Goal: Information Seeking & Learning: Learn about a topic

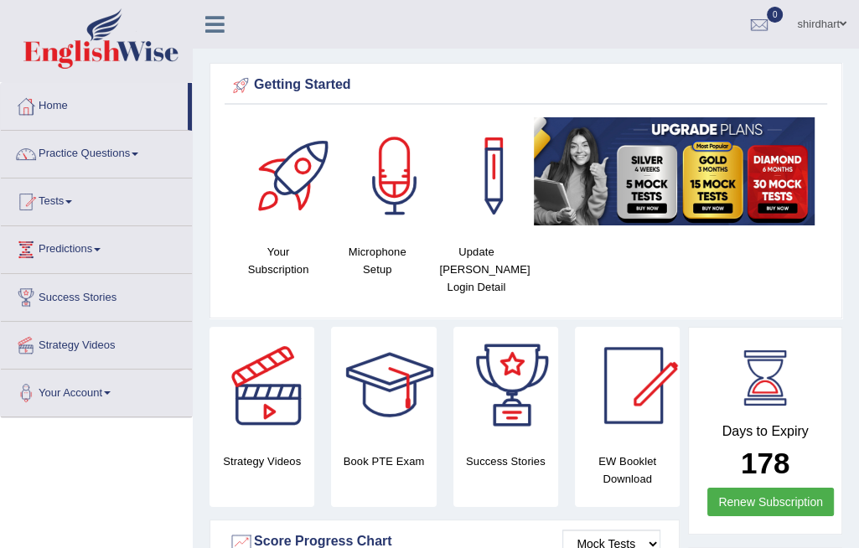
click at [115, 162] on link "Practice Questions" at bounding box center [96, 152] width 191 height 42
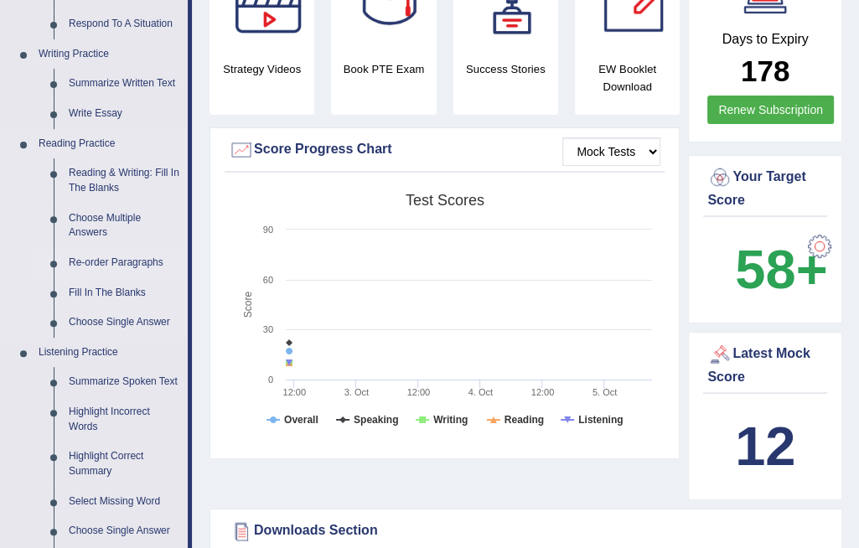
scroll to position [335, 0]
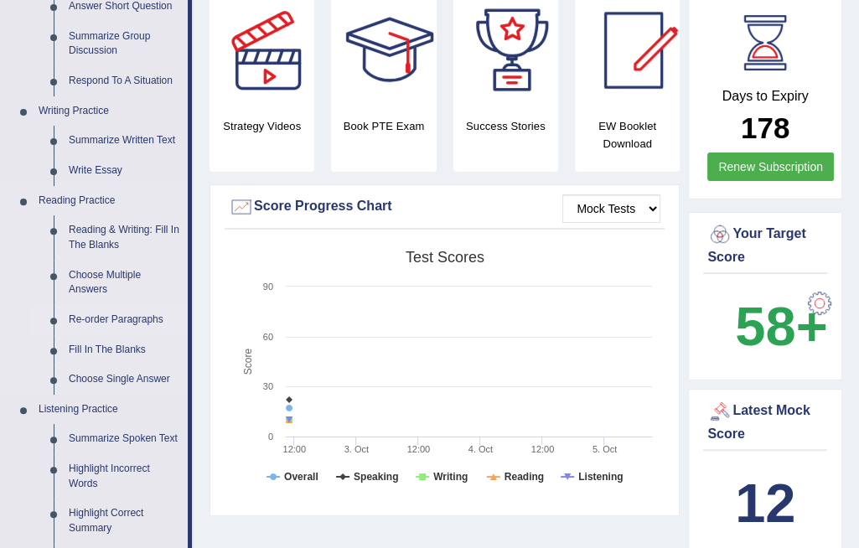
click at [101, 318] on link "Re-order Paragraphs" at bounding box center [124, 320] width 127 height 30
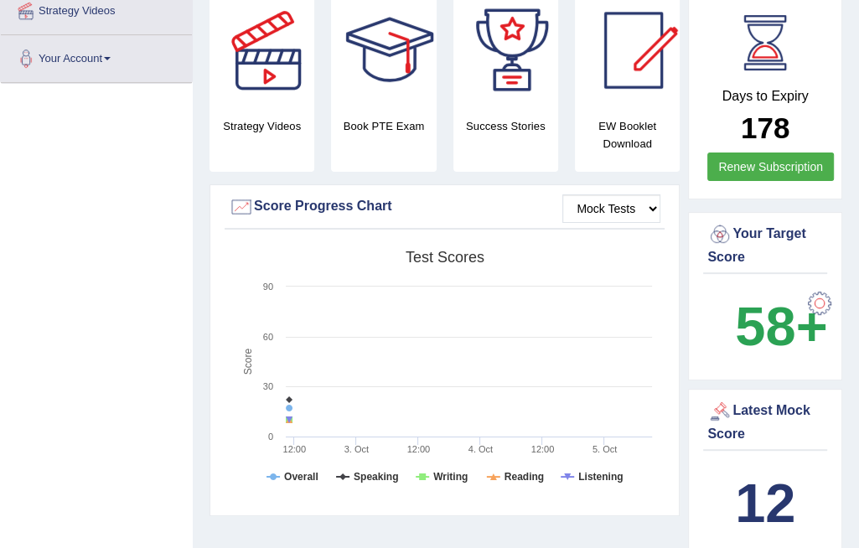
scroll to position [409, 0]
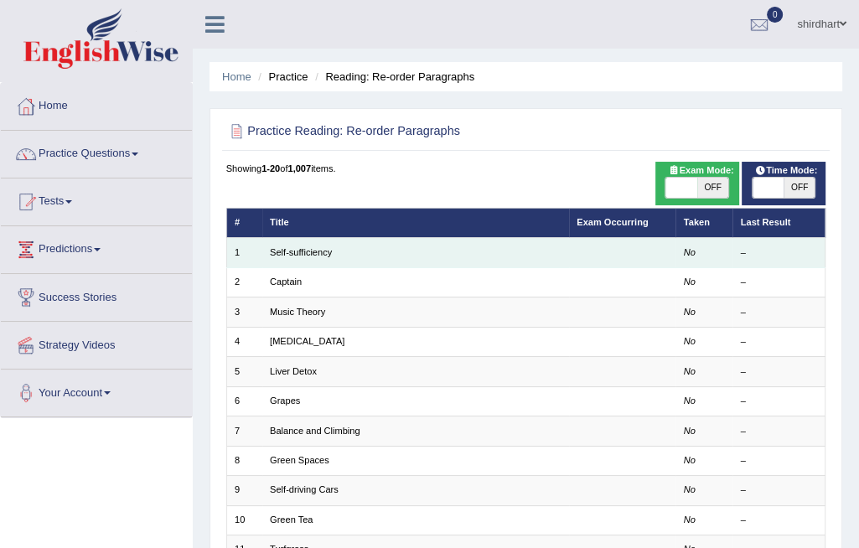
click at [258, 252] on td "1" at bounding box center [244, 252] width 36 height 29
click at [302, 256] on link "Self-sufficiency" at bounding box center [301, 252] width 62 height 10
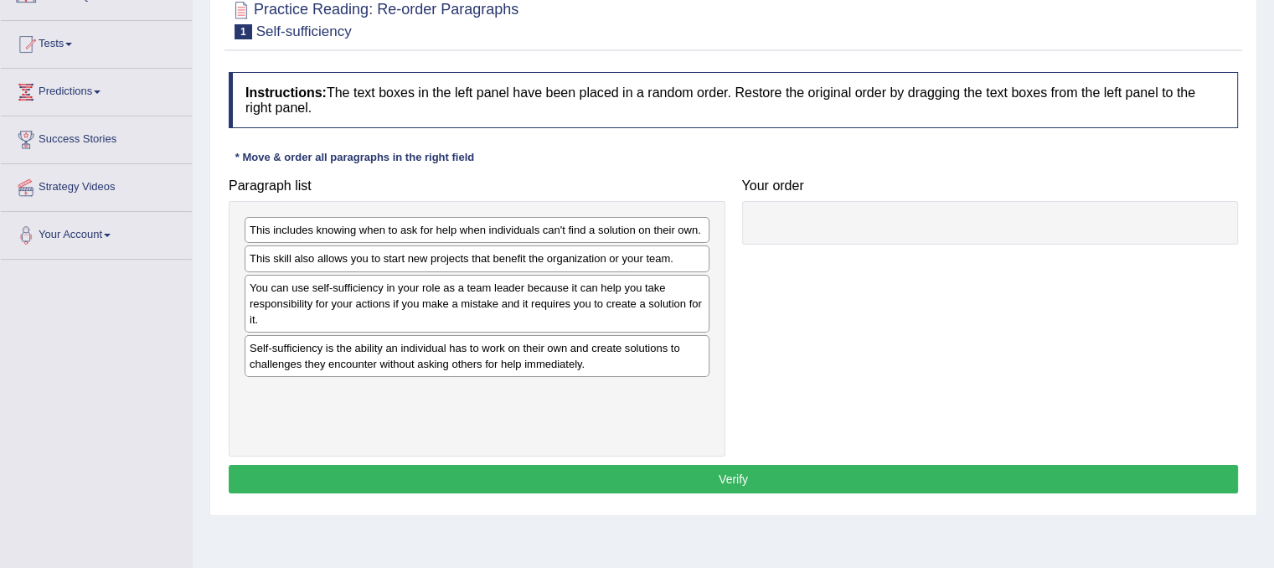
scroll to position [168, 0]
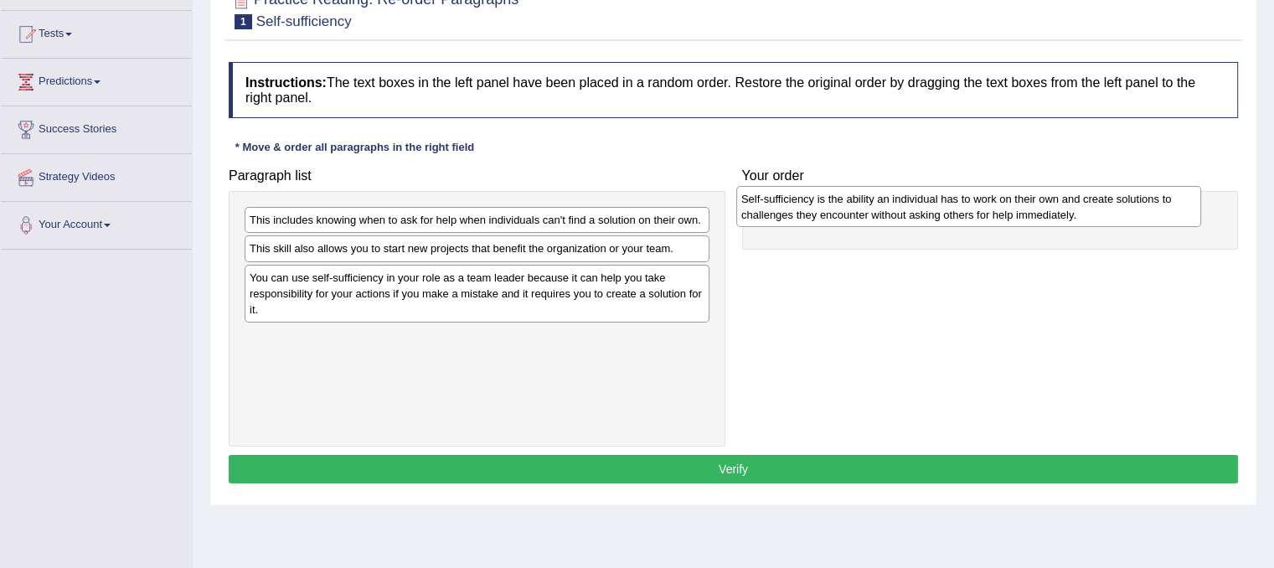
drag, startPoint x: 302, startPoint y: 347, endPoint x: 793, endPoint y: 209, distance: 510.9
click at [793, 209] on div "Self-sufficiency is the ability an individual has to work on their own and crea…" at bounding box center [969, 207] width 465 height 42
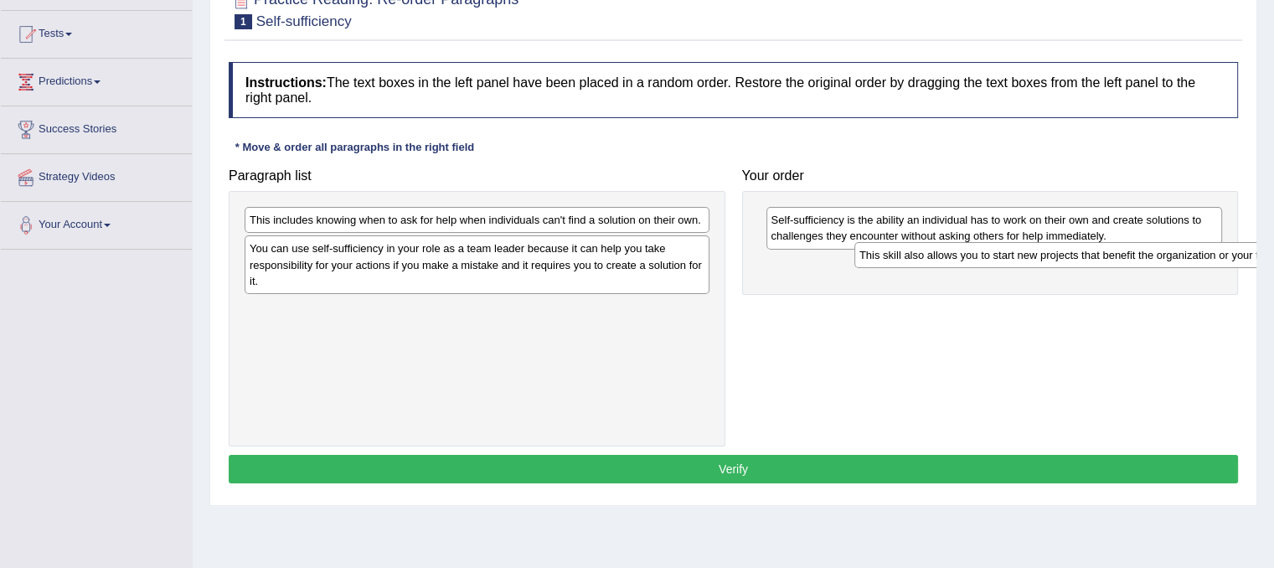
drag, startPoint x: 479, startPoint y: 247, endPoint x: 1112, endPoint y: 251, distance: 632.6
click at [858, 248] on div "This skill also allows you to start new projects that benefit the organization …" at bounding box center [1087, 255] width 465 height 26
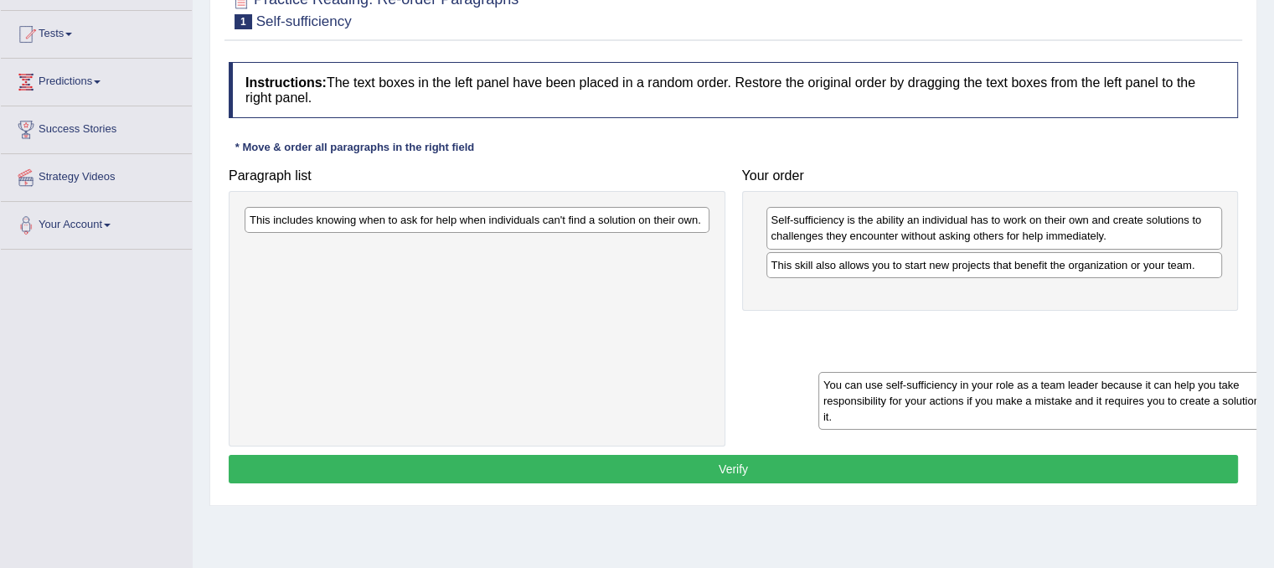
drag, startPoint x: 623, startPoint y: 256, endPoint x: 1286, endPoint y: 376, distance: 674.5
click at [858, 376] on html "Toggle navigation Home Practice Questions Speaking Practice Read Aloud Repeat S…" at bounding box center [637, 116] width 1274 height 568
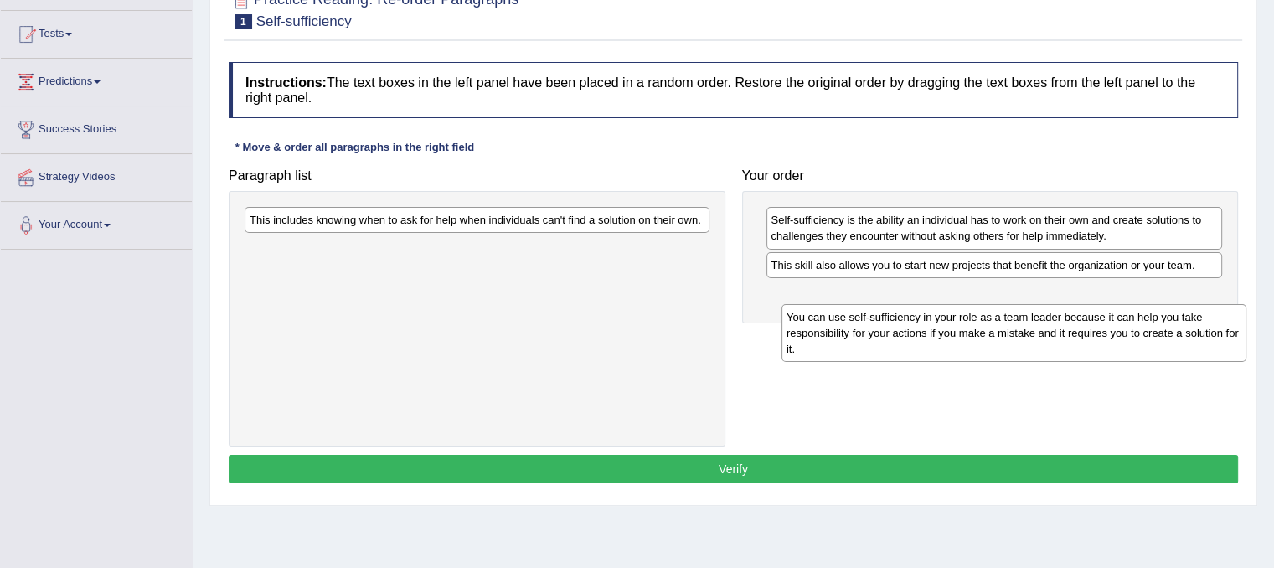
drag, startPoint x: 556, startPoint y: 256, endPoint x: 1094, endPoint y: 324, distance: 542.3
click at [858, 324] on div "You can use self-sufficiency in your role as a team leader because it can help …" at bounding box center [1014, 333] width 465 height 58
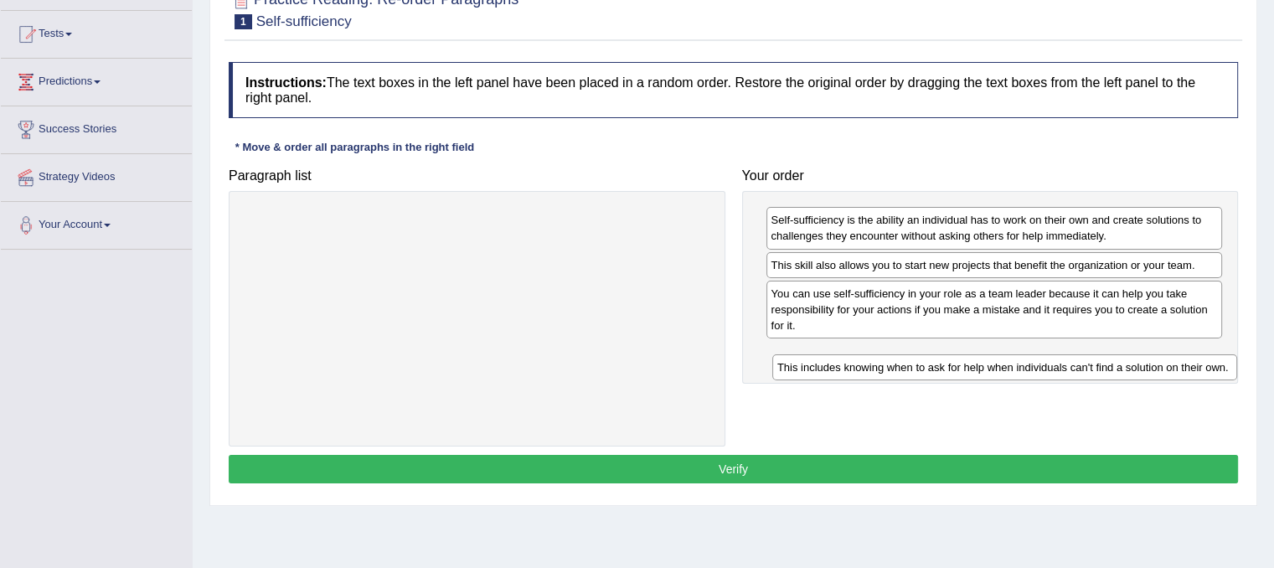
drag, startPoint x: 693, startPoint y: 215, endPoint x: 1221, endPoint y: 363, distance: 548.1
click at [858, 363] on div "This includes knowing when to ask for help when individuals can't find a soluti…" at bounding box center [1005, 367] width 465 height 26
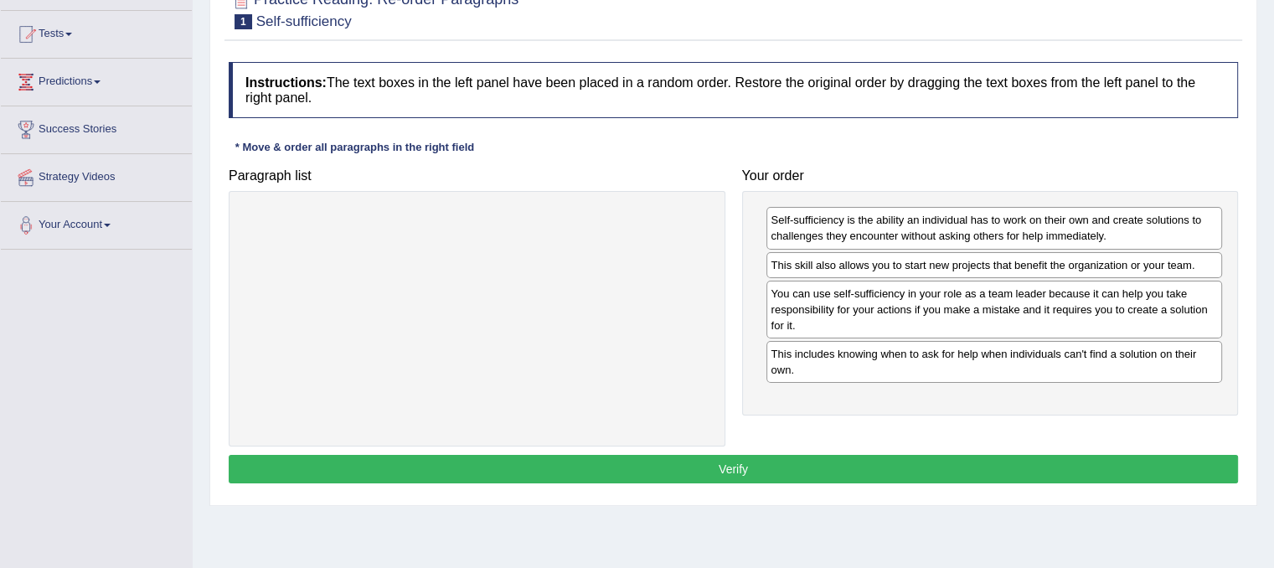
click at [858, 473] on button "Verify" at bounding box center [734, 469] width 1010 height 28
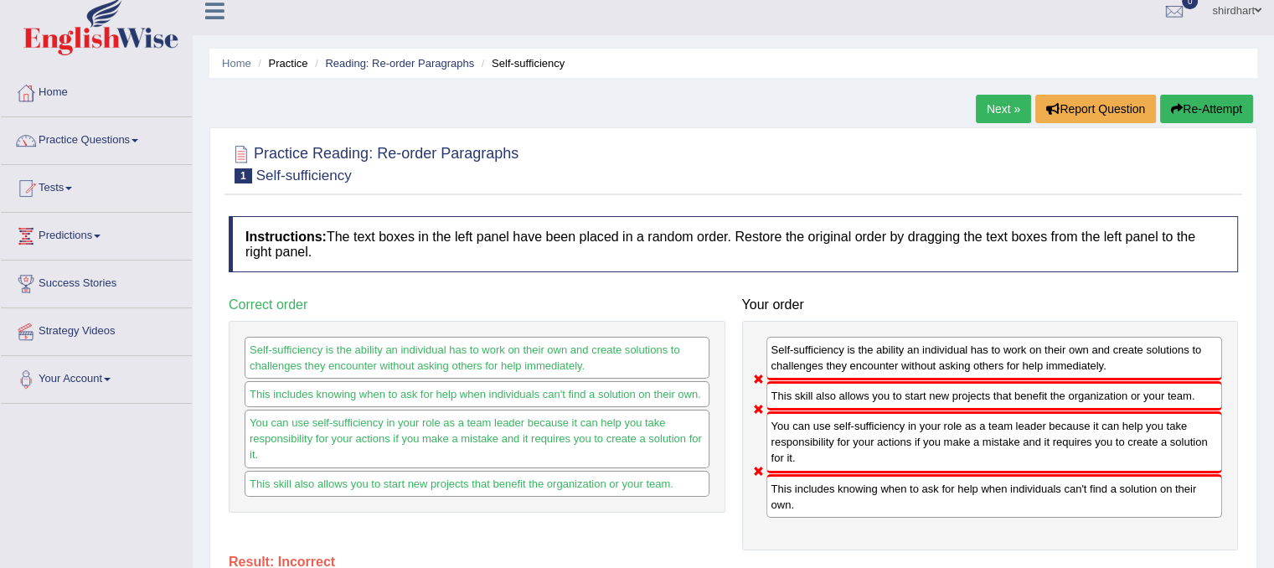
scroll to position [0, 0]
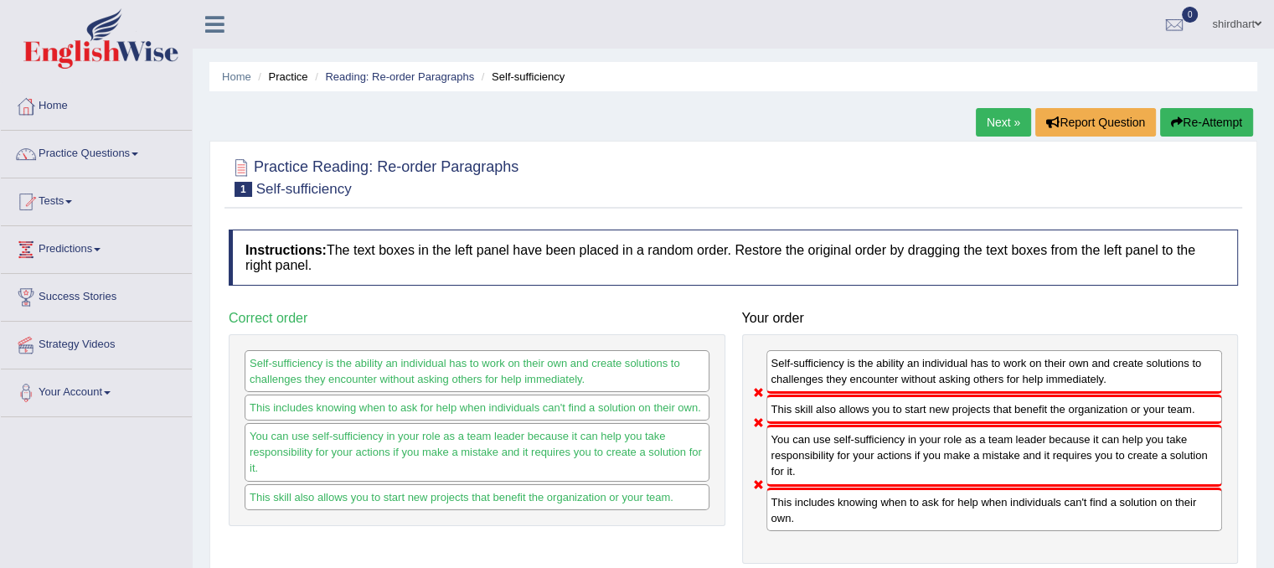
click at [858, 114] on button "Re-Attempt" at bounding box center [1206, 122] width 93 height 28
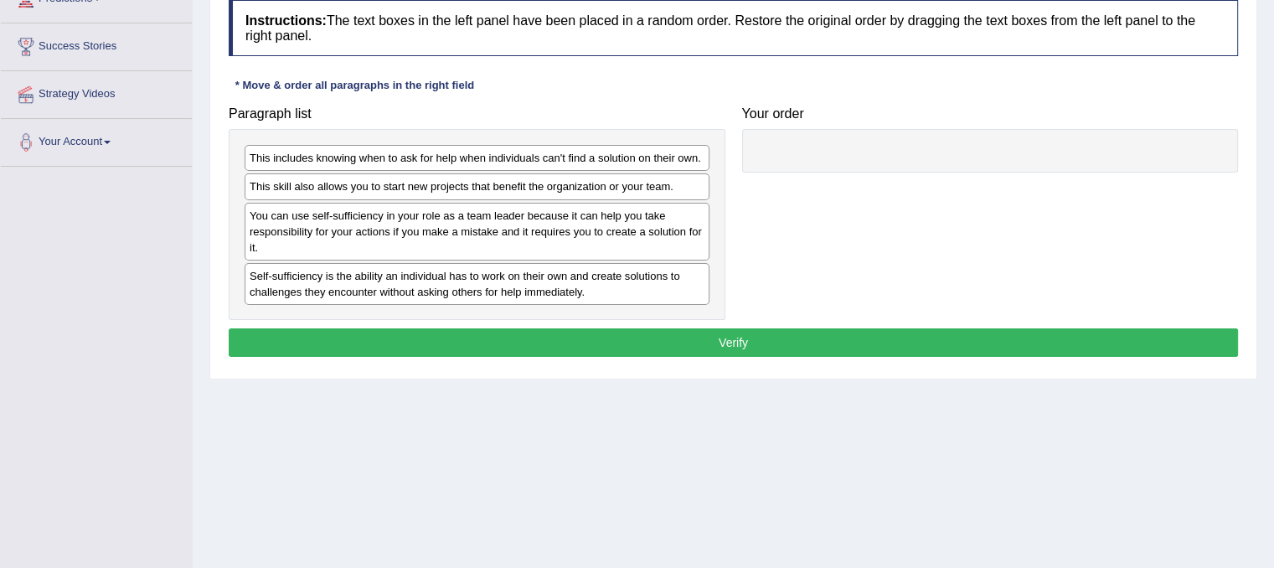
scroll to position [251, 0]
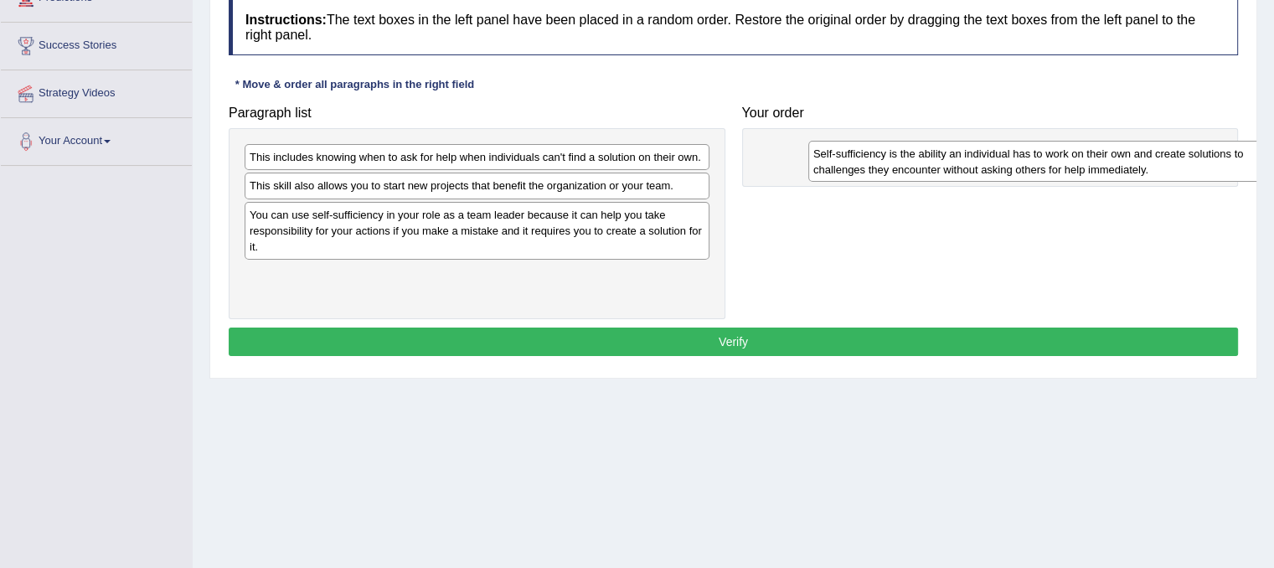
drag, startPoint x: 429, startPoint y: 286, endPoint x: 989, endPoint y: 173, distance: 571.0
click at [989, 173] on div "Self-sufficiency is the ability an individual has to work on their own and crea…" at bounding box center [1041, 162] width 465 height 42
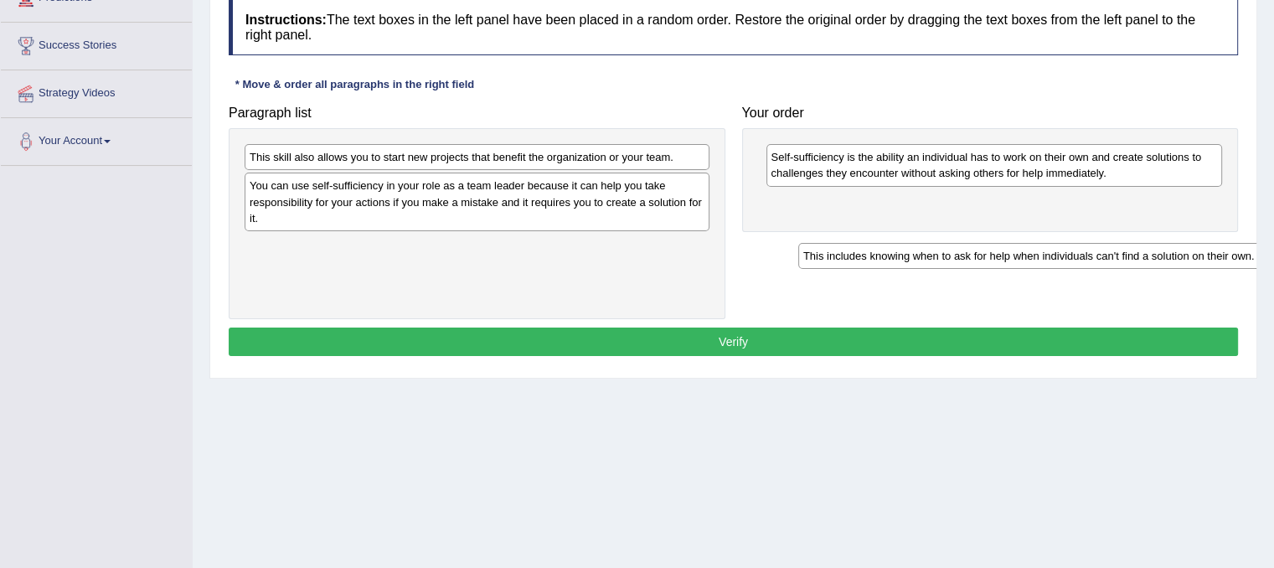
drag, startPoint x: 664, startPoint y: 153, endPoint x: 1250, endPoint y: 225, distance: 590.8
click at [1250, 243] on div "This includes knowing when to ask for help when individuals can't find a soluti…" at bounding box center [1031, 256] width 465 height 26
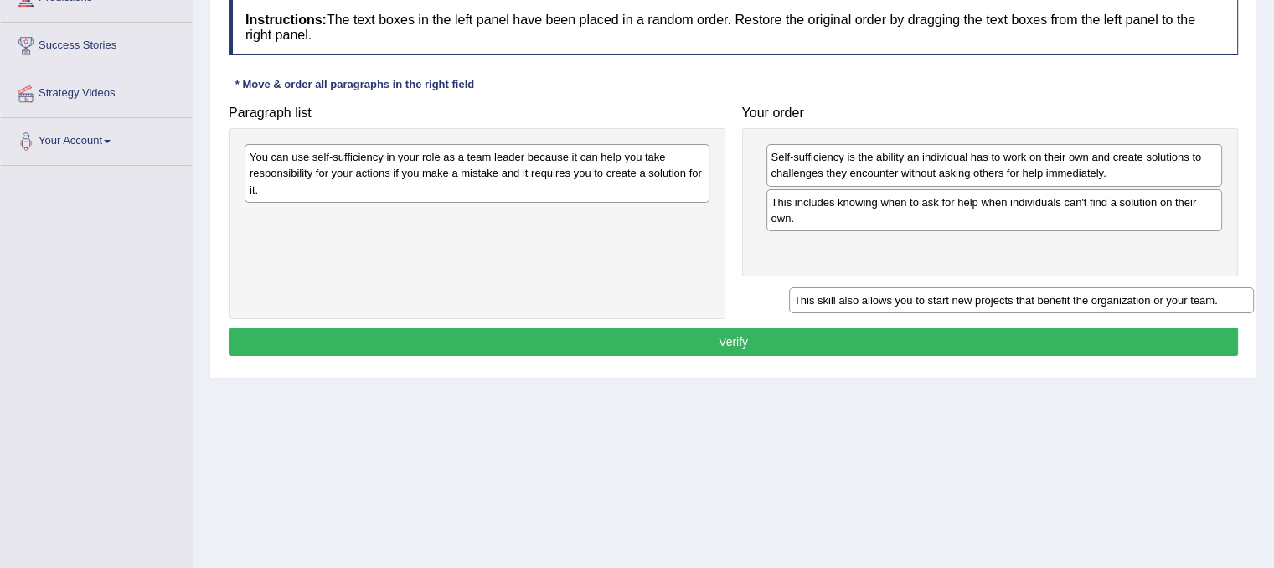
drag, startPoint x: 677, startPoint y: 160, endPoint x: 1250, endPoint y: 308, distance: 591.8
click at [1247, 313] on div "This skill also allows you to start new projects that benefit the organization …" at bounding box center [1021, 300] width 465 height 26
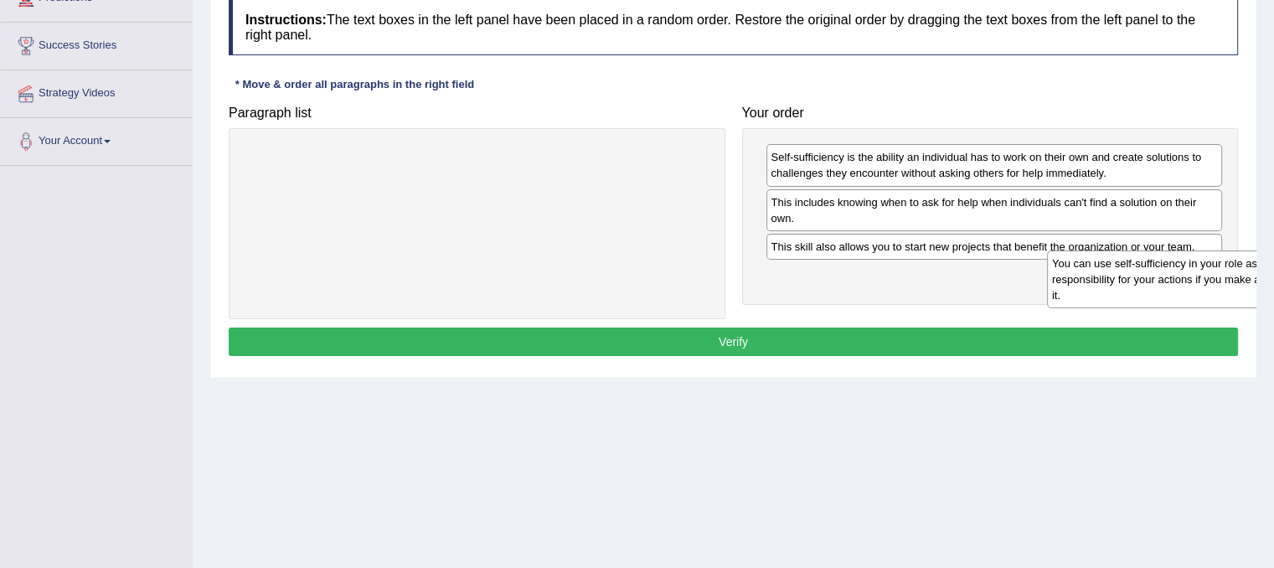
drag, startPoint x: 459, startPoint y: 175, endPoint x: 1262, endPoint y: 282, distance: 809.8
click at [1262, 282] on div "Home Practice Reading: Re-order Paragraphs Self-sufficiency You have already gi…" at bounding box center [734, 168] width 1082 height 838
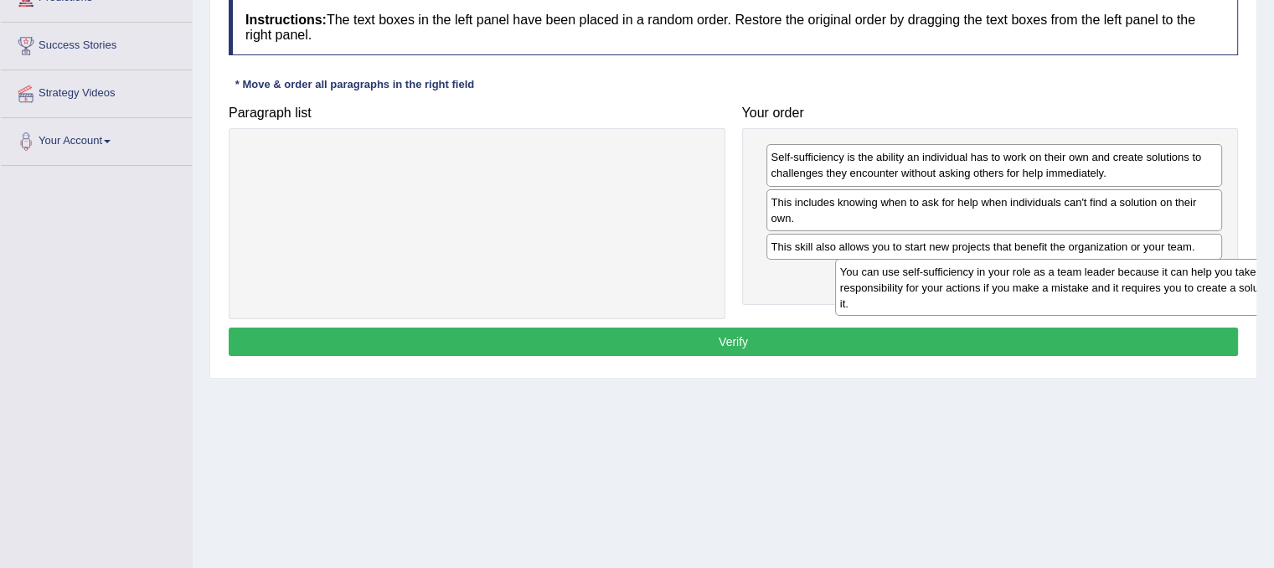
drag, startPoint x: 1244, startPoint y: 281, endPoint x: 1230, endPoint y: 286, distance: 15.1
click at [1233, 285] on div "You can use self-sufficiency in your role as a team leader because it can help …" at bounding box center [1067, 288] width 465 height 58
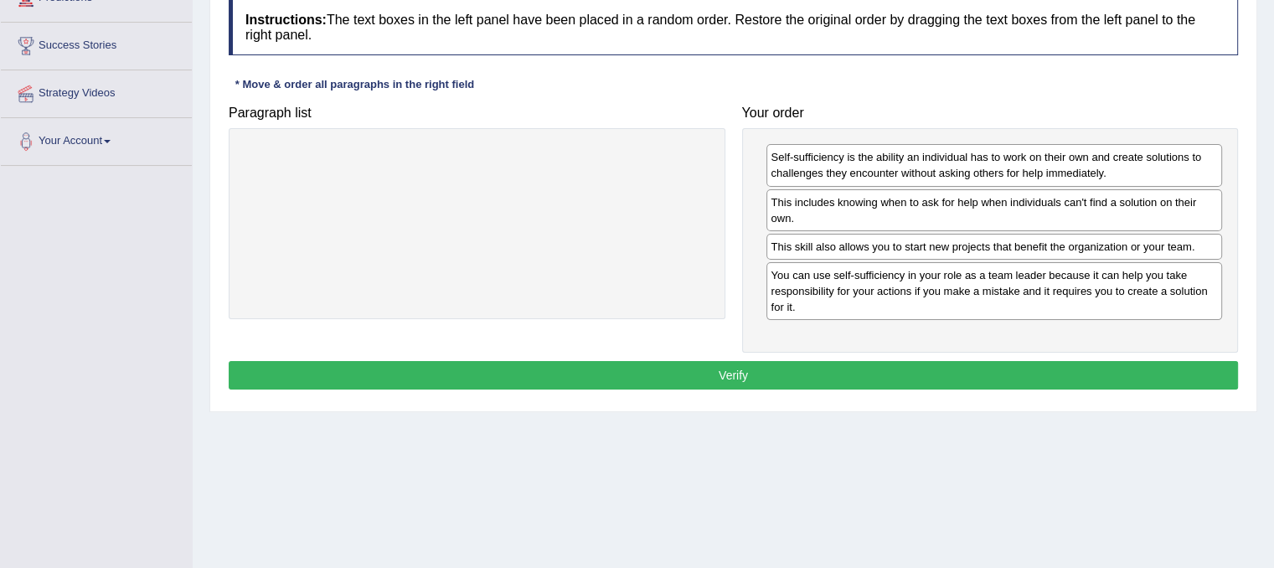
click at [1116, 371] on button "Verify" at bounding box center [734, 375] width 1010 height 28
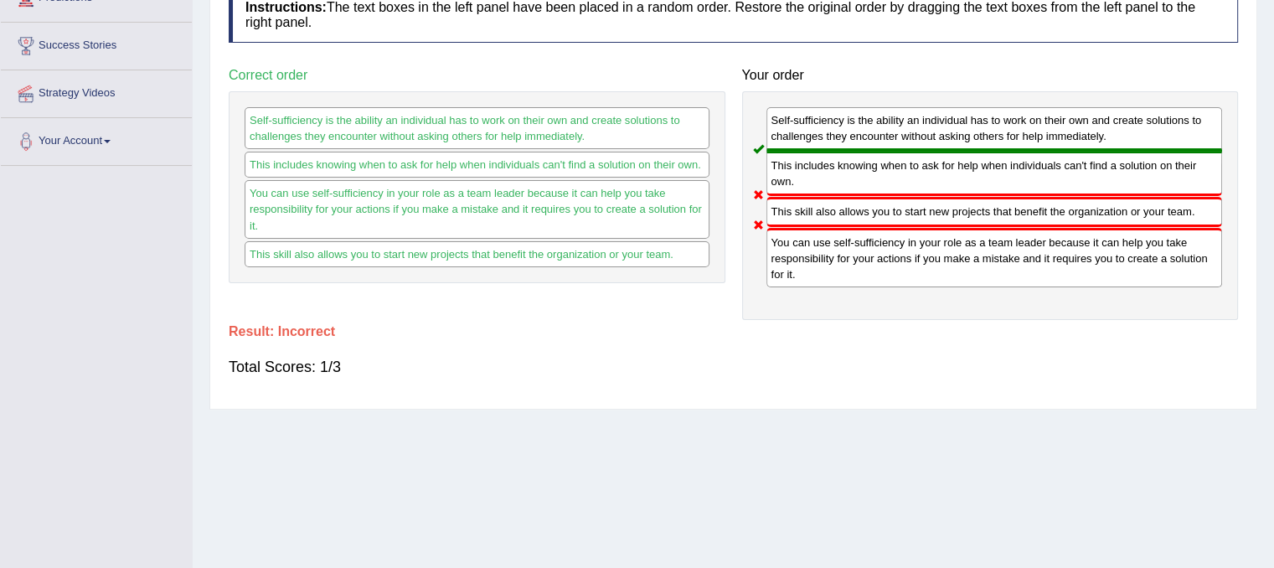
drag, startPoint x: 855, startPoint y: 220, endPoint x: 828, endPoint y: 160, distance: 65.3
click at [828, 160] on div "Self-sufficiency is the ability an individual has to work on their own and crea…" at bounding box center [990, 205] width 497 height 229
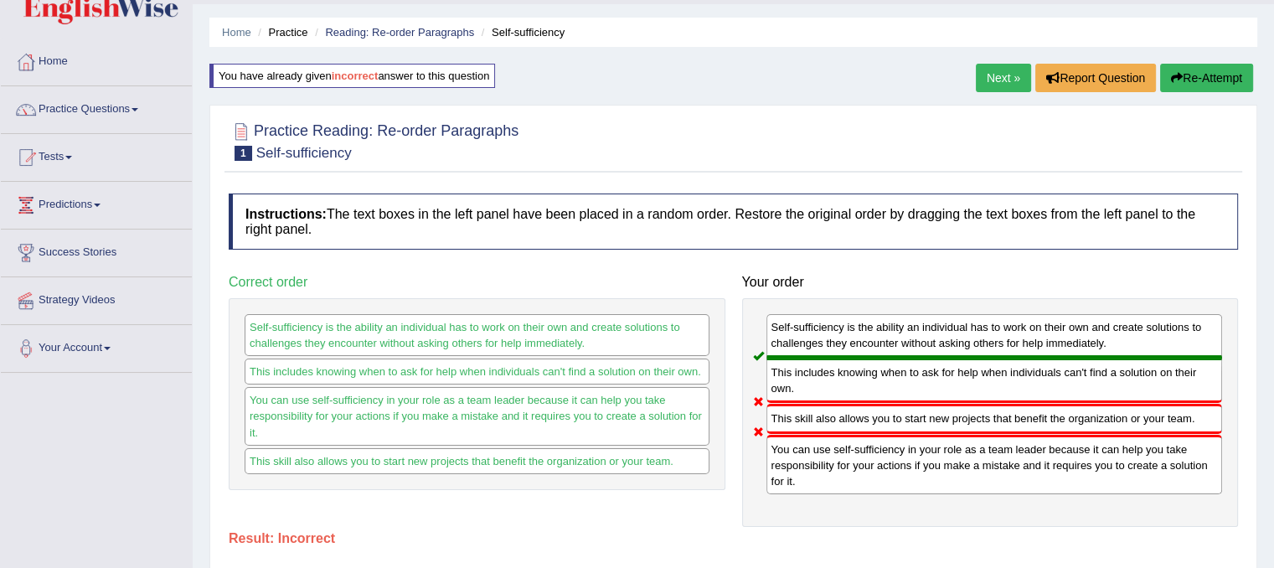
scroll to position [0, 0]
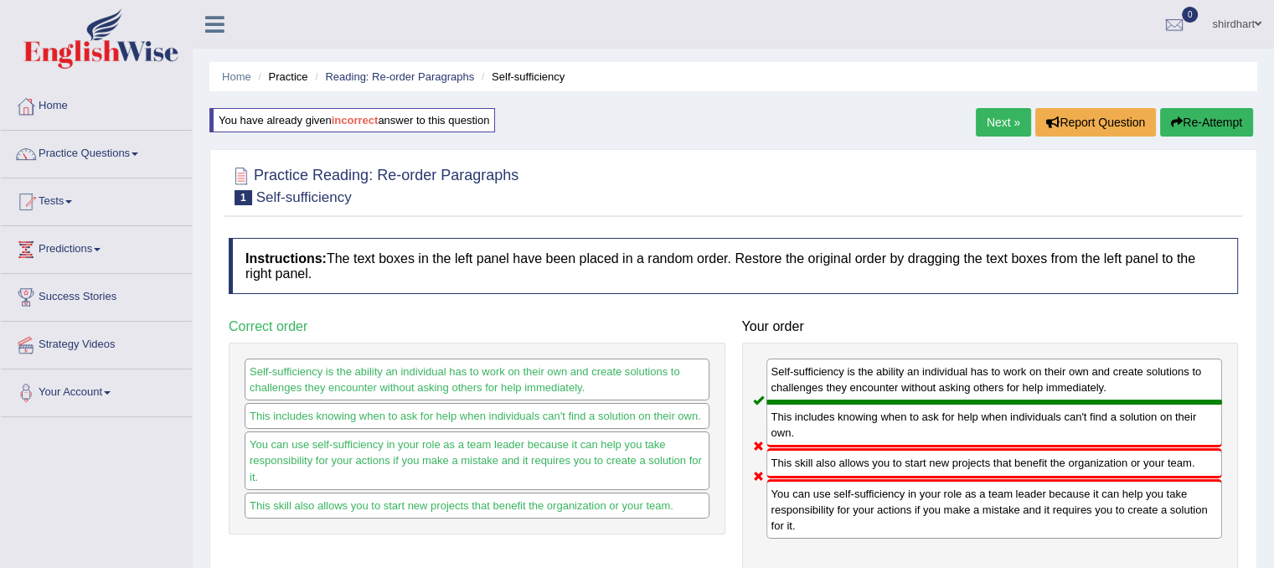
click at [1001, 117] on link "Next »" at bounding box center [1003, 122] width 55 height 28
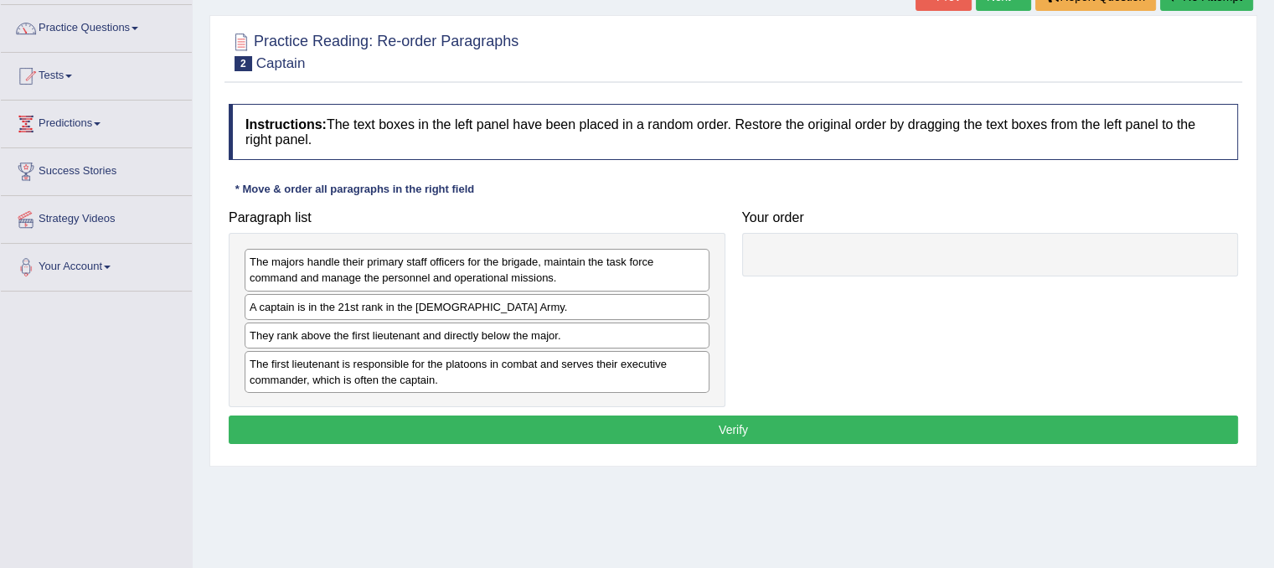
scroll to position [168, 0]
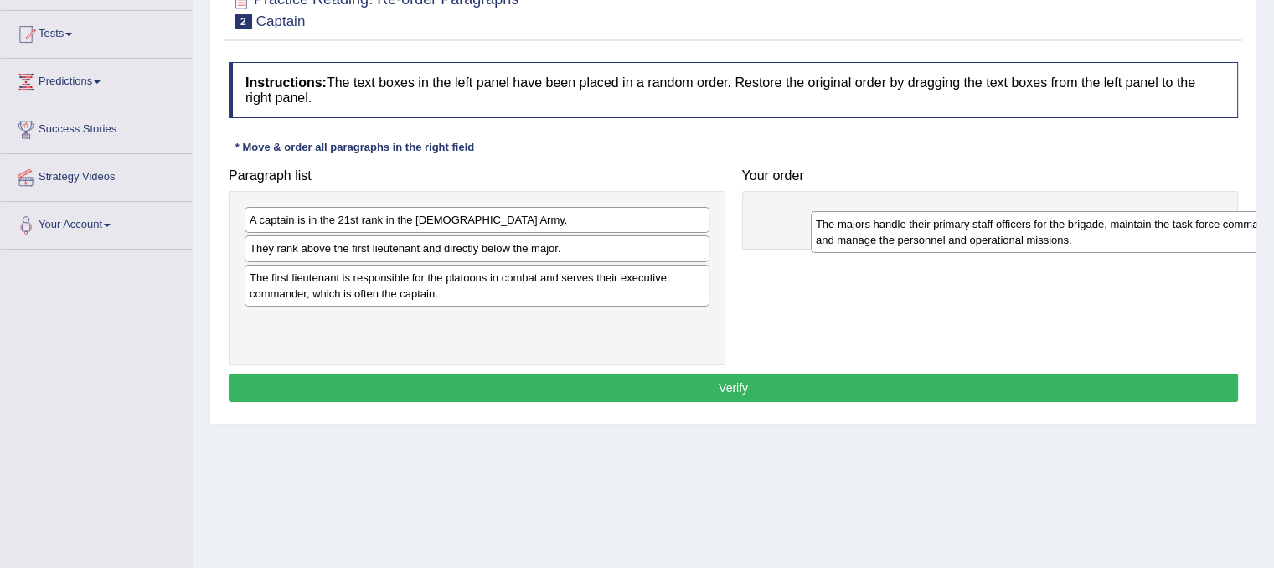
drag, startPoint x: 503, startPoint y: 228, endPoint x: 1073, endPoint y: 219, distance: 570.7
click at [1070, 227] on div "The majors handle their primary staff officers for the brigade, maintain the ta…" at bounding box center [1043, 232] width 465 height 42
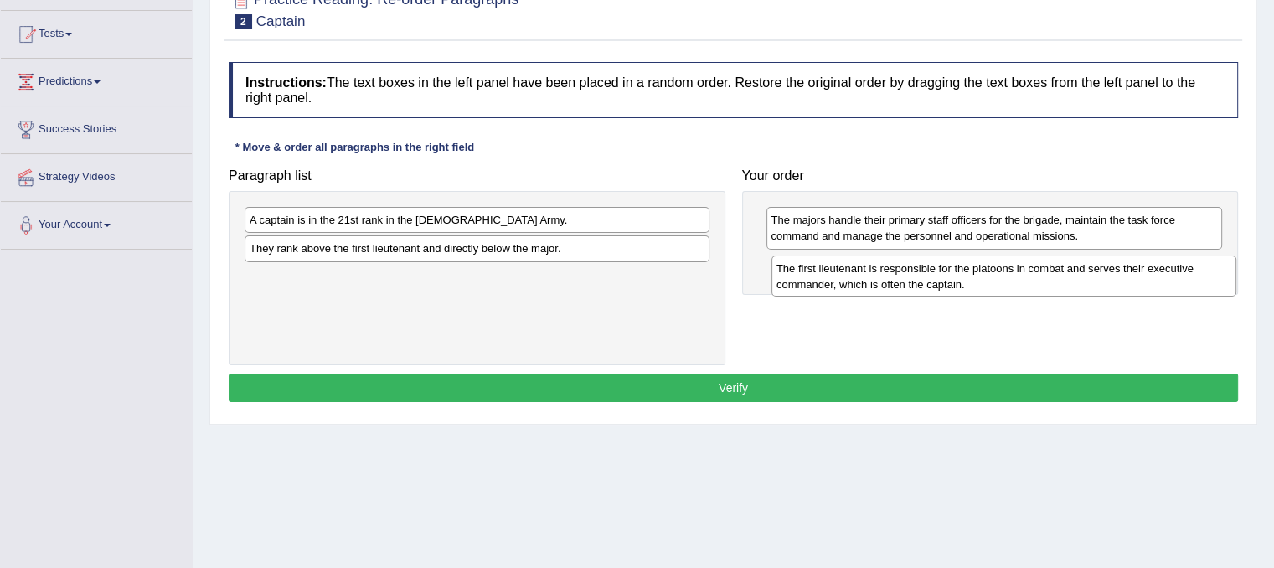
drag, startPoint x: 354, startPoint y: 284, endPoint x: 880, endPoint y: 277, distance: 525.4
click at [880, 277] on div "The first lieutenant is responsible for the platoons in combat and serves their…" at bounding box center [1004, 277] width 465 height 42
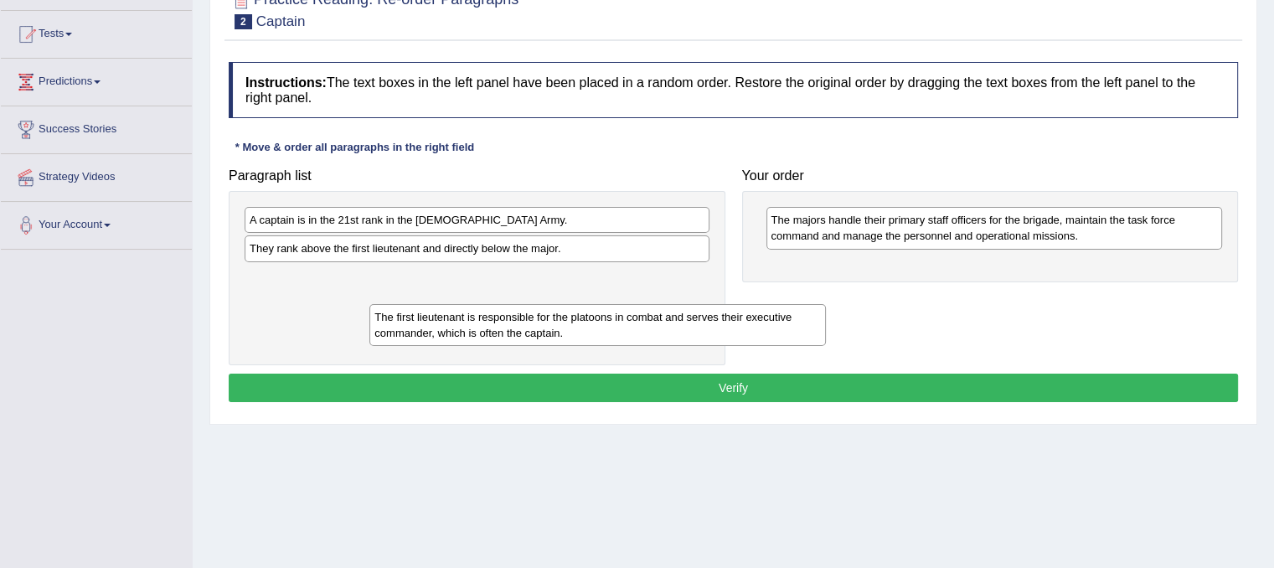
drag, startPoint x: 837, startPoint y: 281, endPoint x: 295, endPoint y: 281, distance: 542.1
click at [370, 304] on div "The first lieutenant is responsible for the platoons in combat and serves their…" at bounding box center [598, 325] width 457 height 42
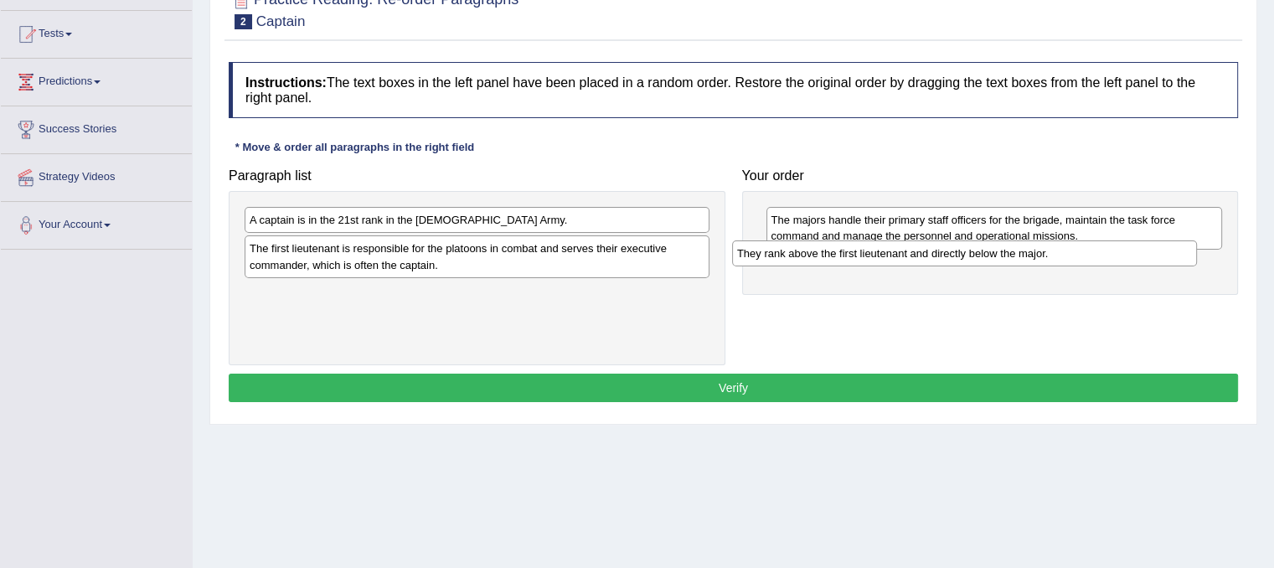
drag, startPoint x: 409, startPoint y: 249, endPoint x: 973, endPoint y: 246, distance: 563.9
click at [973, 246] on div "They rank above the first lieutenant and directly below the major." at bounding box center [964, 253] width 465 height 26
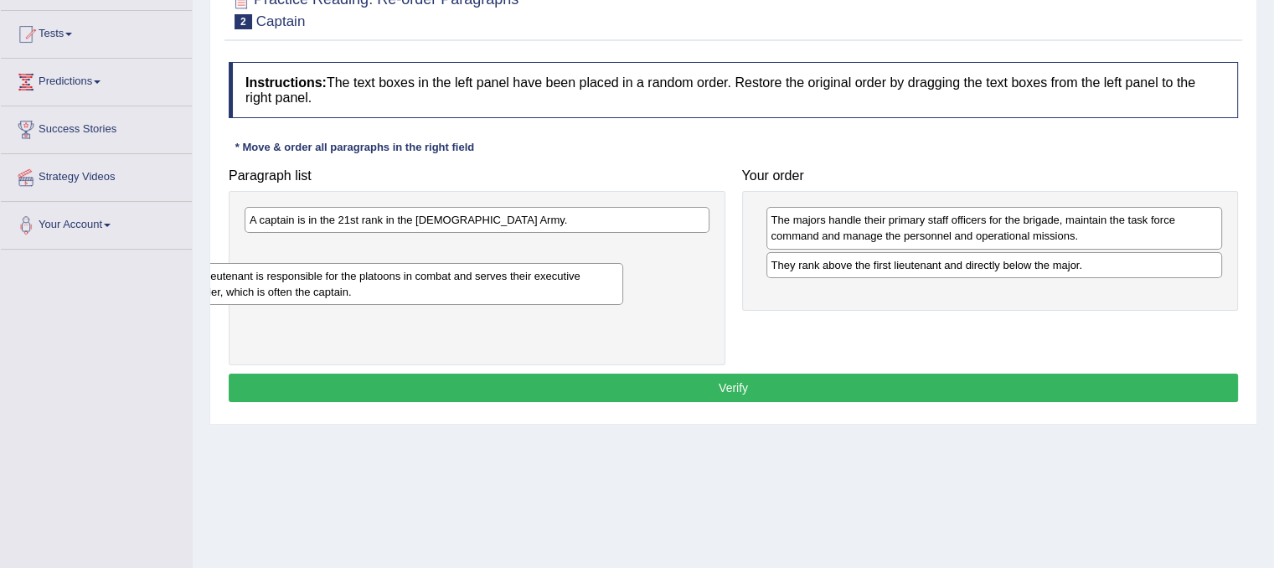
drag, startPoint x: 378, startPoint y: 250, endPoint x: 292, endPoint y: 277, distance: 90.6
click at [292, 277] on div "The first lieutenant is responsible for the platoons in combat and serves their…" at bounding box center [390, 284] width 465 height 42
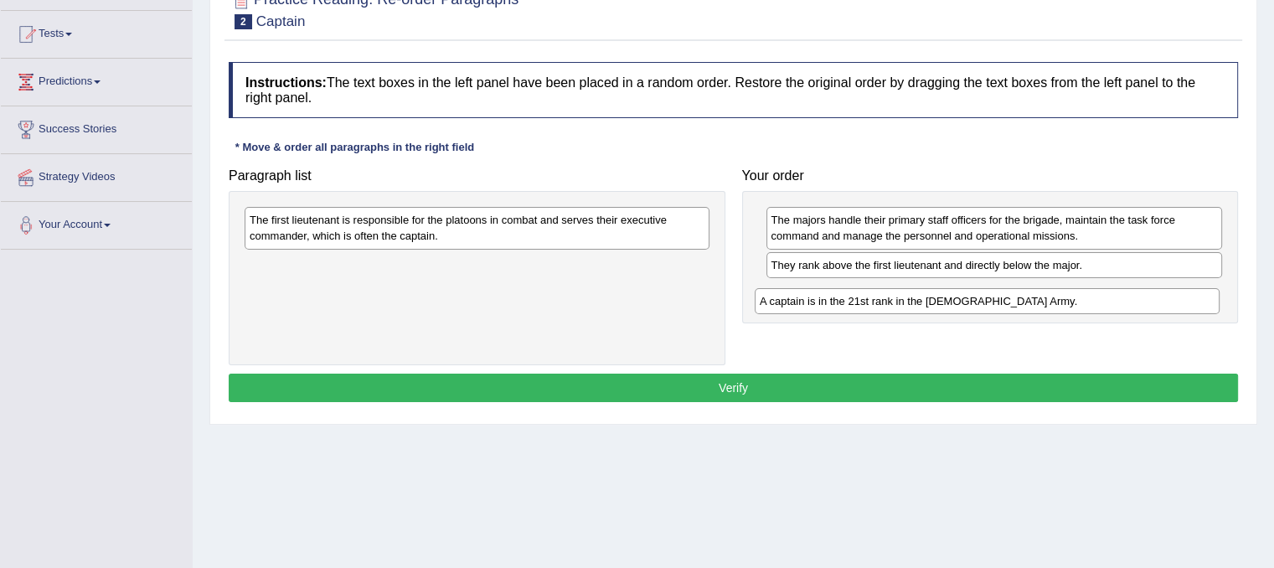
drag, startPoint x: 459, startPoint y: 219, endPoint x: 969, endPoint y: 299, distance: 515.8
click at [969, 299] on div "A captain is in the 21st rank in the US Army." at bounding box center [987, 301] width 465 height 26
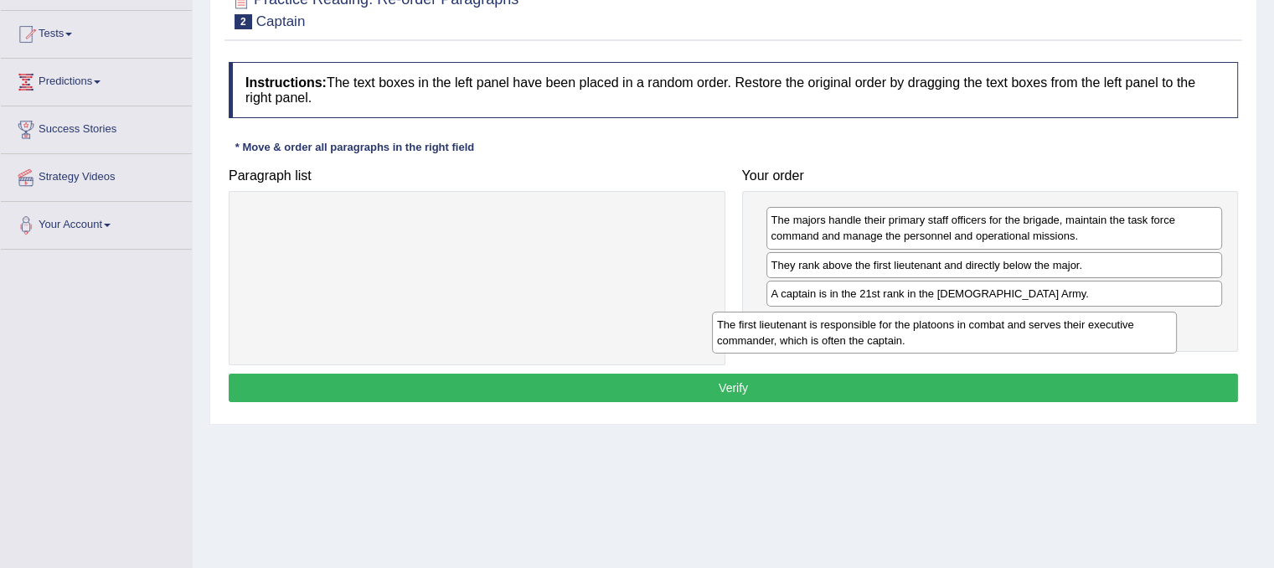
drag, startPoint x: 530, startPoint y: 211, endPoint x: 1009, endPoint y: 309, distance: 489.2
click at [1005, 312] on div "The first lieutenant is responsible for the platoons in combat and serves their…" at bounding box center [944, 333] width 465 height 42
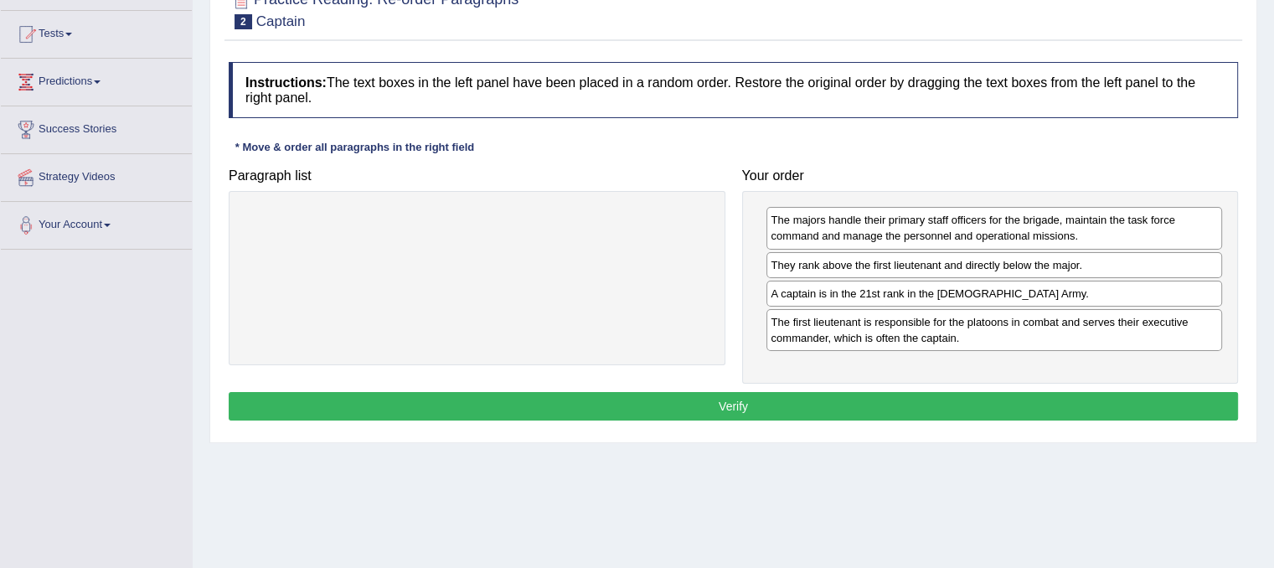
click at [955, 408] on button "Verify" at bounding box center [734, 406] width 1010 height 28
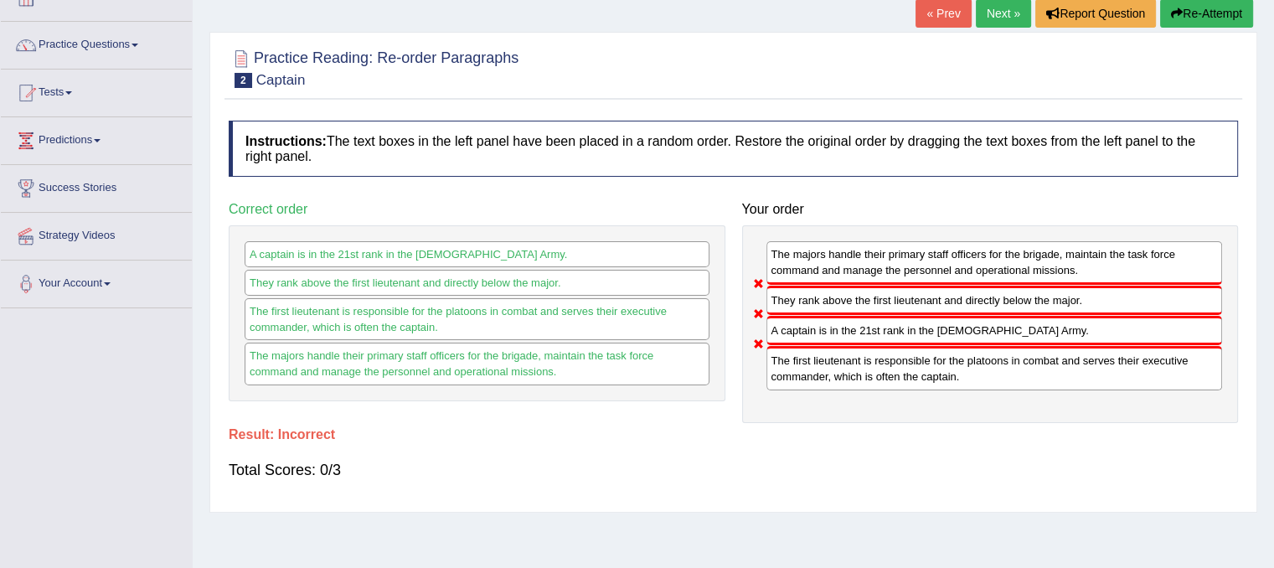
scroll to position [0, 0]
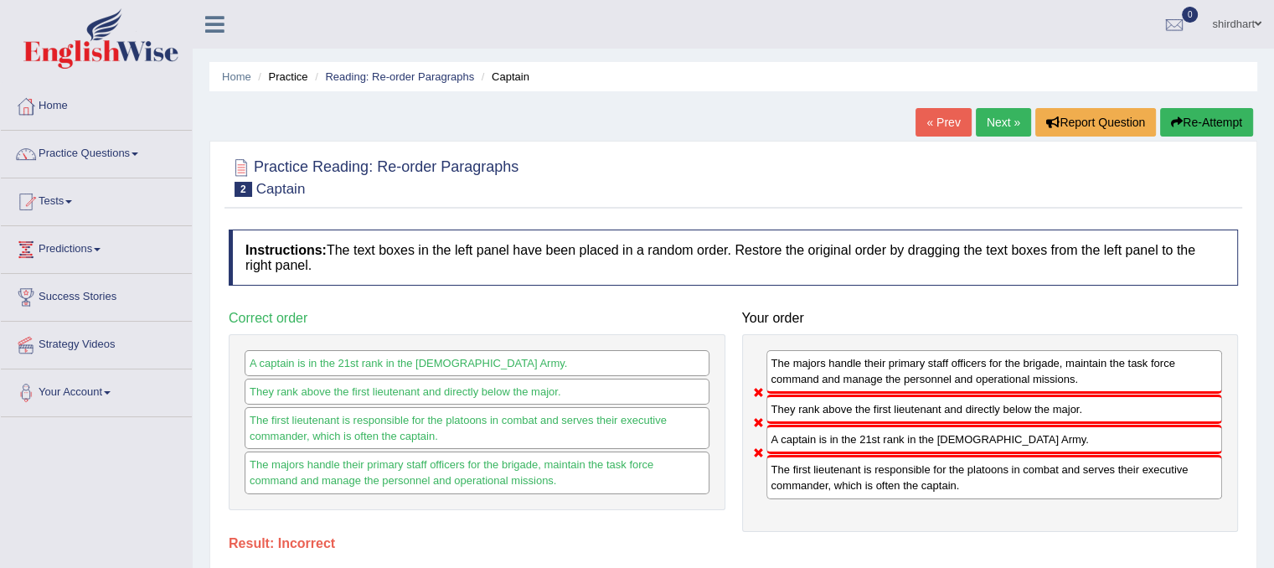
click at [1005, 121] on link "Next »" at bounding box center [1003, 122] width 55 height 28
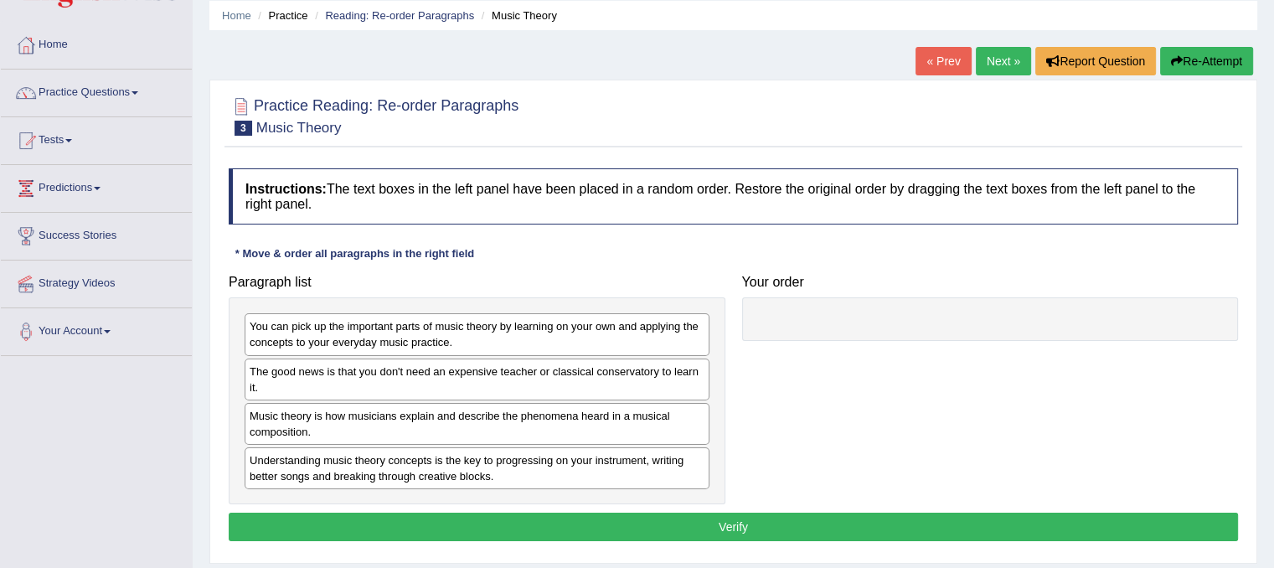
scroll to position [168, 0]
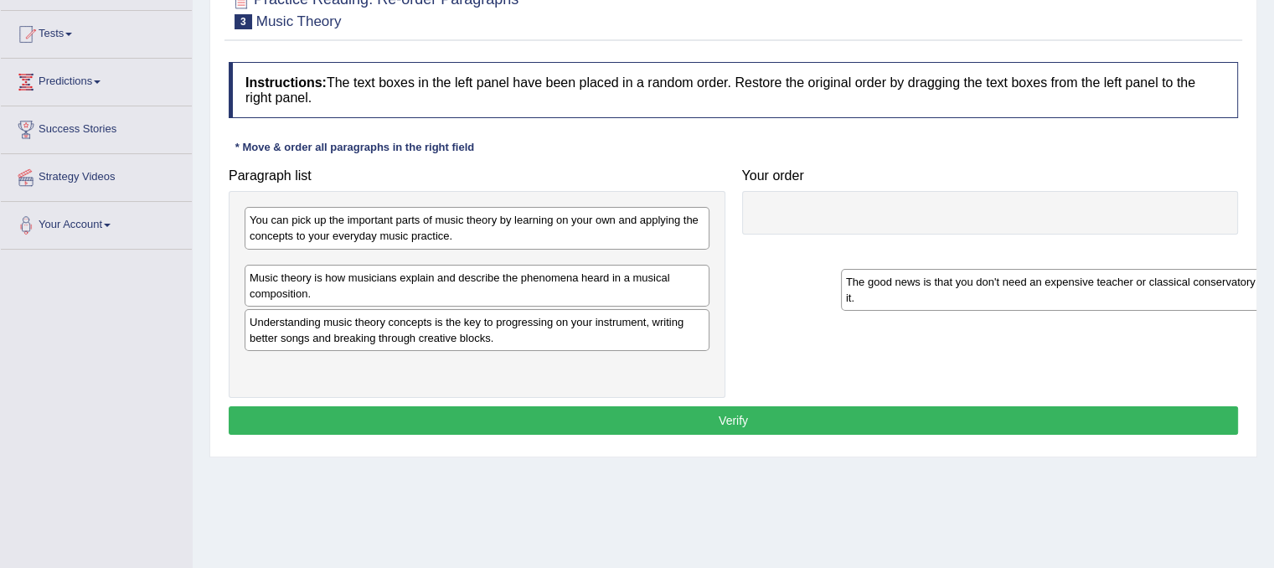
drag, startPoint x: 476, startPoint y: 272, endPoint x: 1052, endPoint y: 106, distance: 599.1
click at [1065, 269] on div "The good news is that you don't need an expensive teacher or classical conserva…" at bounding box center [1073, 290] width 465 height 42
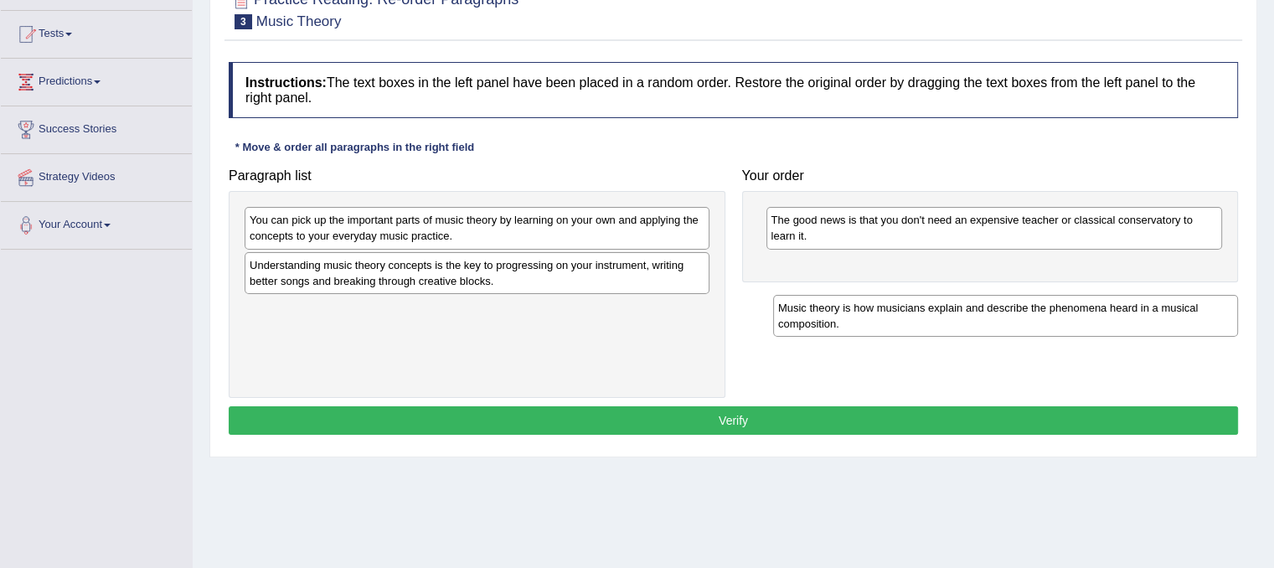
drag, startPoint x: 308, startPoint y: 279, endPoint x: 838, endPoint y: 319, distance: 531.1
click at [837, 321] on div "Music theory is how musicians explain and describe the phenomena heard in a mus…" at bounding box center [1005, 316] width 465 height 42
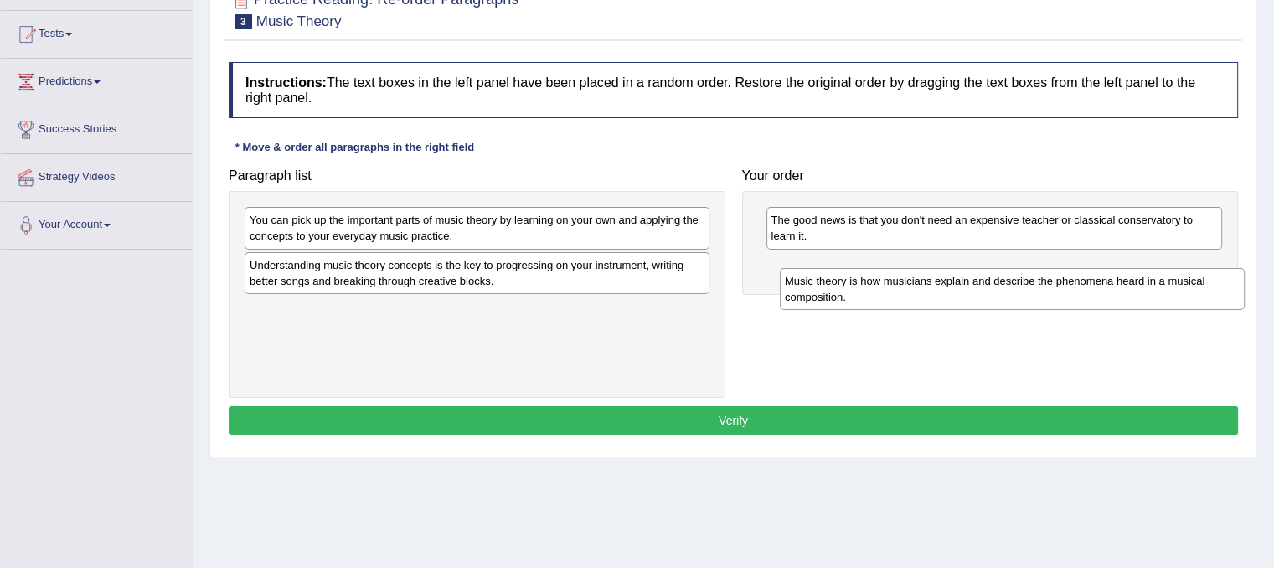
drag, startPoint x: 415, startPoint y: 323, endPoint x: 948, endPoint y: 289, distance: 534.0
click at [948, 289] on div "Music theory is how musicians explain and describe the phenomena heard in a mus…" at bounding box center [1012, 289] width 465 height 42
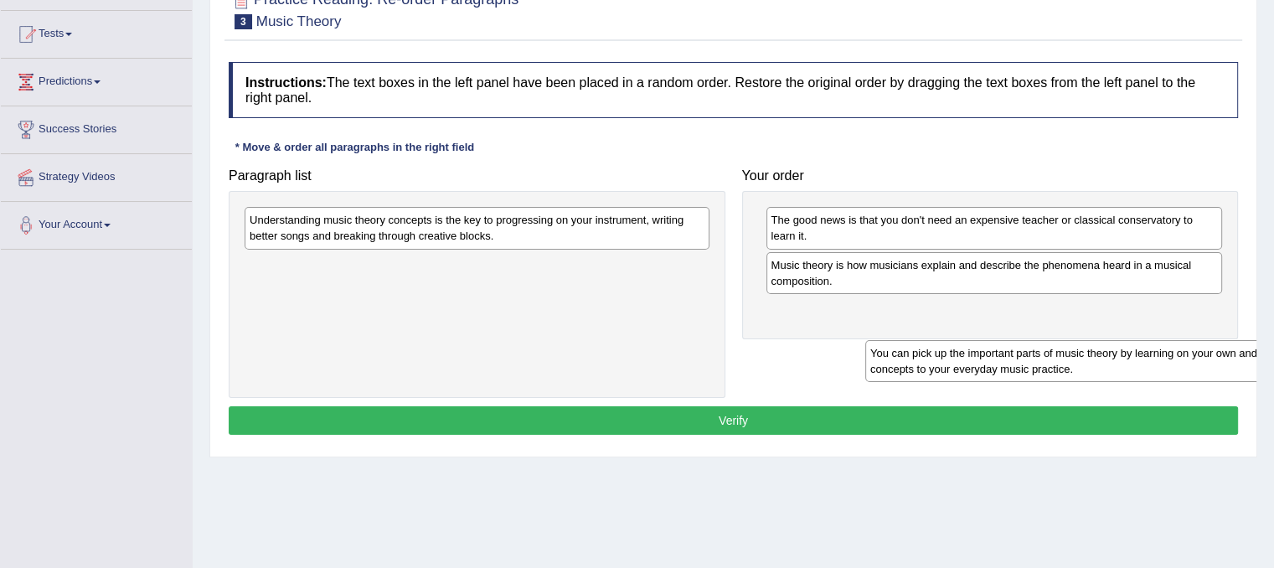
drag, startPoint x: 344, startPoint y: 223, endPoint x: 965, endPoint y: 356, distance: 635.0
click at [965, 356] on div "You can pick up the important parts of music theory by learning on your own and…" at bounding box center [1098, 361] width 465 height 42
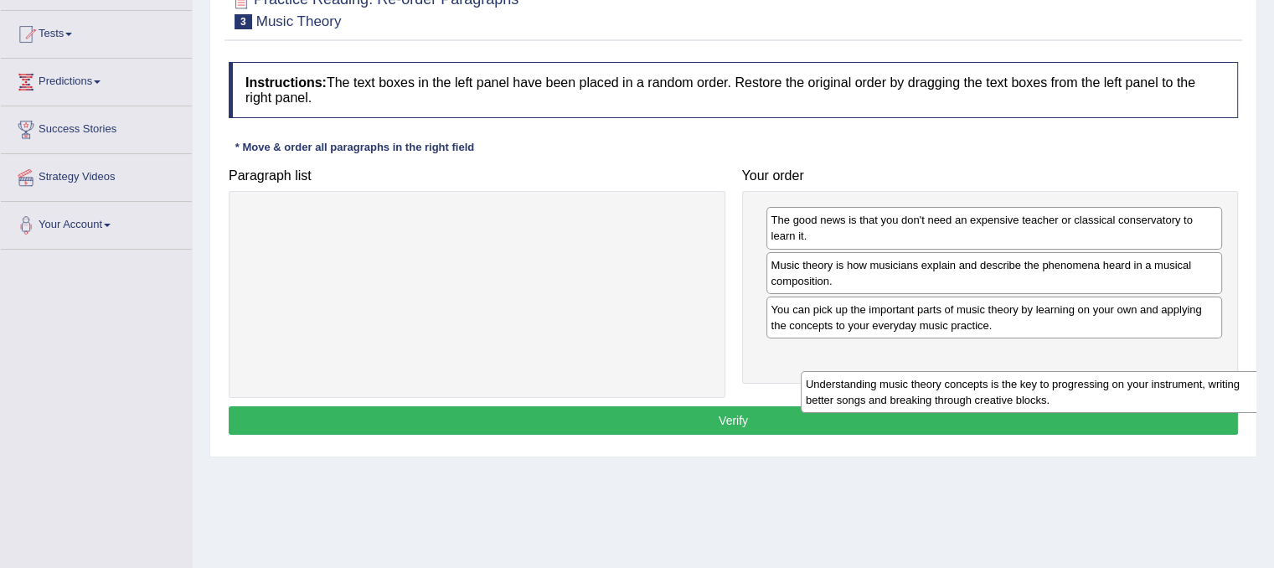
drag, startPoint x: 514, startPoint y: 225, endPoint x: 1042, endPoint y: 360, distance: 544.8
click at [1043, 371] on div "Understanding music theory concepts is the key to progressing on your instrumen…" at bounding box center [1033, 392] width 465 height 42
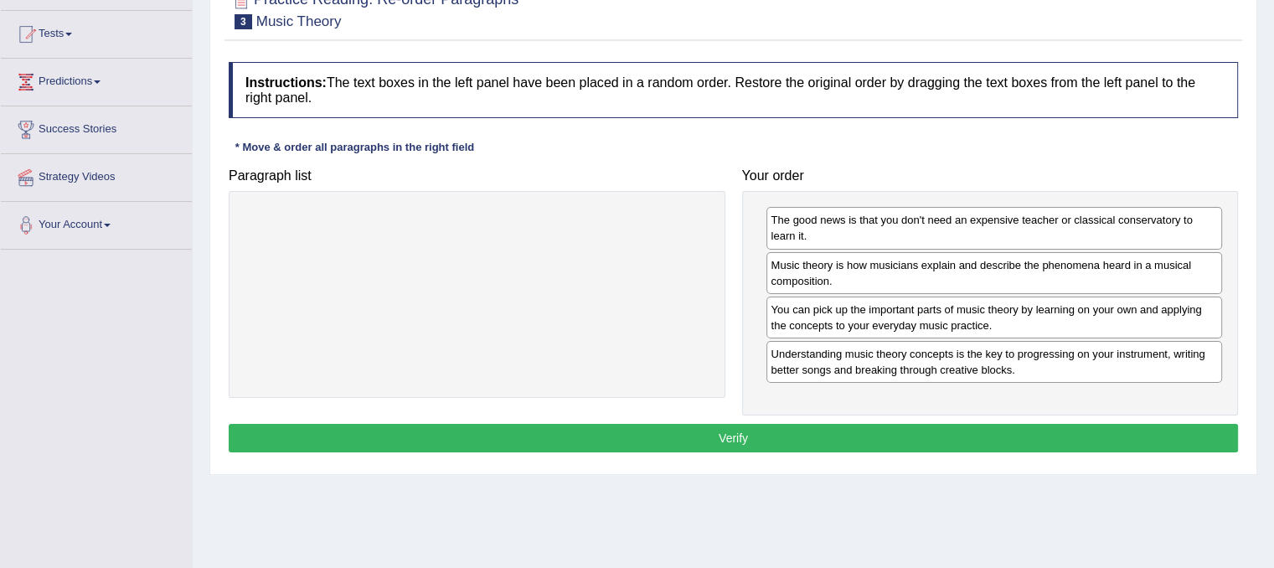
click at [1055, 432] on button "Verify" at bounding box center [734, 438] width 1010 height 28
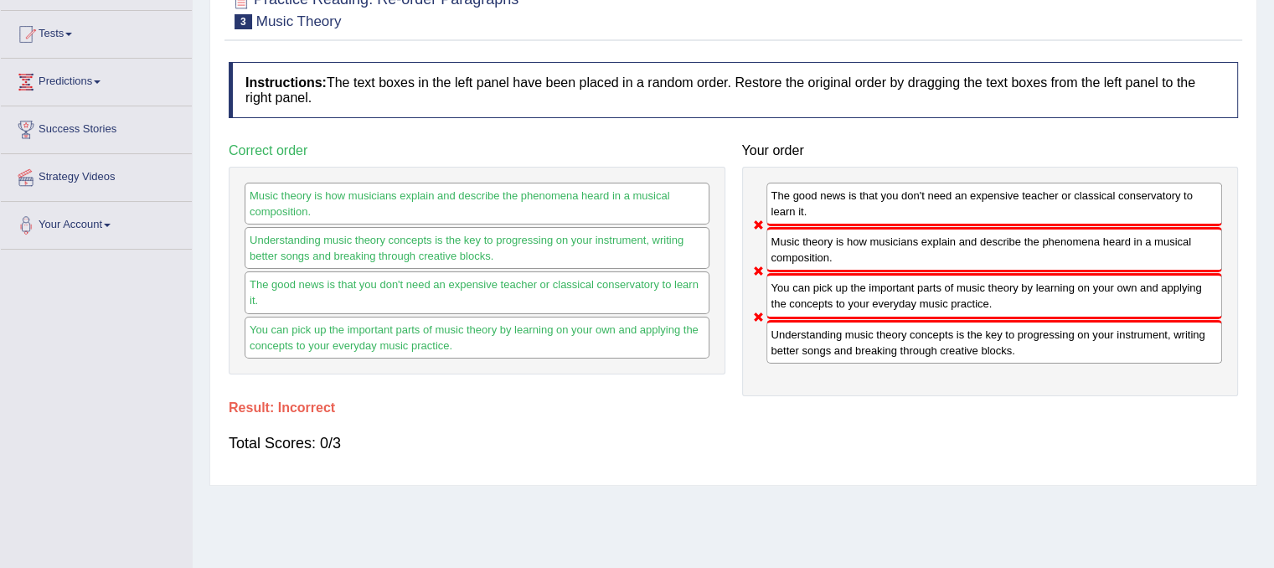
drag, startPoint x: 819, startPoint y: 239, endPoint x: 822, endPoint y: 192, distance: 47.0
click at [822, 192] on div "The good news is that you don't need an expensive teacher or classical conserva…" at bounding box center [990, 282] width 497 height 230
drag, startPoint x: 840, startPoint y: 211, endPoint x: 861, endPoint y: 247, distance: 42.1
click at [861, 246] on div "The good news is that you don't need an expensive teacher or classical conserva…" at bounding box center [990, 282] width 497 height 230
click at [871, 227] on div "Music theory is how musicians explain and describe the phenomena heard in a mus…" at bounding box center [995, 249] width 457 height 45
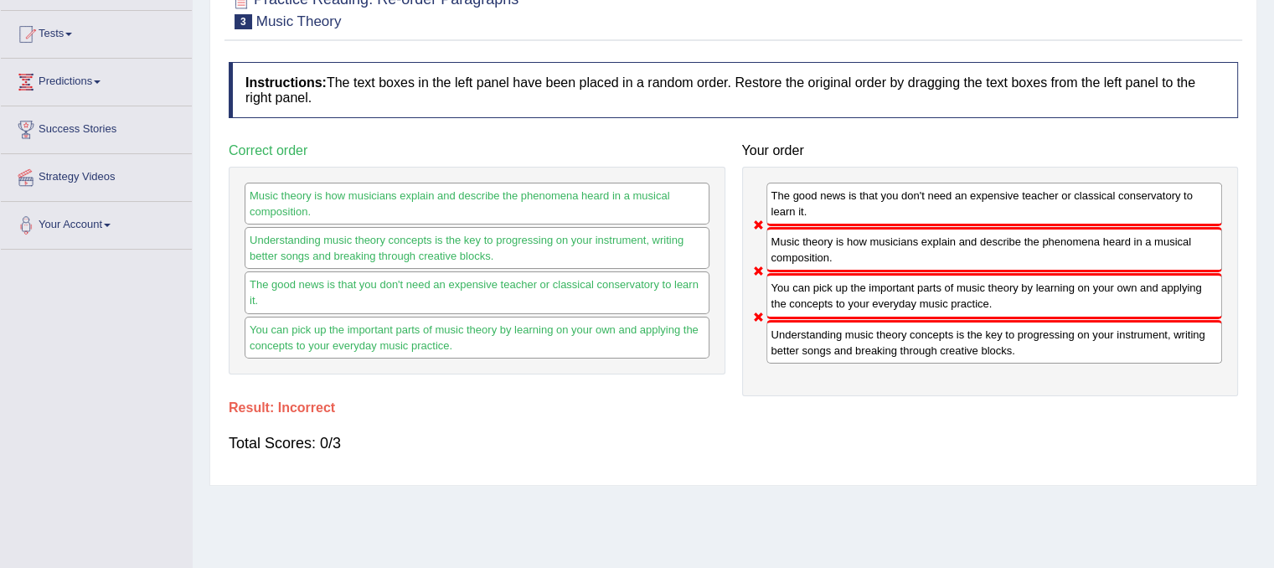
click at [871, 227] on div "Music theory is how musicians explain and describe the phenomena heard in a mus…" at bounding box center [995, 249] width 457 height 45
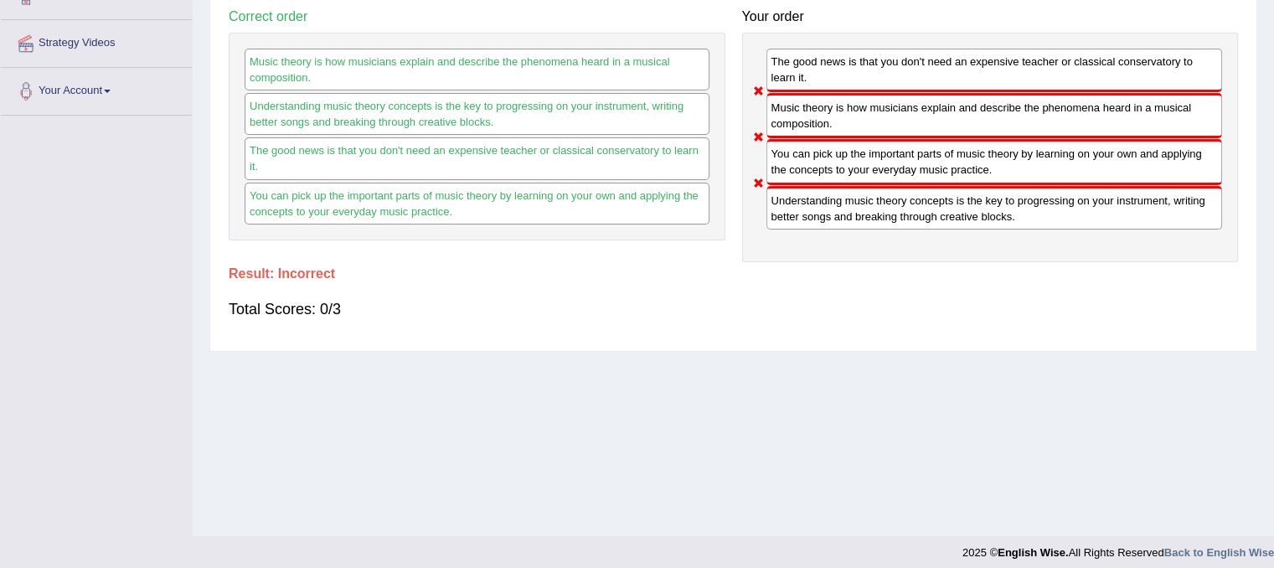
scroll to position [0, 0]
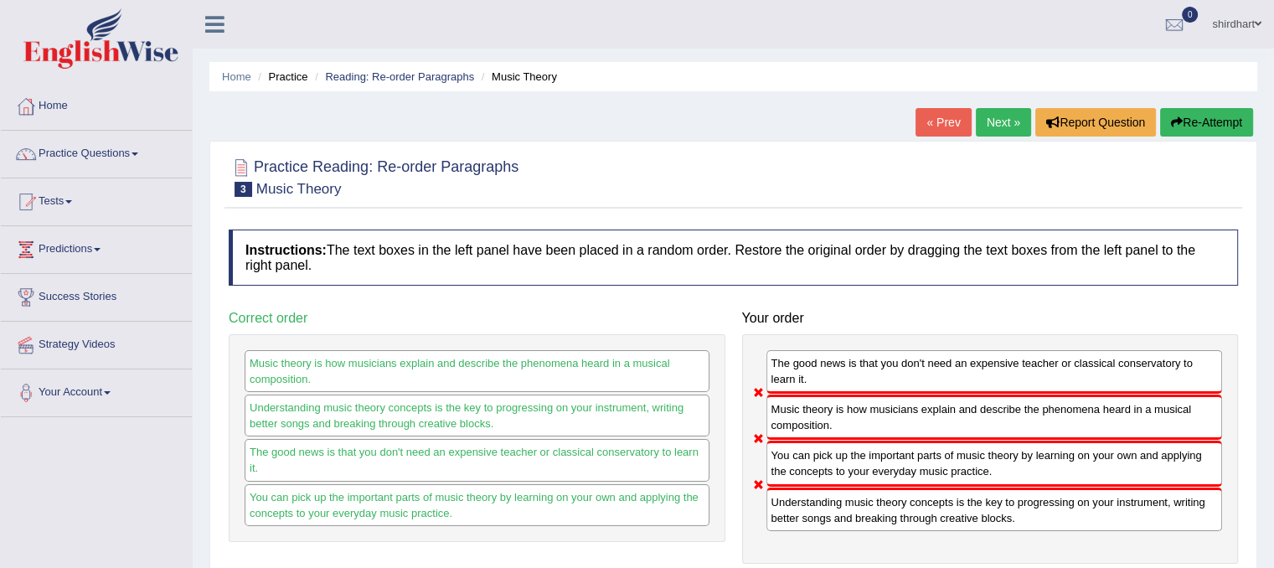
click at [1181, 121] on button "Re-Attempt" at bounding box center [1206, 122] width 93 height 28
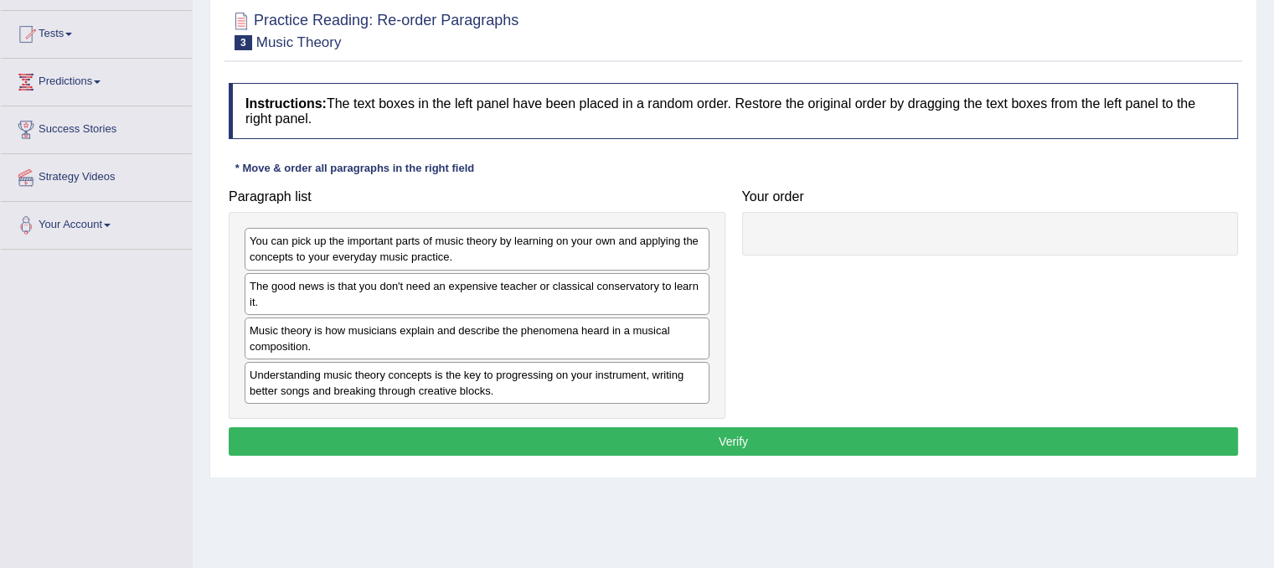
scroll to position [251, 0]
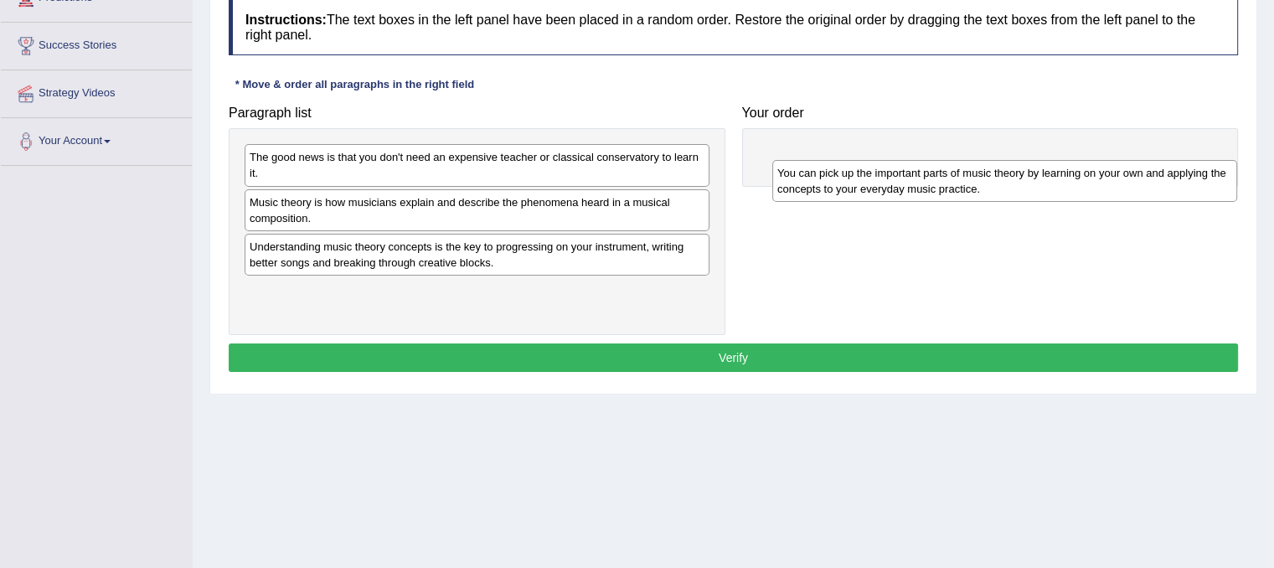
drag, startPoint x: 479, startPoint y: 181, endPoint x: 959, endPoint y: 175, distance: 479.3
click at [953, 182] on div "You can pick up the important parts of music theory by learning on your own and…" at bounding box center [1005, 181] width 465 height 42
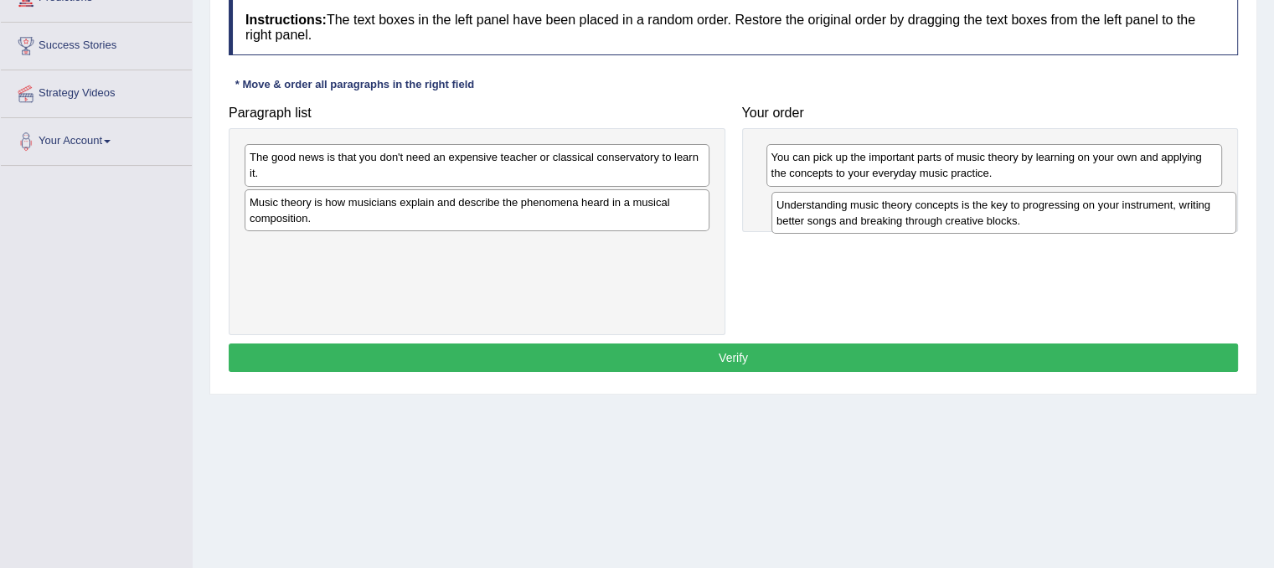
drag, startPoint x: 389, startPoint y: 263, endPoint x: 885, endPoint y: 214, distance: 498.5
click at [885, 214] on div "Understanding music theory concepts is the key to progressing on your instrumen…" at bounding box center [1004, 213] width 465 height 42
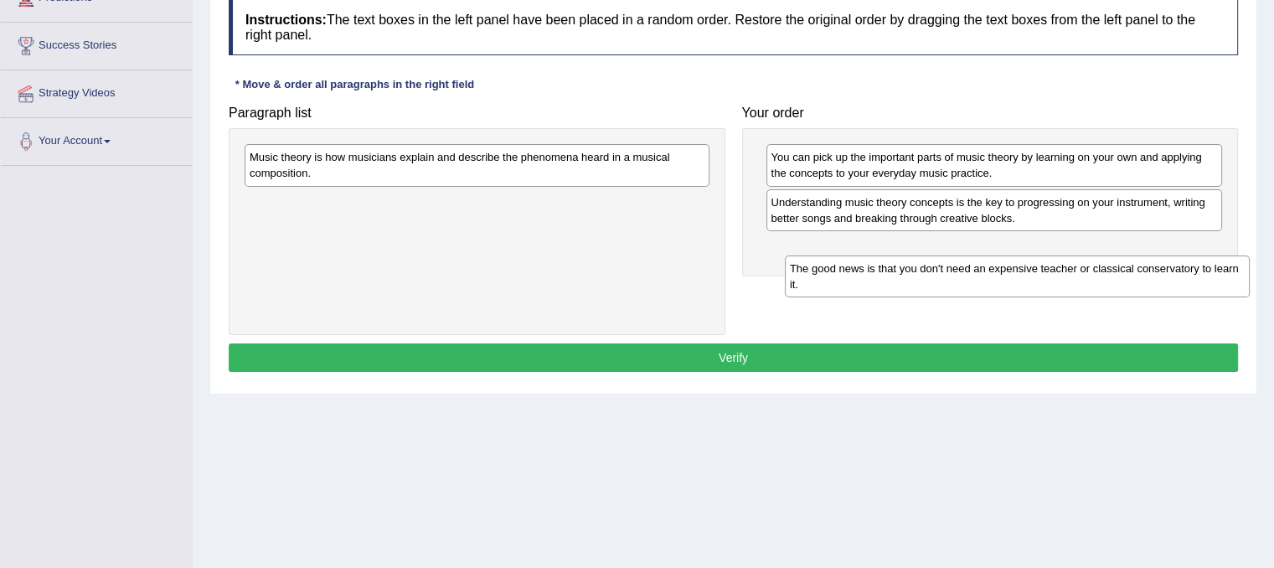
drag, startPoint x: 502, startPoint y: 171, endPoint x: 1034, endPoint y: 269, distance: 541.0
click at [1041, 280] on div "The good news is that you don't need an expensive teacher or classical conserva…" at bounding box center [1017, 277] width 465 height 42
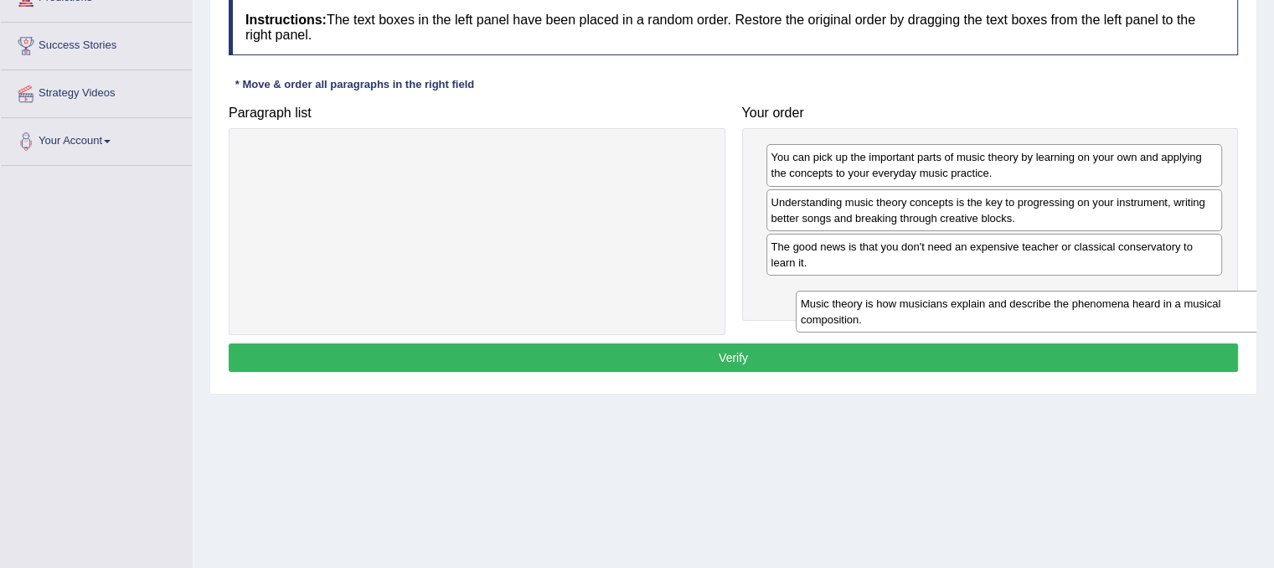
drag, startPoint x: 618, startPoint y: 165, endPoint x: 1170, endPoint y: 308, distance: 570.5
click at [1169, 311] on div "Music theory is how musicians explain and describe the phenomena heard in a mus…" at bounding box center [1028, 312] width 465 height 42
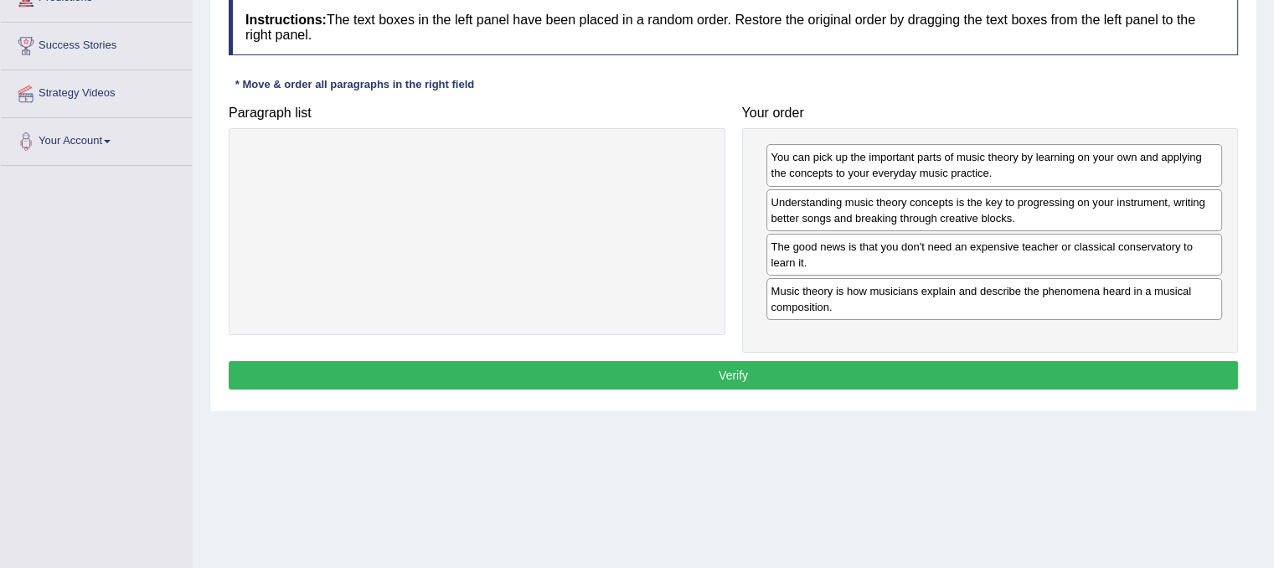
click at [1126, 377] on button "Verify" at bounding box center [734, 375] width 1010 height 28
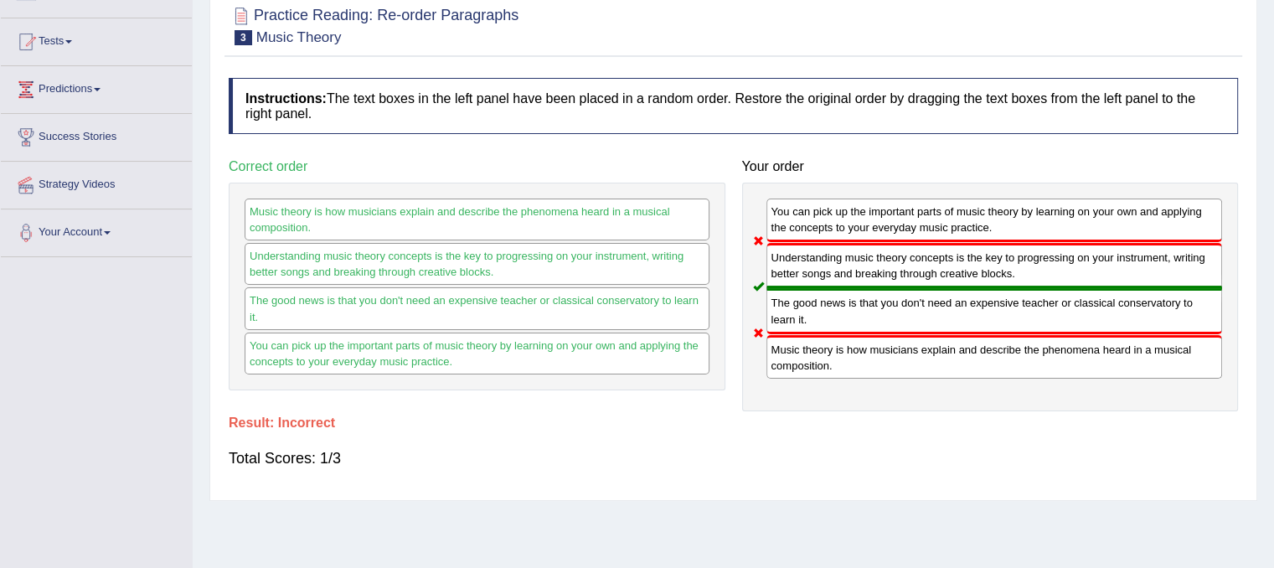
scroll to position [0, 0]
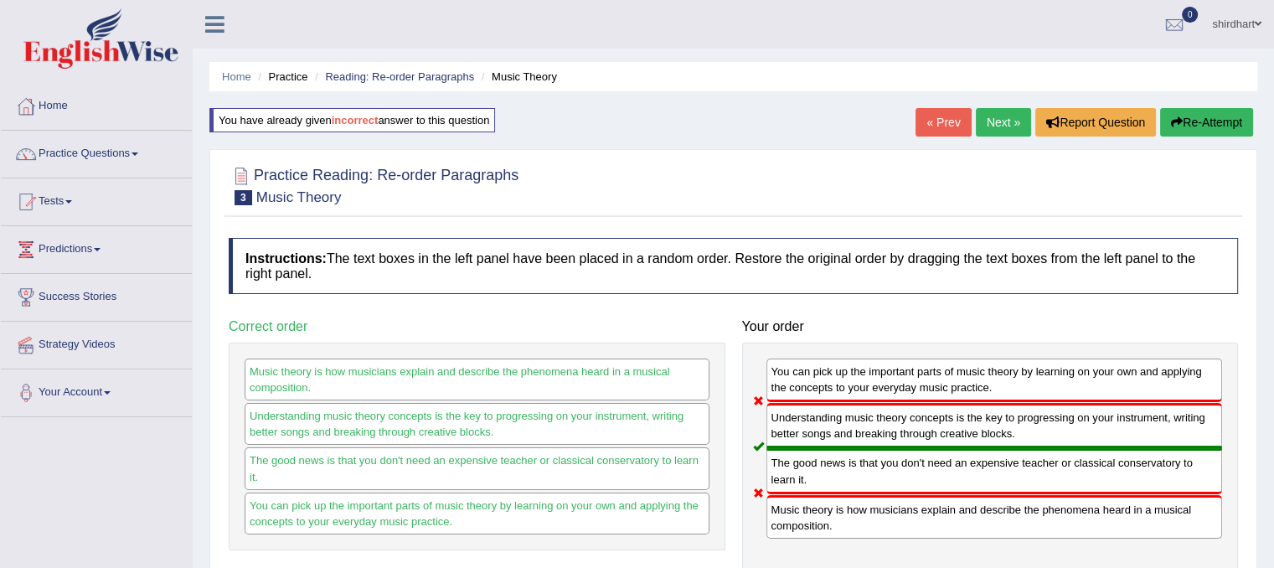
click at [1000, 127] on link "Next »" at bounding box center [1003, 122] width 55 height 28
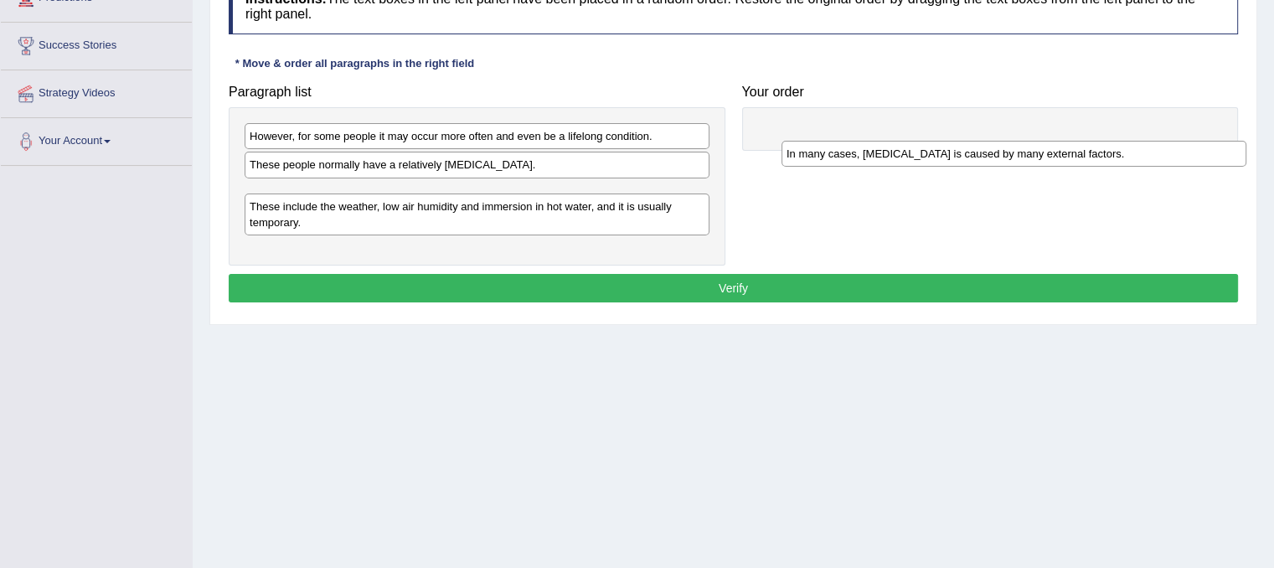
drag, startPoint x: 470, startPoint y: 165, endPoint x: 1012, endPoint y: 147, distance: 542.4
click at [1010, 150] on div "In many cases, dry skin is caused by many external factors." at bounding box center [1014, 154] width 465 height 26
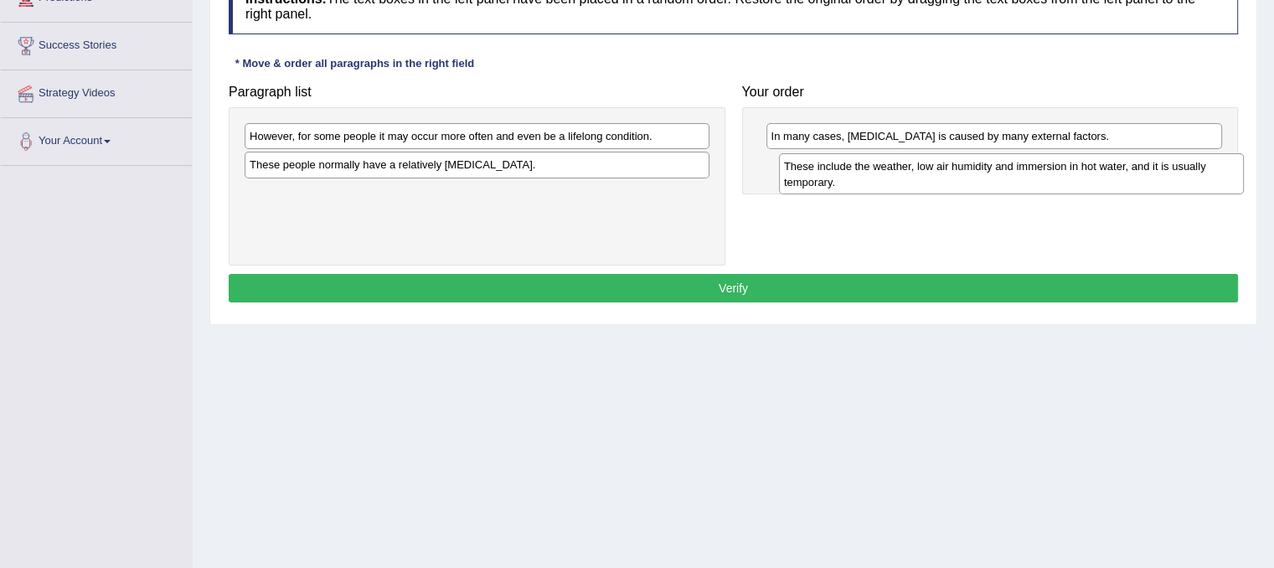
drag, startPoint x: 449, startPoint y: 199, endPoint x: 986, endPoint y: 176, distance: 537.6
click at [986, 176] on div "These include the weather, low air humidity and immersion in hot water, and it …" at bounding box center [1011, 174] width 465 height 42
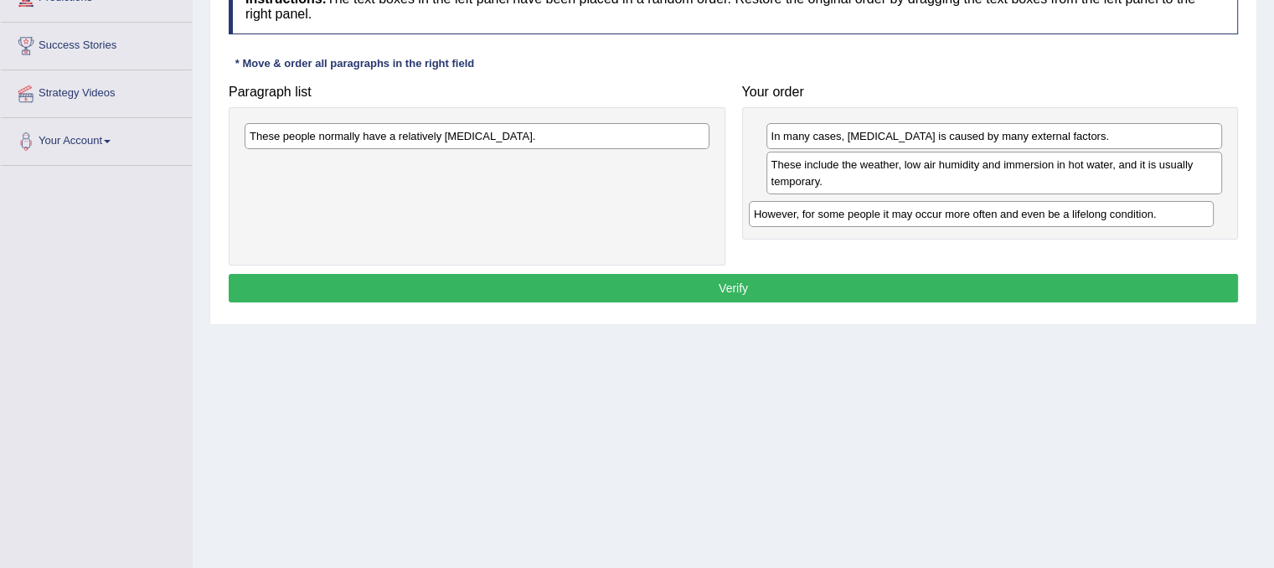
drag, startPoint x: 487, startPoint y: 137, endPoint x: 995, endPoint y: 217, distance: 514.8
click at [994, 215] on div "However, for some people it may occur more often and even be a lifelong conditi…" at bounding box center [981, 214] width 465 height 26
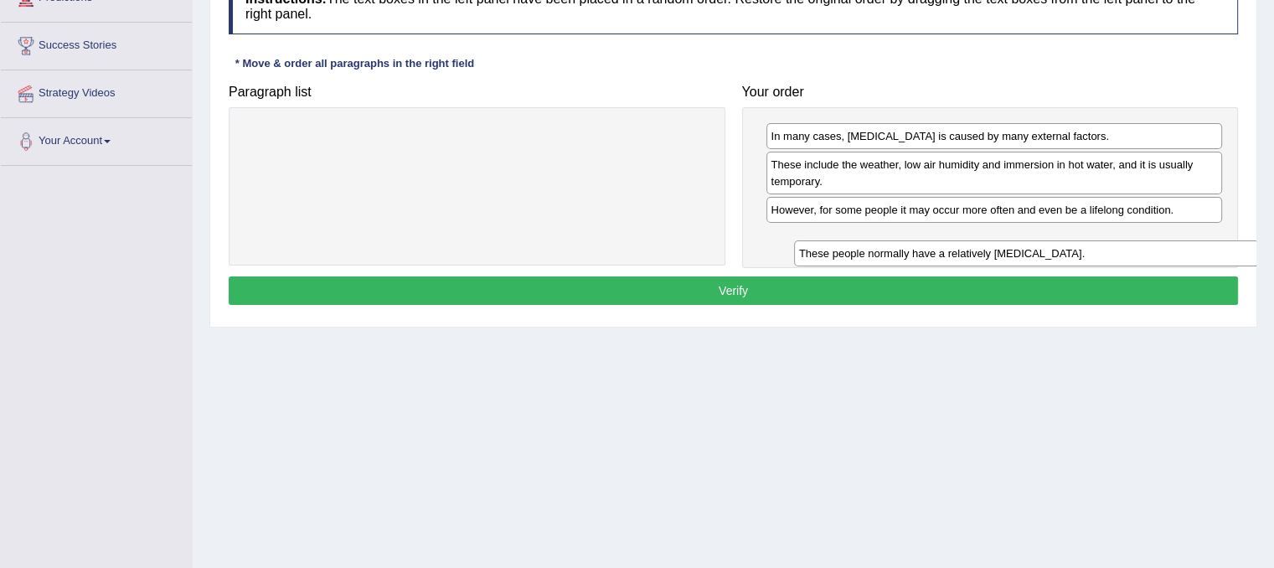
drag, startPoint x: 395, startPoint y: 137, endPoint x: 942, endPoint y: 251, distance: 558.1
click at [945, 254] on div "These people normally have a relatively sensitive skin." at bounding box center [1026, 253] width 465 height 26
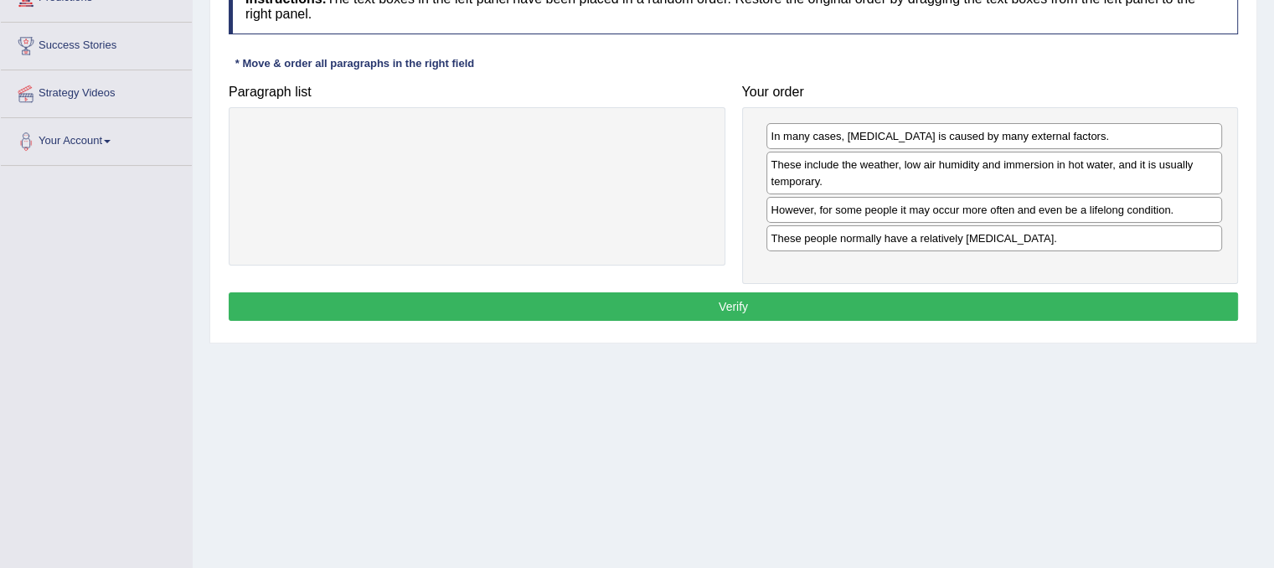
click at [858, 296] on button "Verify" at bounding box center [734, 306] width 1010 height 28
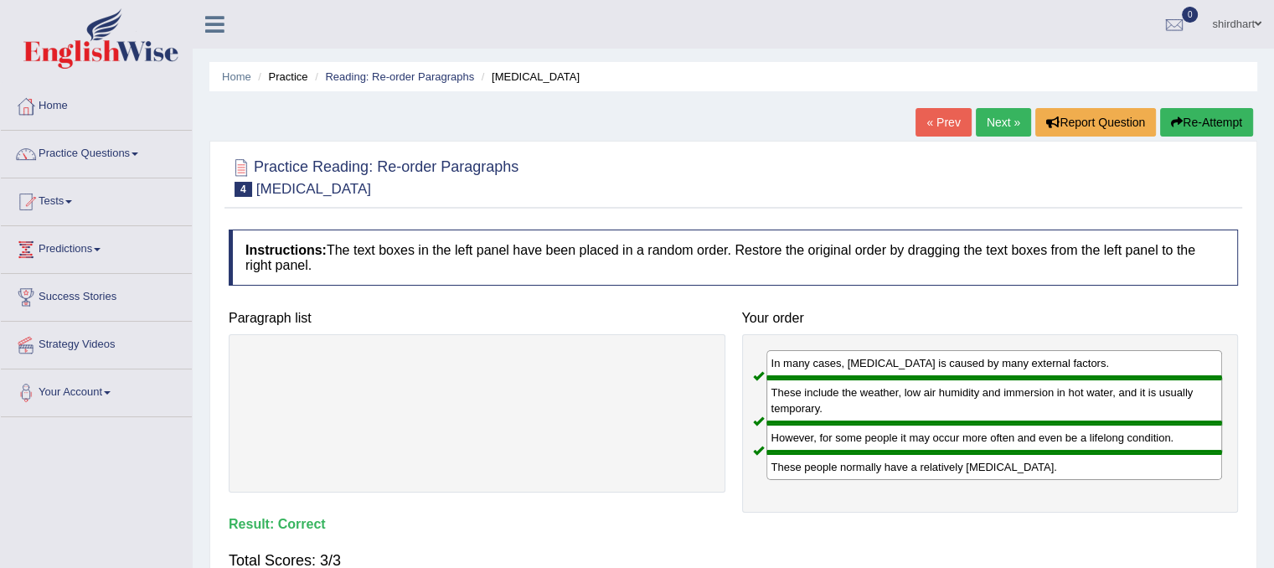
click at [1002, 126] on link "Next »" at bounding box center [1003, 122] width 55 height 28
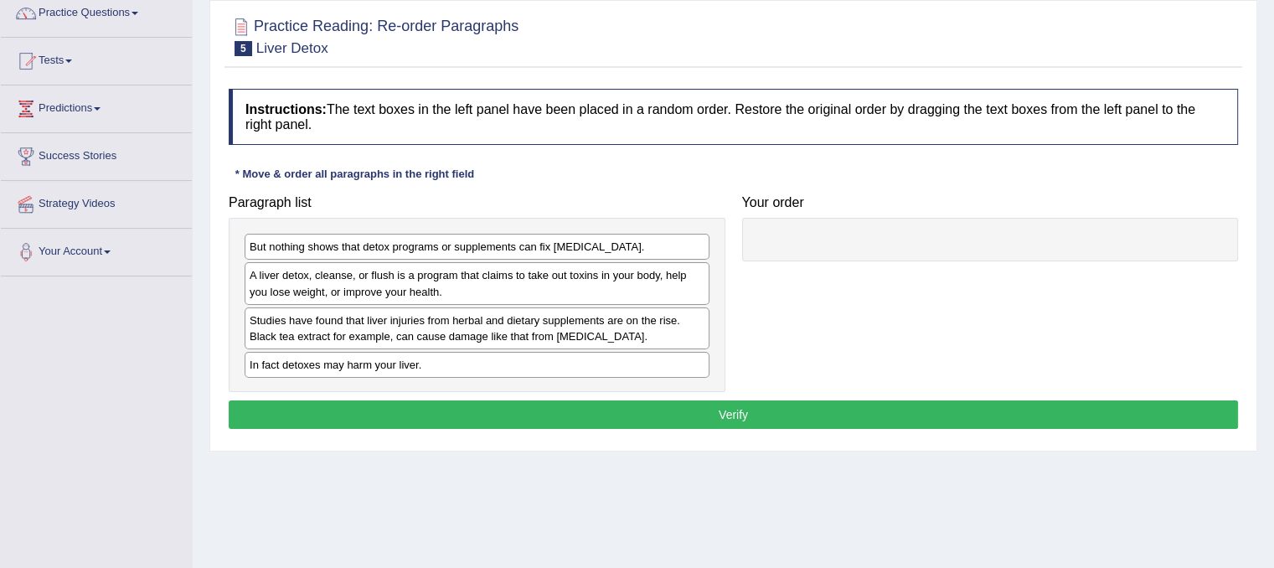
scroll to position [168, 0]
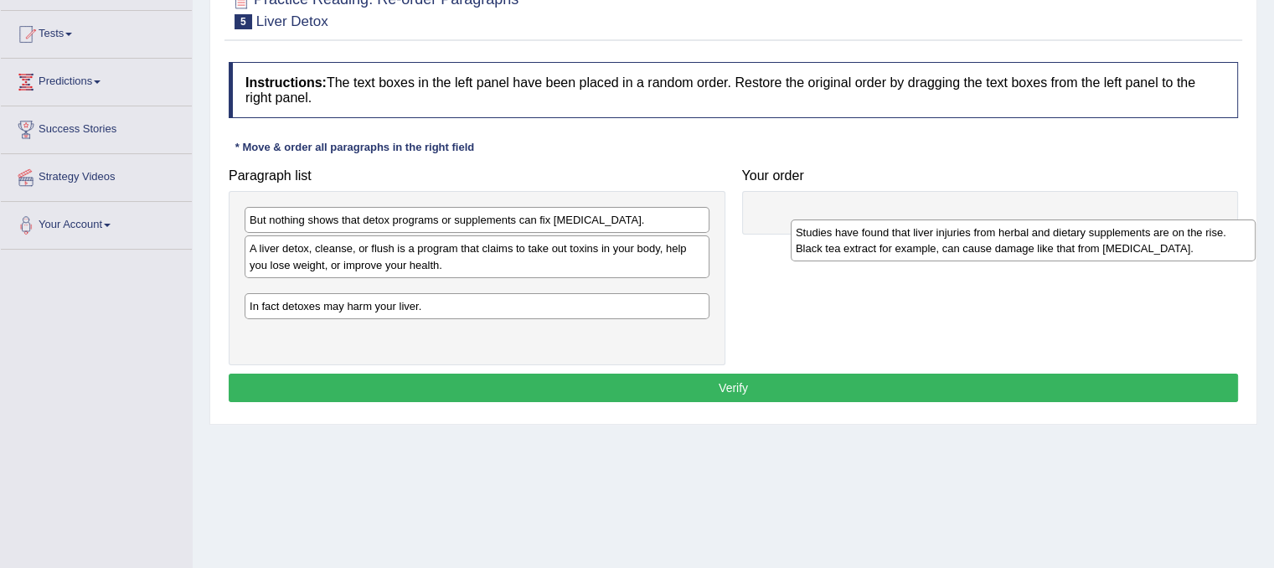
drag, startPoint x: 278, startPoint y: 299, endPoint x: 826, endPoint y: 232, distance: 552.1
click at [825, 237] on div "Studies have found that liver injuries from herbal and dietary supplements are …" at bounding box center [1023, 241] width 465 height 42
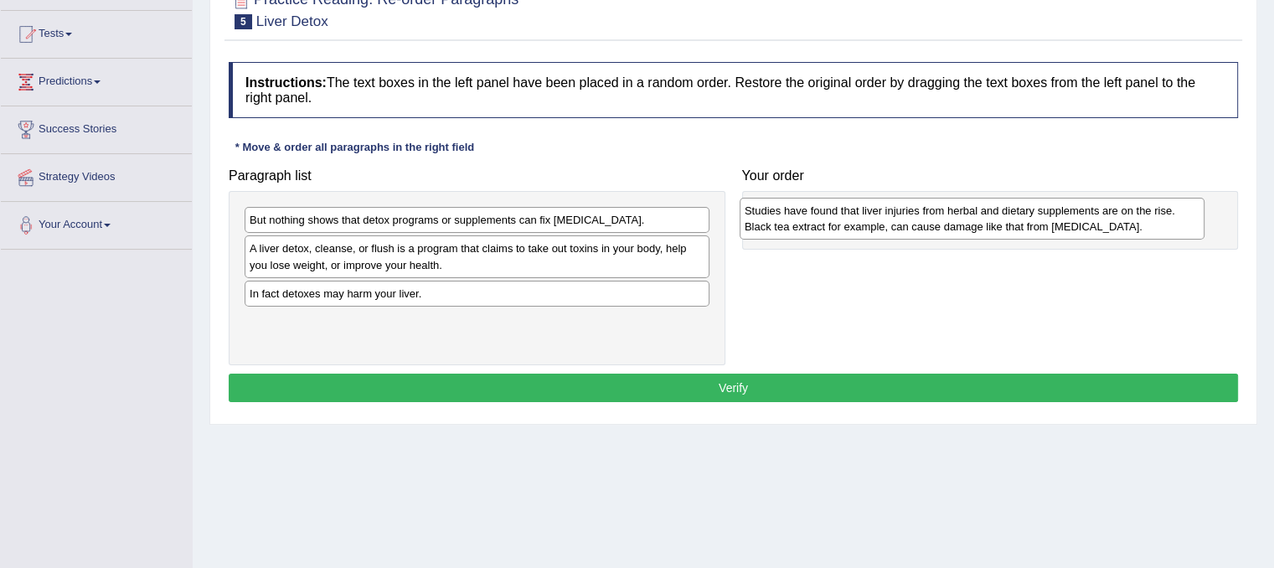
drag, startPoint x: 686, startPoint y: 265, endPoint x: 1062, endPoint y: 210, distance: 380.1
click at [1062, 210] on div "Studies have found that liver injuries from herbal and dietary supplements are …" at bounding box center [972, 219] width 465 height 42
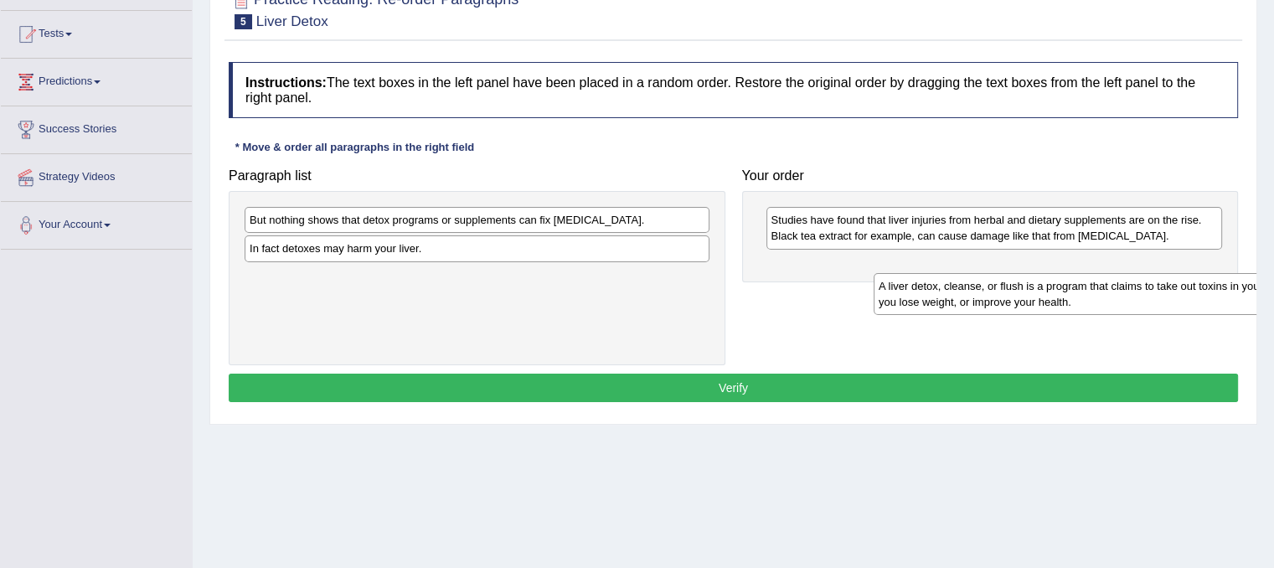
drag, startPoint x: 344, startPoint y: 260, endPoint x: 973, endPoint y: 297, distance: 630.4
click at [973, 297] on div "A liver detox, cleanse, or flush is a program that claims to take out toxins in…" at bounding box center [1106, 294] width 465 height 42
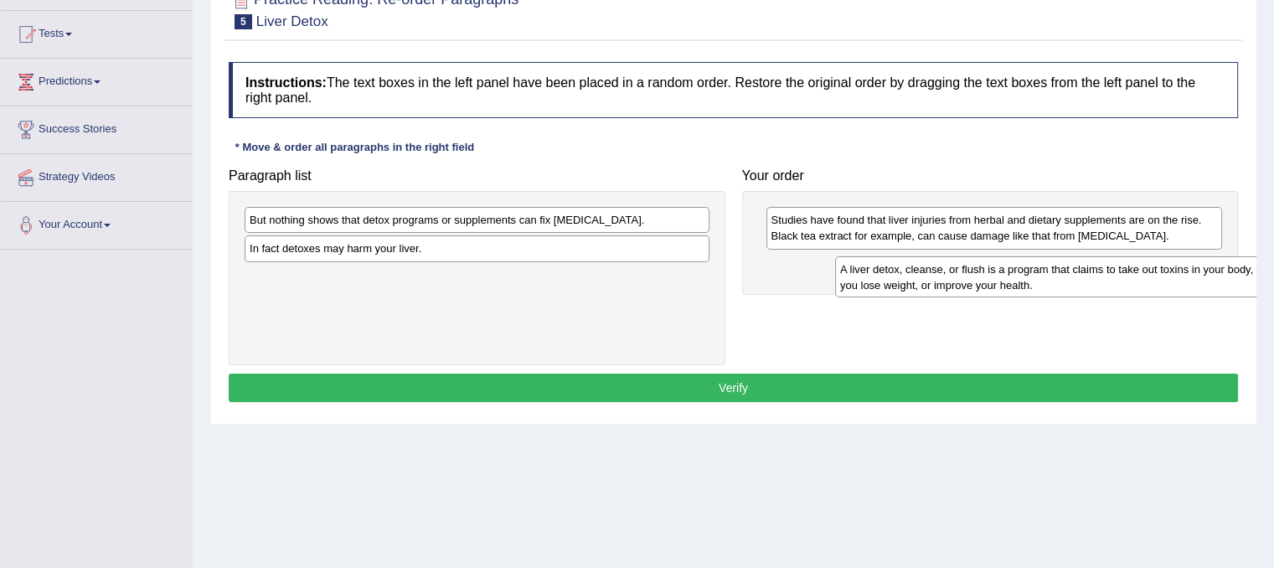
drag, startPoint x: 572, startPoint y: 293, endPoint x: 1079, endPoint y: 269, distance: 507.5
click at [1082, 272] on div "A liver detox, cleanse, or flush is a program that claims to take out toxins in…" at bounding box center [1067, 277] width 465 height 42
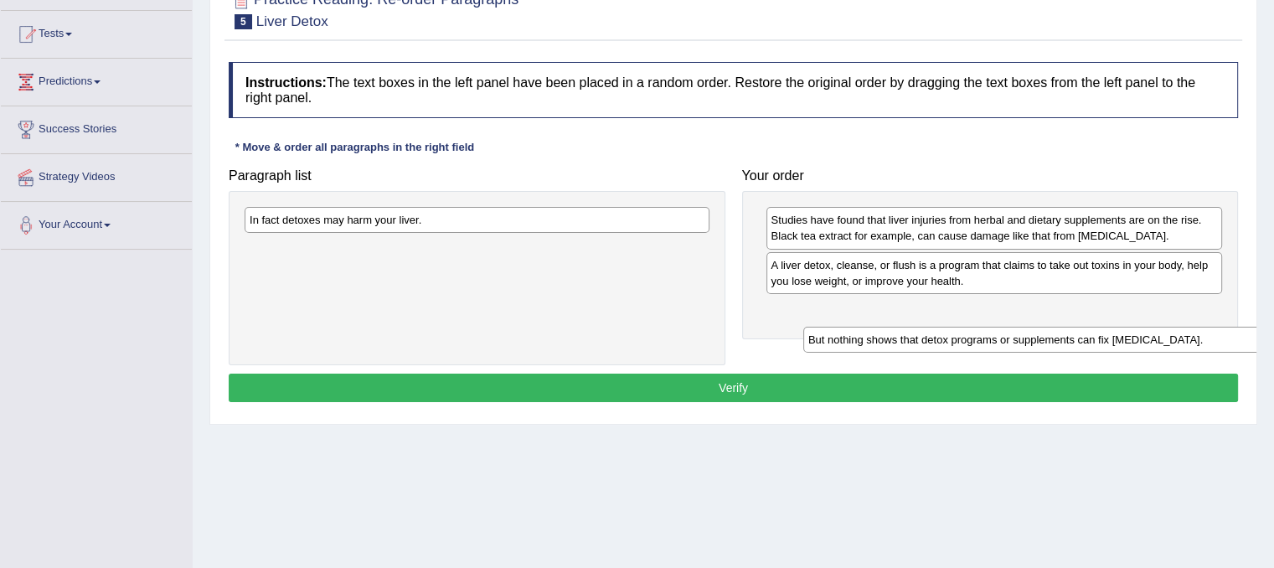
drag, startPoint x: 474, startPoint y: 223, endPoint x: 1030, endPoint y: 334, distance: 566.6
click at [1030, 334] on div "But nothing shows that detox programs or supplements can fix liver damage." at bounding box center [1036, 340] width 465 height 26
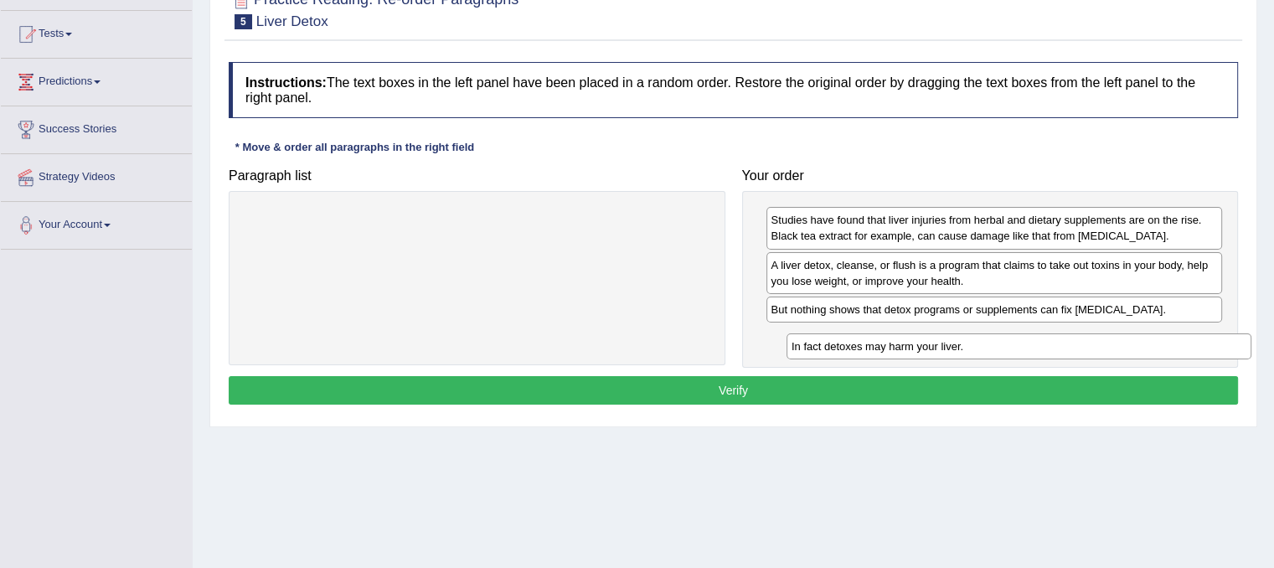
drag, startPoint x: 509, startPoint y: 220, endPoint x: 1043, endPoint y: 341, distance: 548.0
click at [1043, 343] on div "In fact detoxes may harm your liver." at bounding box center [1019, 346] width 465 height 26
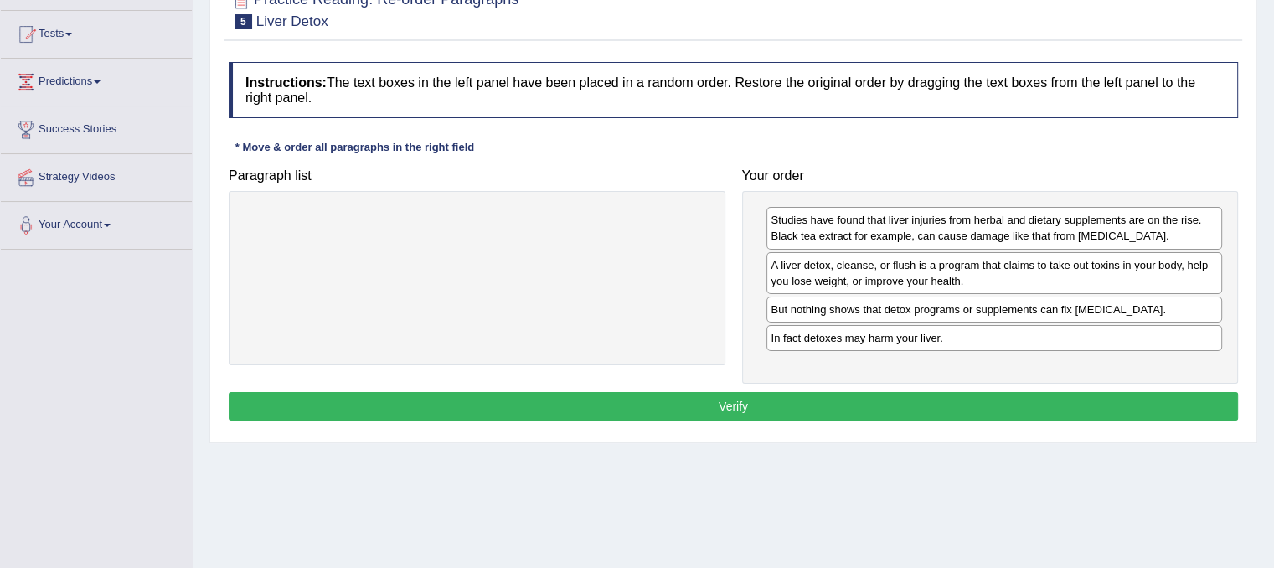
click at [809, 394] on button "Verify" at bounding box center [734, 406] width 1010 height 28
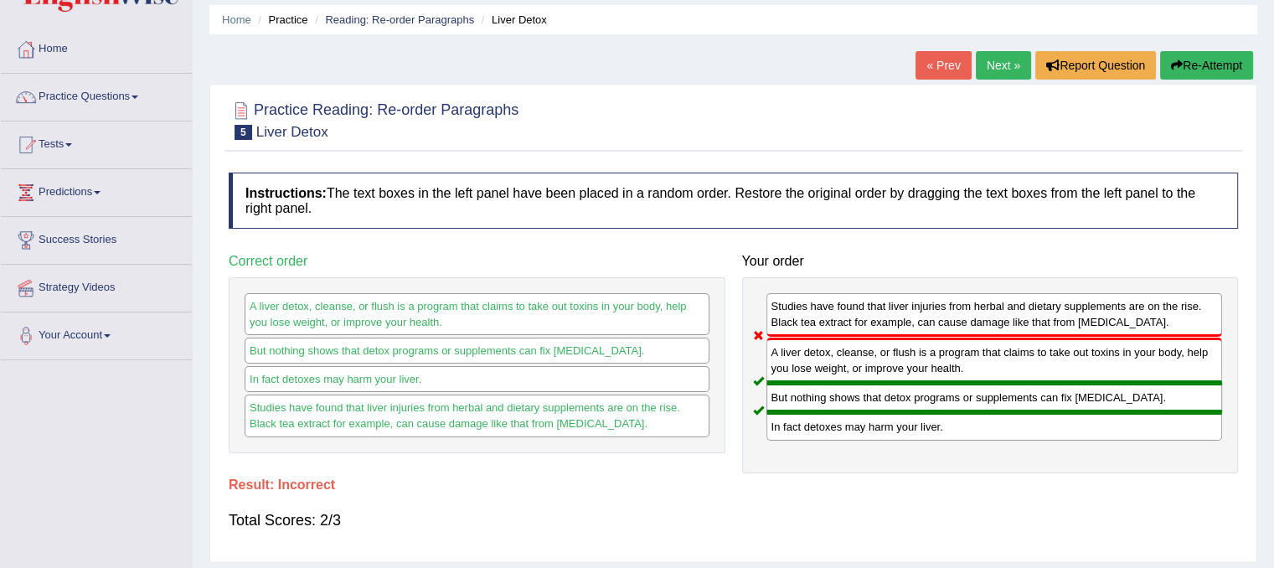
scroll to position [0, 0]
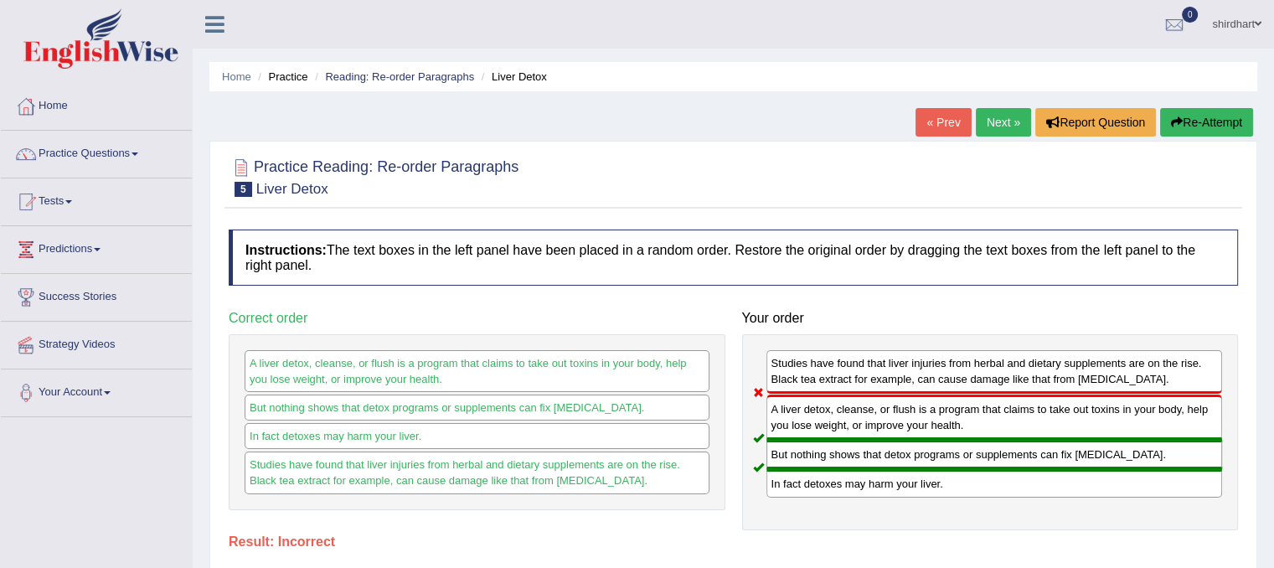
click at [1005, 128] on link "Next »" at bounding box center [1003, 122] width 55 height 28
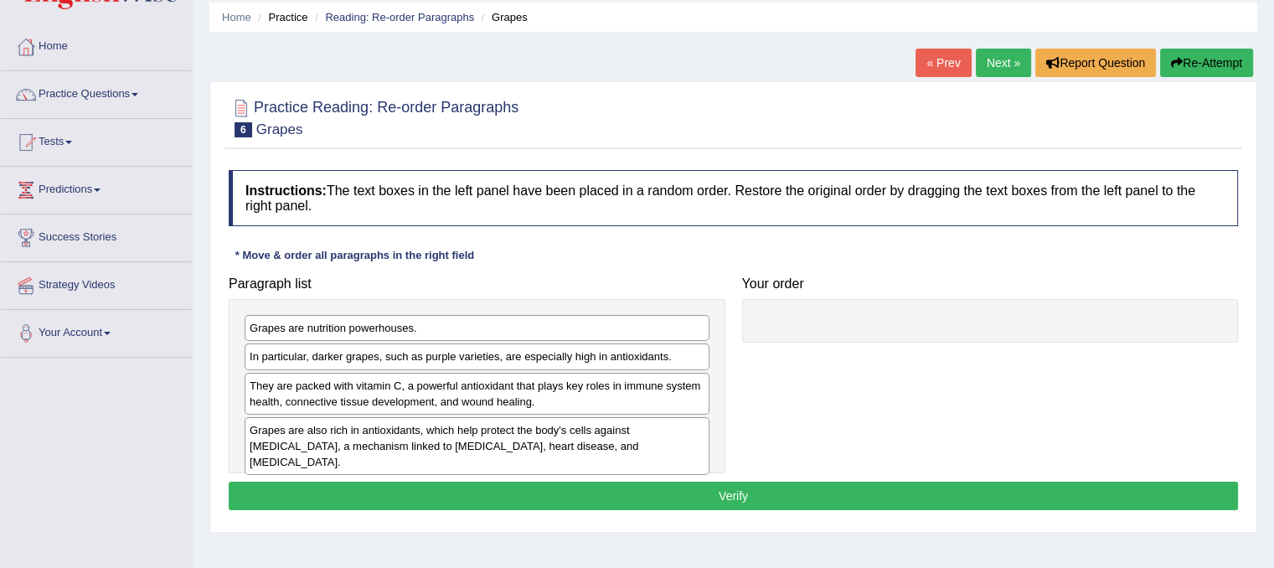
scroll to position [168, 0]
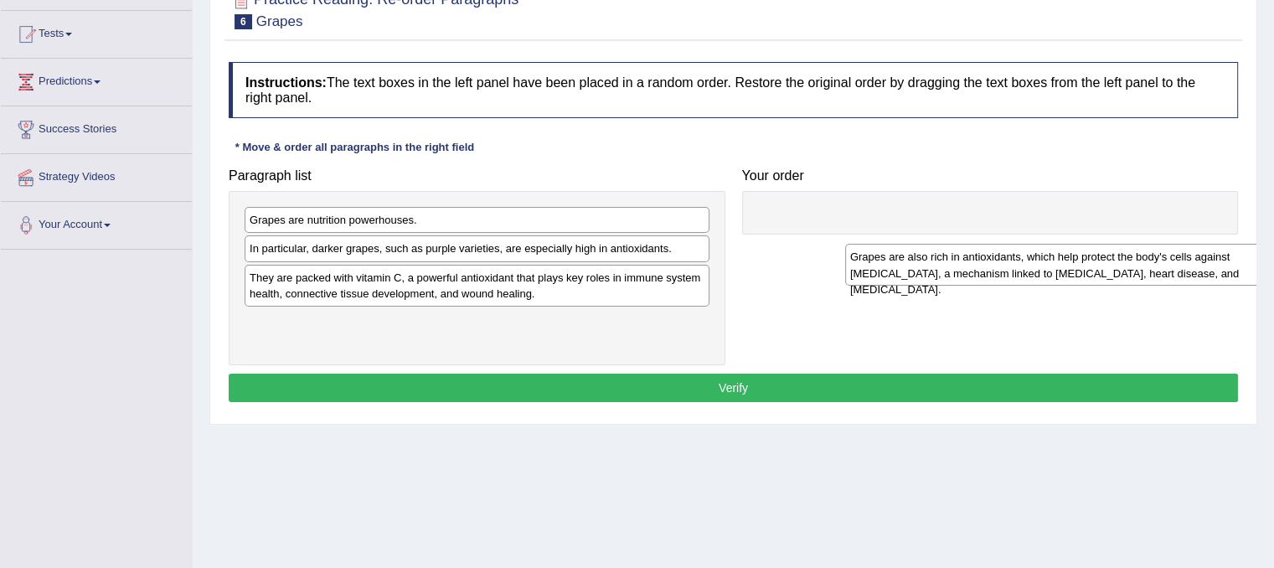
drag, startPoint x: 358, startPoint y: 336, endPoint x: 1019, endPoint y: 229, distance: 669.7
click at [1019, 244] on div "Grapes are also rich in antioxidants, which help protect the body's cells again…" at bounding box center [1077, 265] width 465 height 42
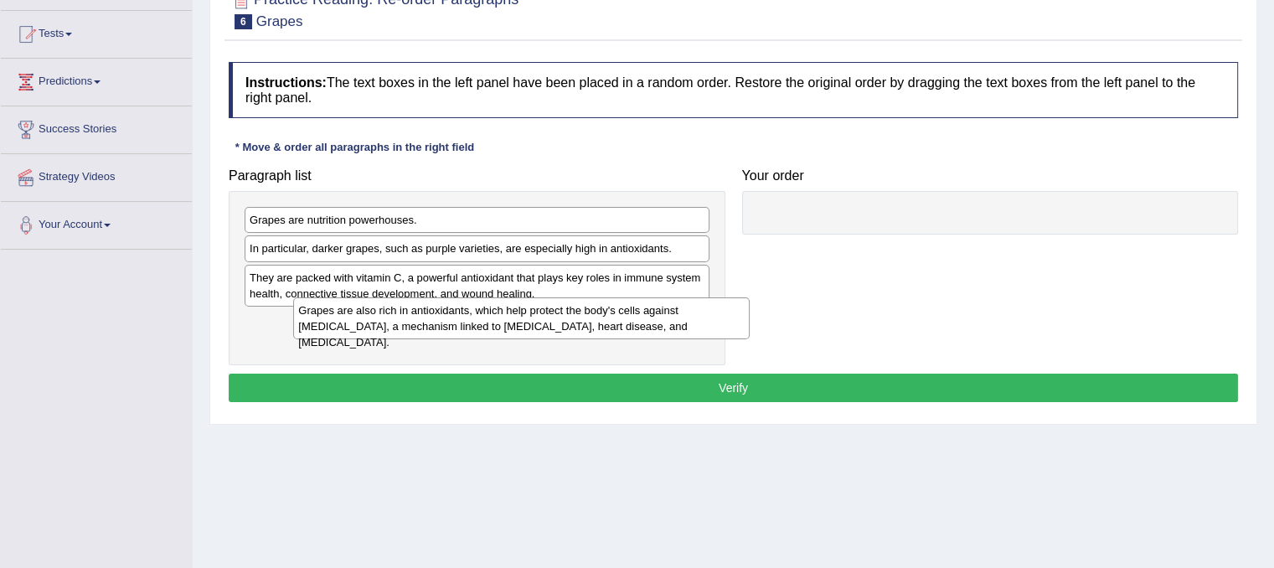
drag, startPoint x: 865, startPoint y: 229, endPoint x: 260, endPoint y: 337, distance: 614.5
click at [293, 339] on div "Grapes are also rich in antioxidants, which help protect the body's cells again…" at bounding box center [521, 318] width 457 height 42
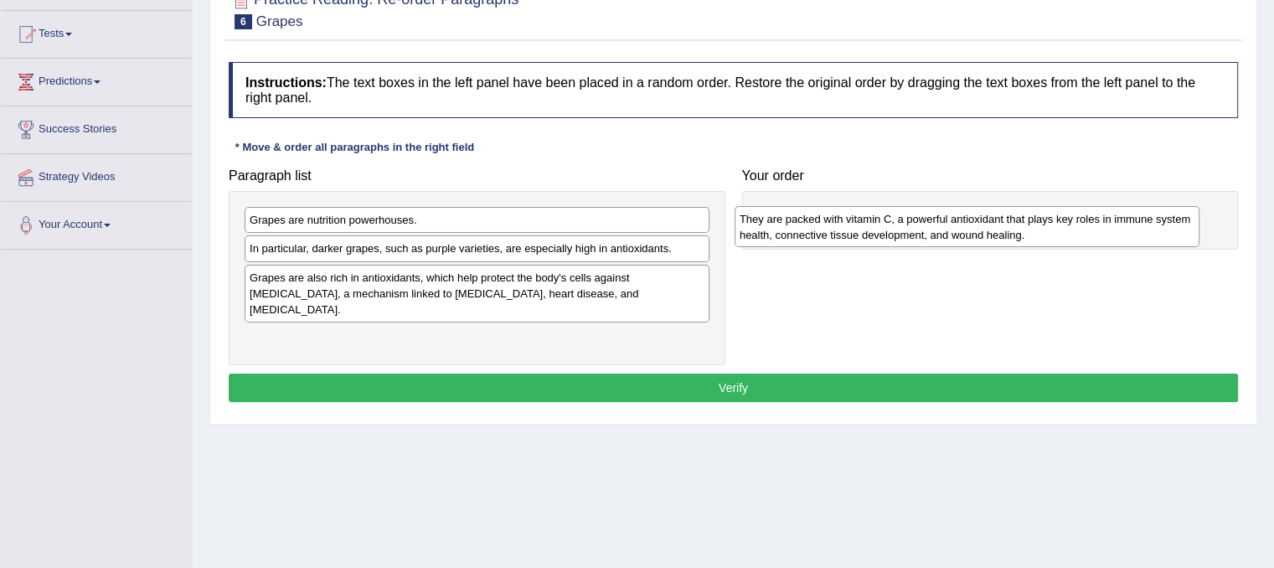
drag, startPoint x: 404, startPoint y: 282, endPoint x: 912, endPoint y: 230, distance: 510.5
click at [912, 234] on div "They are packed with vitamin C, a powerful antioxidant that plays key roles in …" at bounding box center [967, 227] width 465 height 42
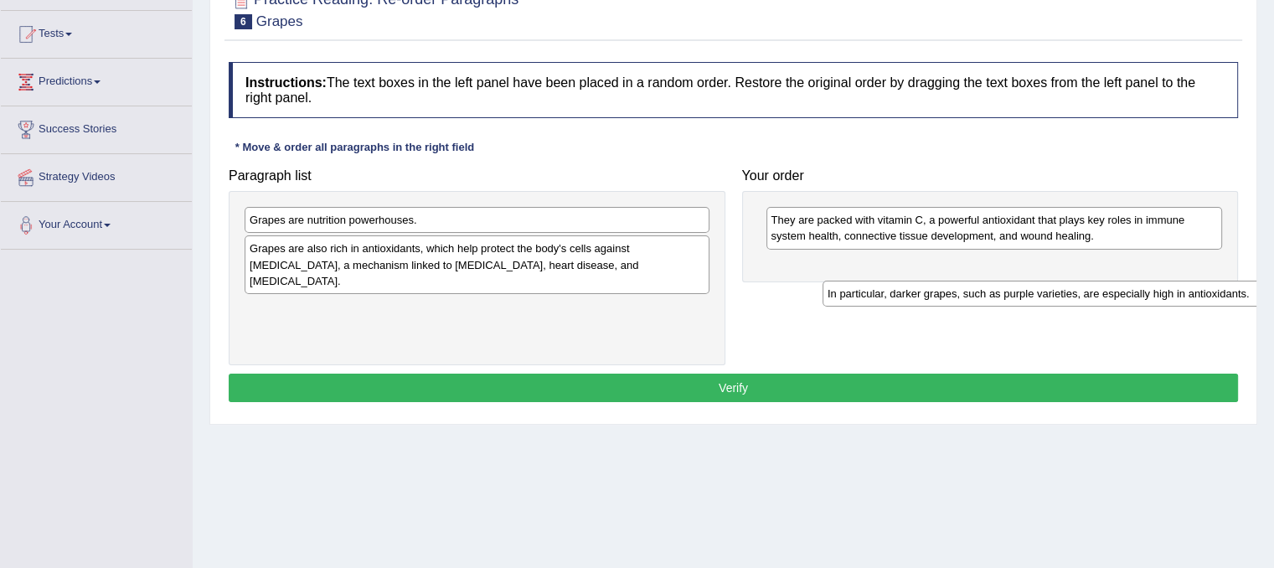
drag, startPoint x: 385, startPoint y: 256, endPoint x: 956, endPoint y: 295, distance: 572.0
click at [956, 295] on div "In particular, darker grapes, such as purple varieties, are especially high in …" at bounding box center [1055, 294] width 465 height 26
drag, startPoint x: 617, startPoint y: 297, endPoint x: 1185, endPoint y: 282, distance: 568.3
click at [1185, 282] on div "In particular, darker grapes, such as purple varieties, are especially high in …" at bounding box center [1046, 289] width 465 height 26
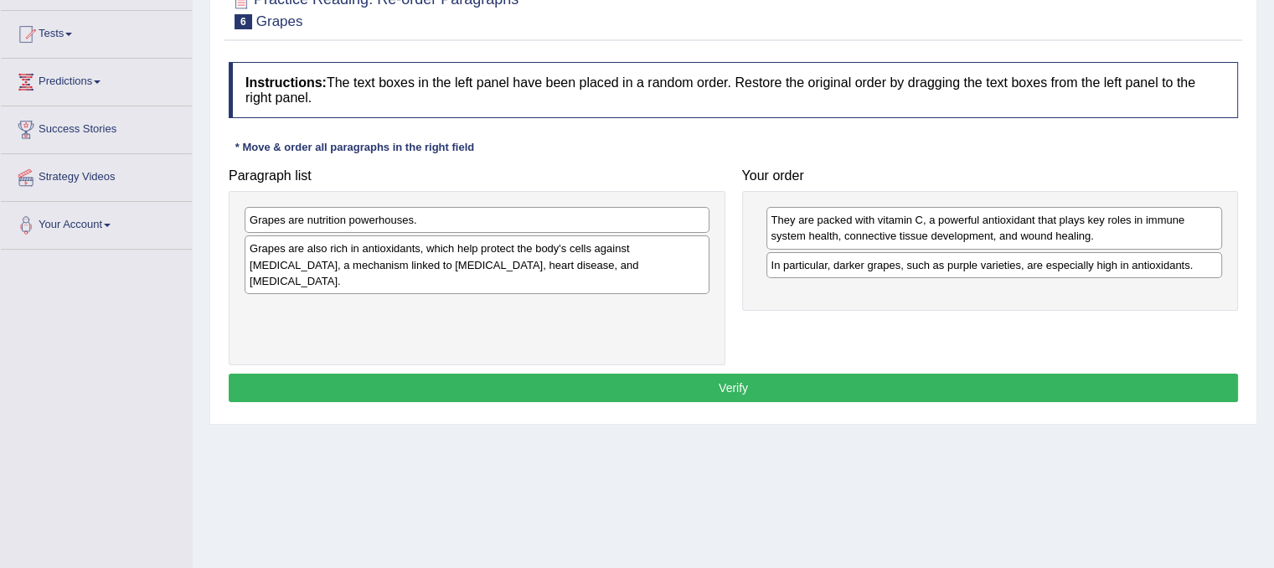
drag, startPoint x: 240, startPoint y: 198, endPoint x: 511, endPoint y: 210, distance: 271.8
click at [511, 210] on div "Grapes are nutrition powerhouses. Grapes are also rich in antioxidants, which h…" at bounding box center [477, 278] width 497 height 174
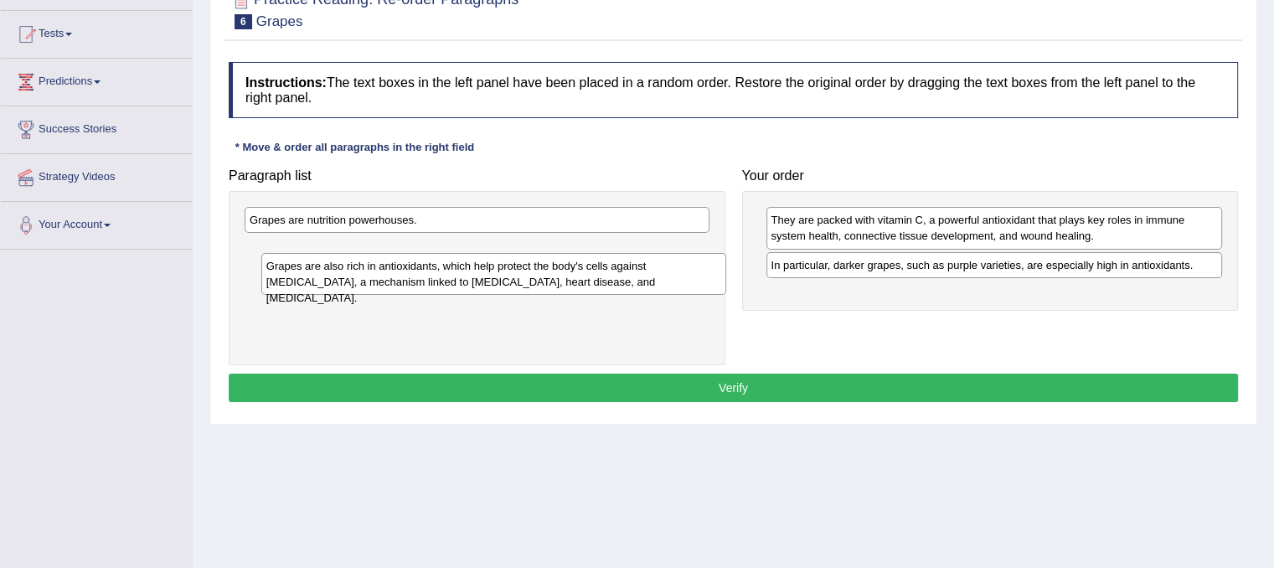
drag, startPoint x: 256, startPoint y: 239, endPoint x: 265, endPoint y: 249, distance: 13.1
click at [265, 253] on div "Grapes are also rich in antioxidants, which help protect the body's cells again…" at bounding box center [493, 274] width 465 height 42
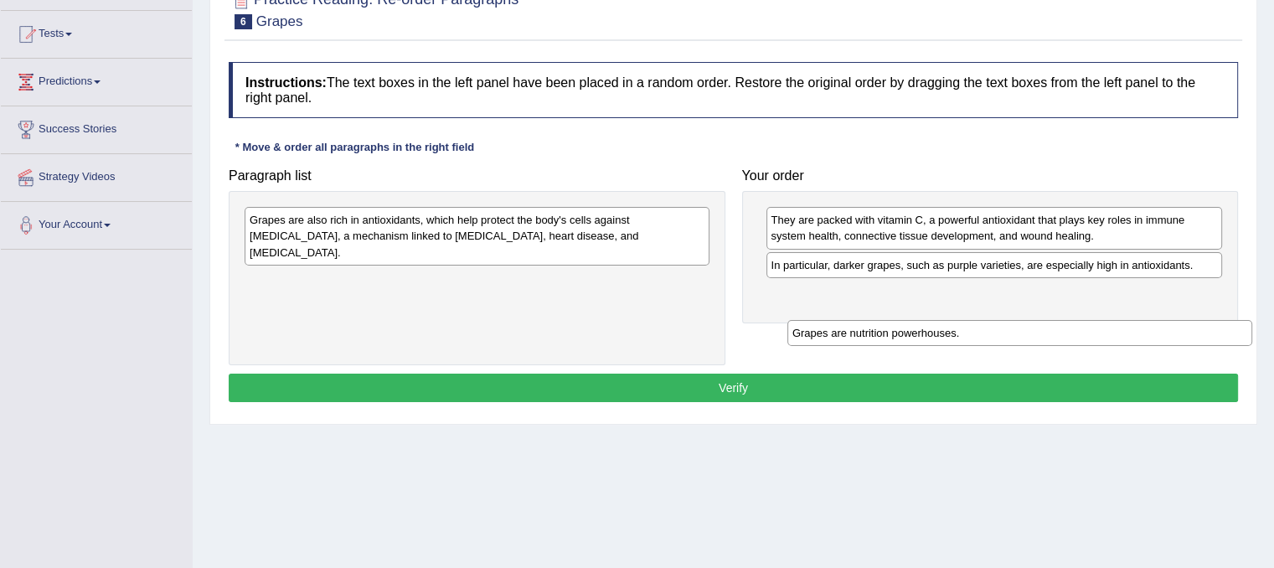
drag, startPoint x: 634, startPoint y: 221, endPoint x: 1214, endPoint y: 333, distance: 590.4
click at [1214, 333] on div "Grapes are nutrition powerhouses." at bounding box center [1020, 333] width 465 height 26
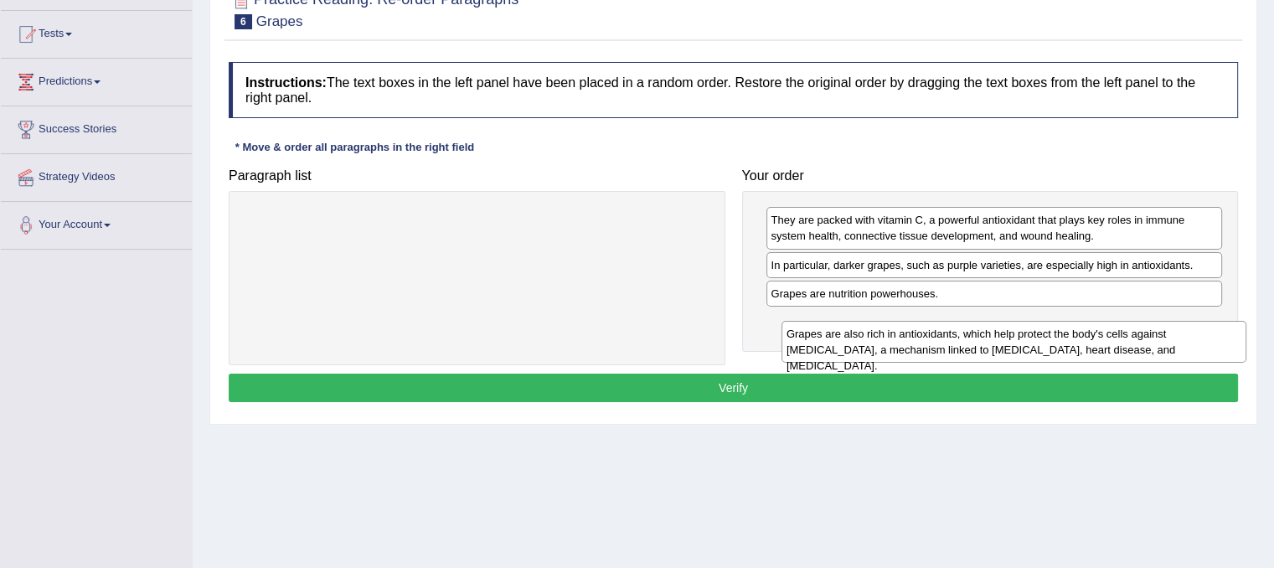
drag, startPoint x: 624, startPoint y: 234, endPoint x: 1143, endPoint y: 328, distance: 527.2
click at [1145, 332] on div "Grapes are also rich in antioxidants, which help protect the body's cells again…" at bounding box center [1014, 342] width 465 height 42
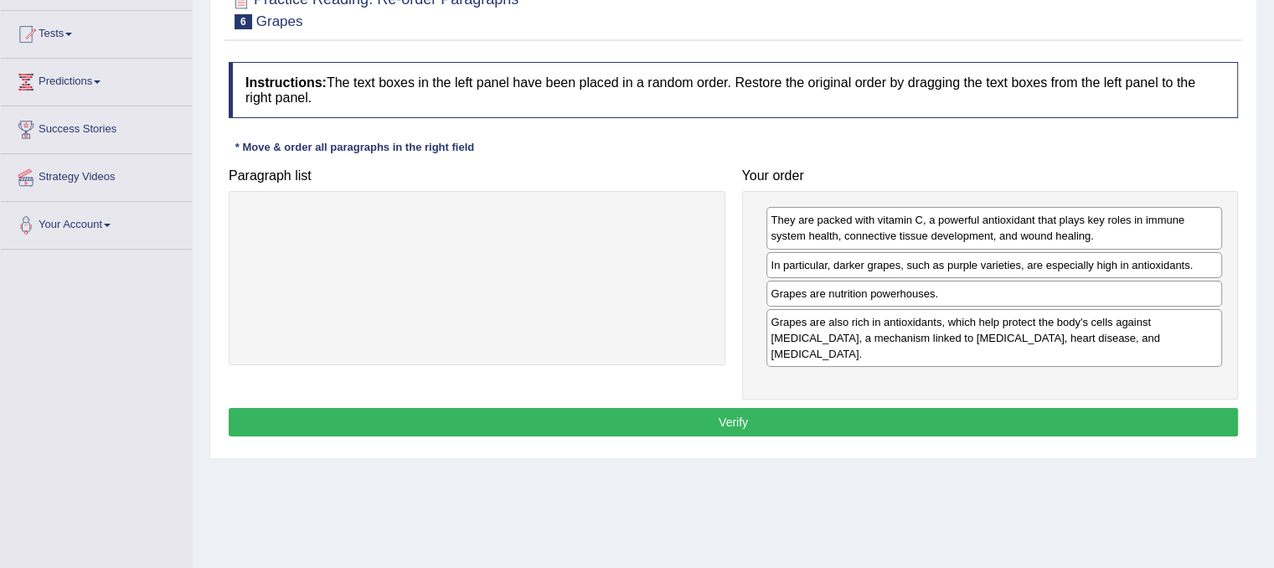
click at [994, 408] on button "Verify" at bounding box center [734, 422] width 1010 height 28
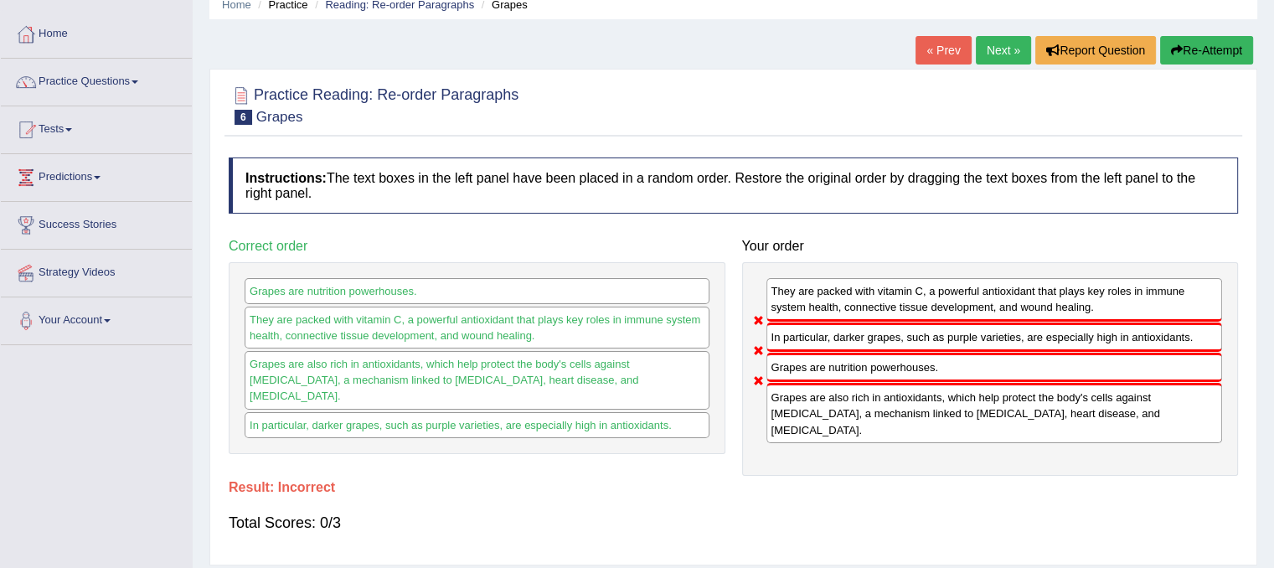
scroll to position [0, 0]
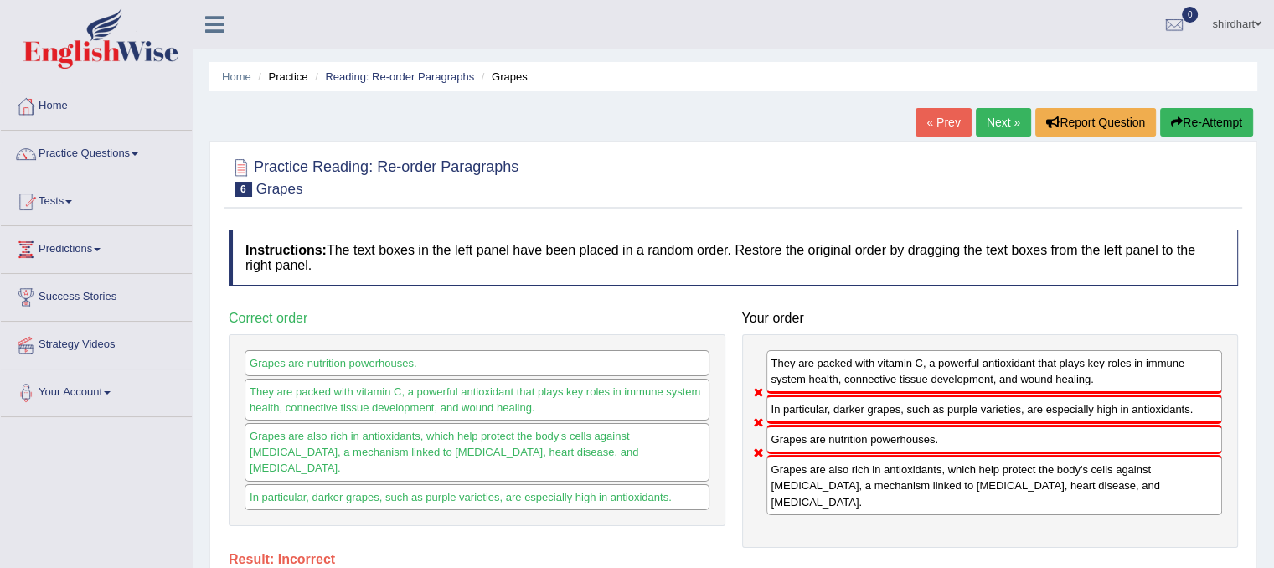
click at [1218, 121] on button "Re-Attempt" at bounding box center [1206, 122] width 93 height 28
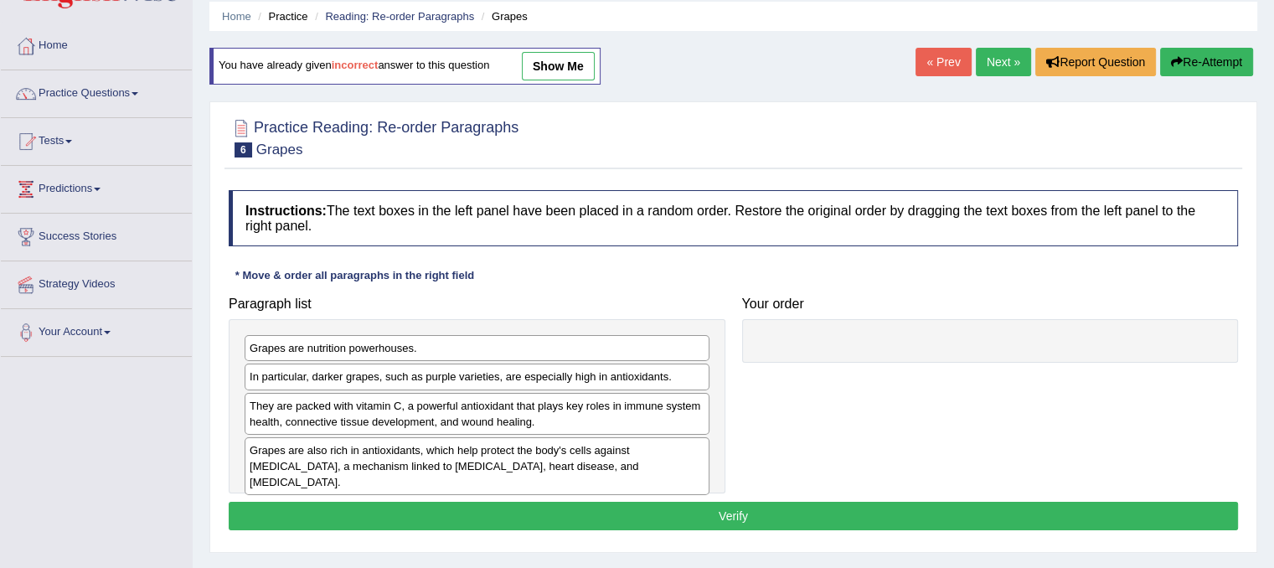
scroll to position [228, 0]
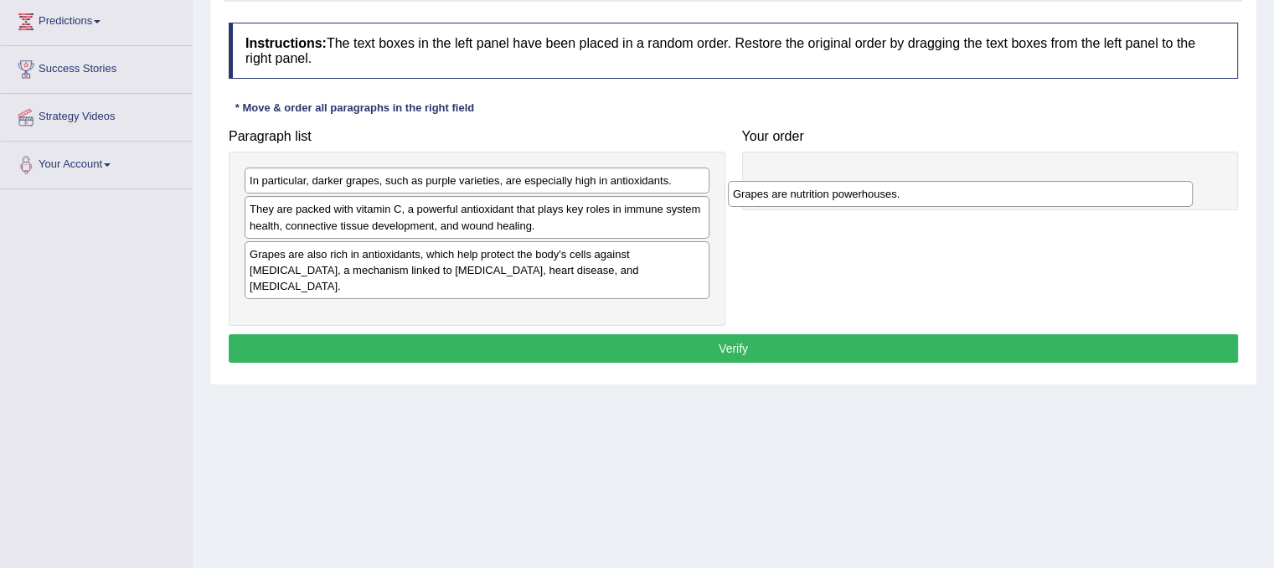
drag, startPoint x: 632, startPoint y: 178, endPoint x: 1115, endPoint y: 183, distance: 483.5
click at [1113, 189] on div "Grapes are nutrition powerhouses." at bounding box center [960, 194] width 465 height 26
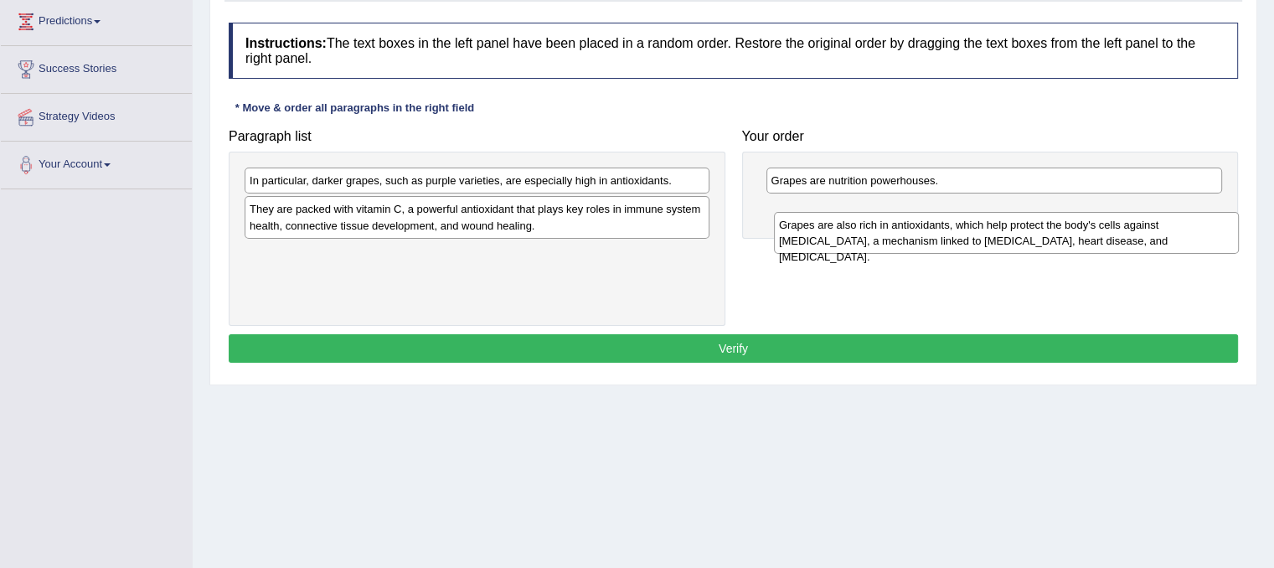
drag, startPoint x: 532, startPoint y: 278, endPoint x: 916, endPoint y: 233, distance: 386.4
click at [930, 236] on div "Grapes are also rich in antioxidants, which help protect the body's cells again…" at bounding box center [1006, 233] width 465 height 42
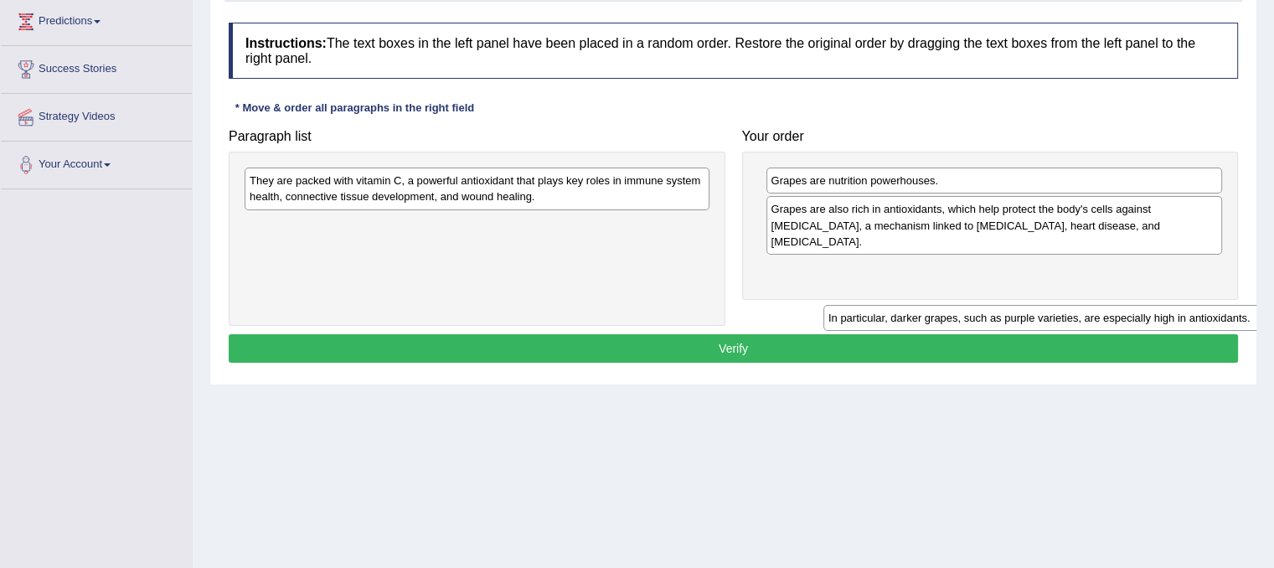
drag, startPoint x: 428, startPoint y: 182, endPoint x: 1011, endPoint y: 309, distance: 596.1
click at [1009, 316] on div "In particular, darker grapes, such as purple varieties, are especially high in …" at bounding box center [1056, 318] width 465 height 26
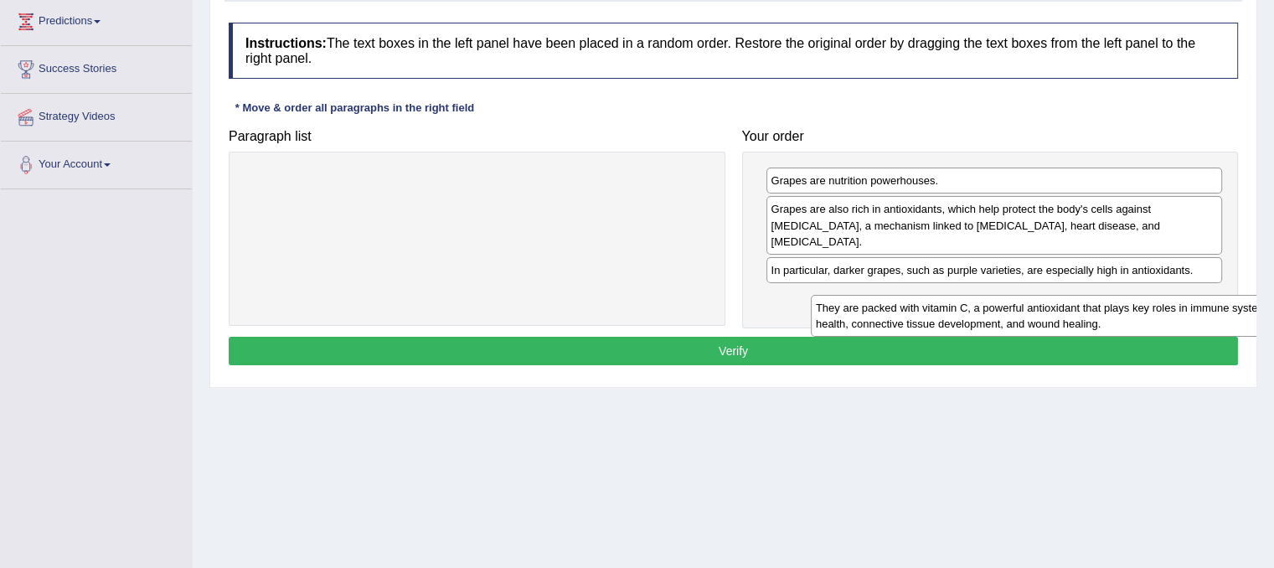
drag, startPoint x: 544, startPoint y: 195, endPoint x: 1112, endPoint y: 317, distance: 580.9
click at [1114, 322] on div "They are packed with vitamin C, a powerful antioxidant that plays key roles in …" at bounding box center [1043, 316] width 465 height 42
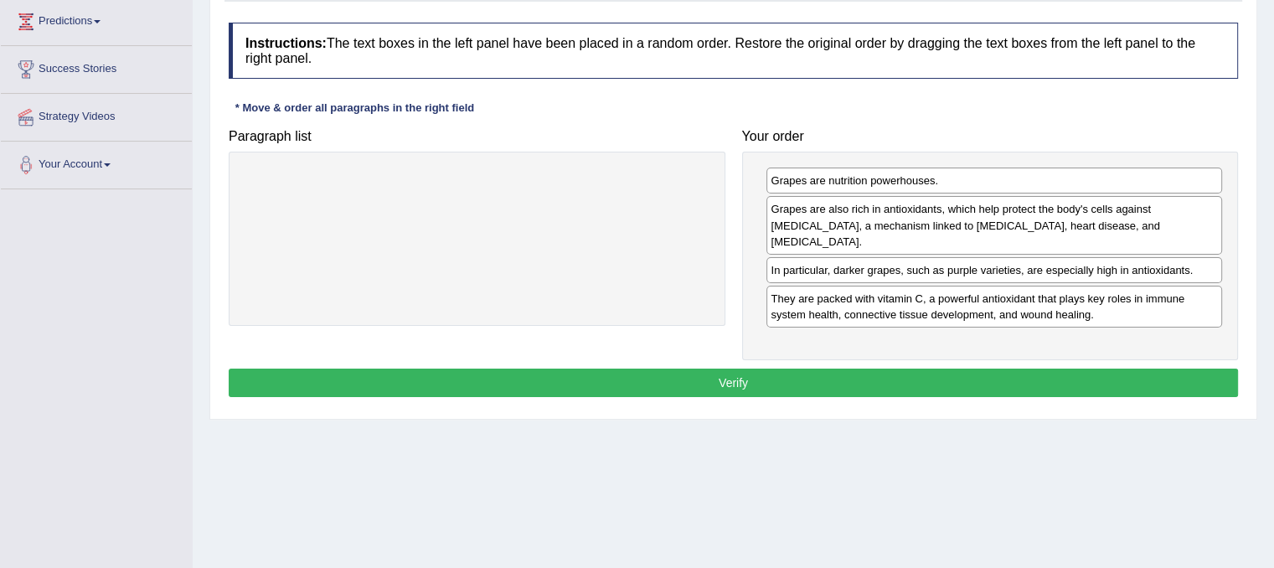
click at [961, 369] on button "Verify" at bounding box center [734, 383] width 1010 height 28
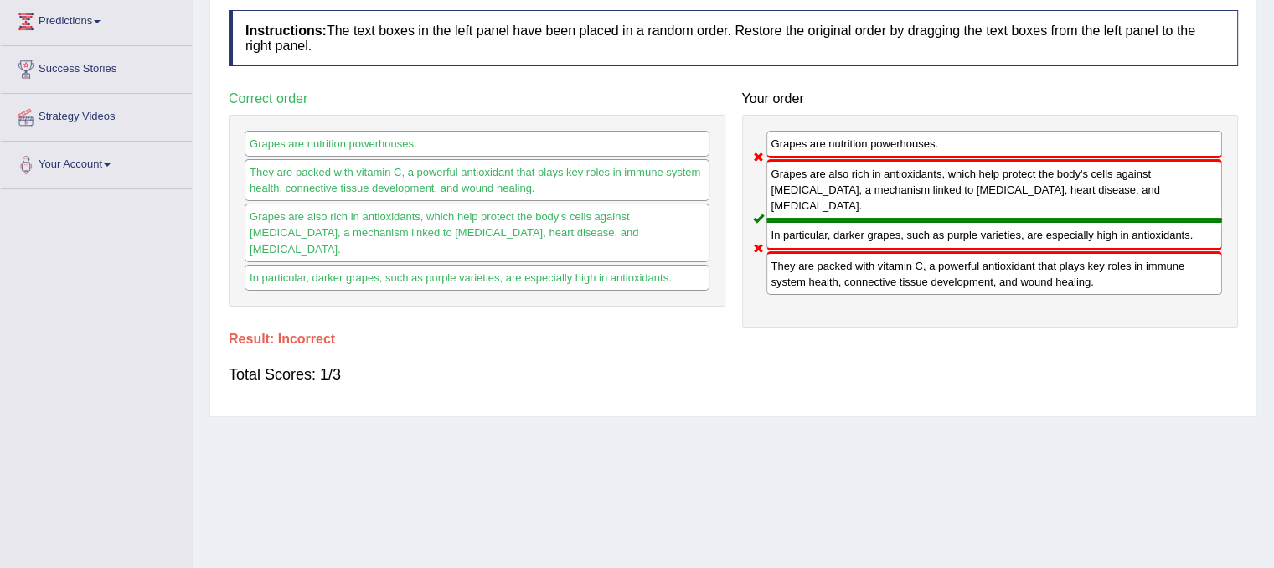
drag, startPoint x: 842, startPoint y: 239, endPoint x: 842, endPoint y: 180, distance: 58.7
click at [845, 187] on div "Grapes are nutrition powerhouses. Grapes are also rich in antioxidants, which h…" at bounding box center [990, 221] width 497 height 213
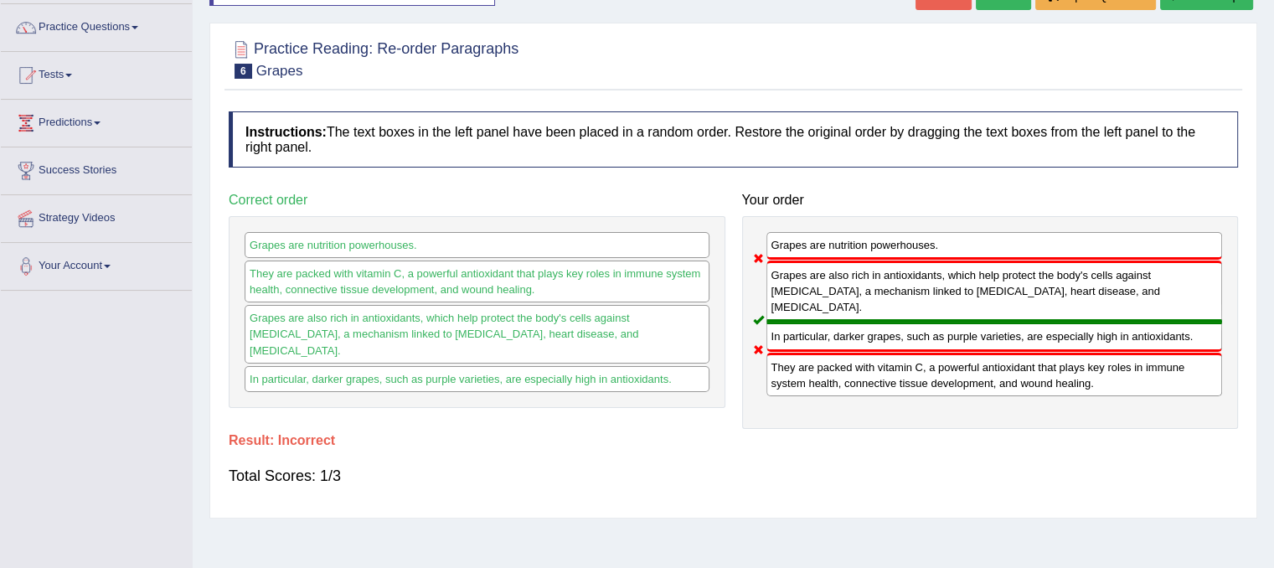
scroll to position [0, 0]
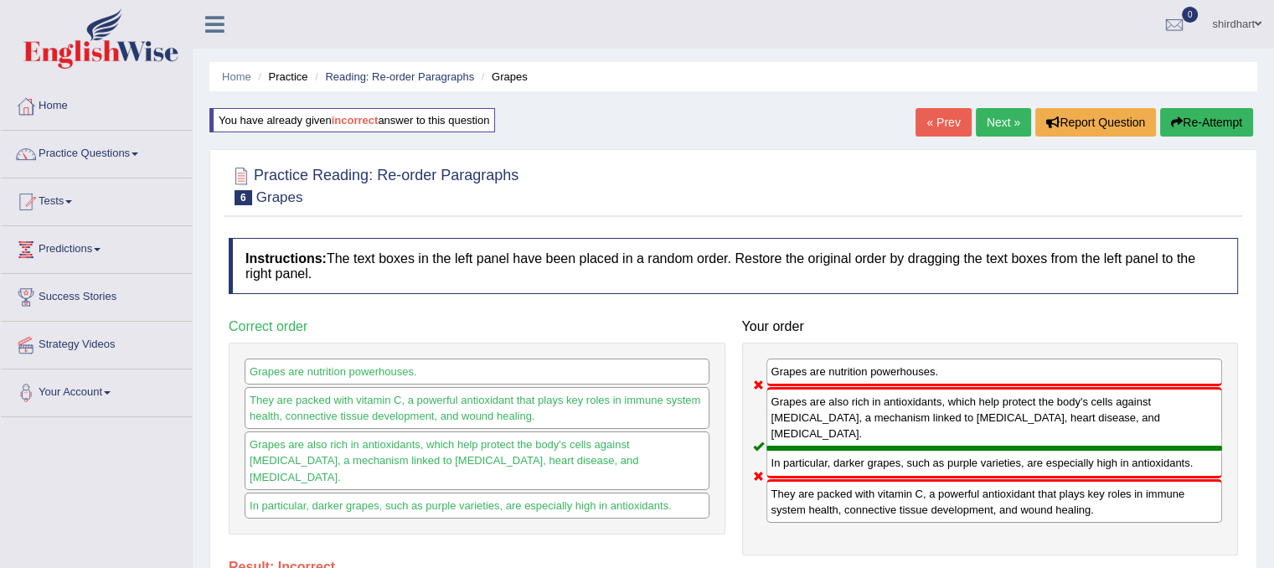
click at [984, 129] on link "Next »" at bounding box center [1003, 122] width 55 height 28
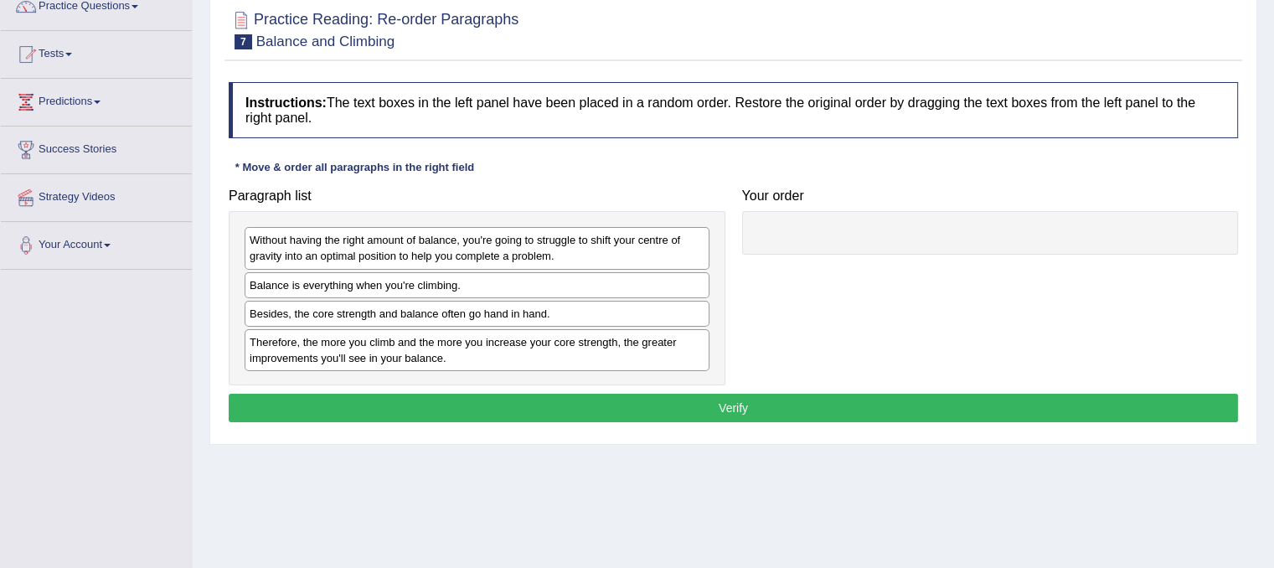
scroll to position [168, 0]
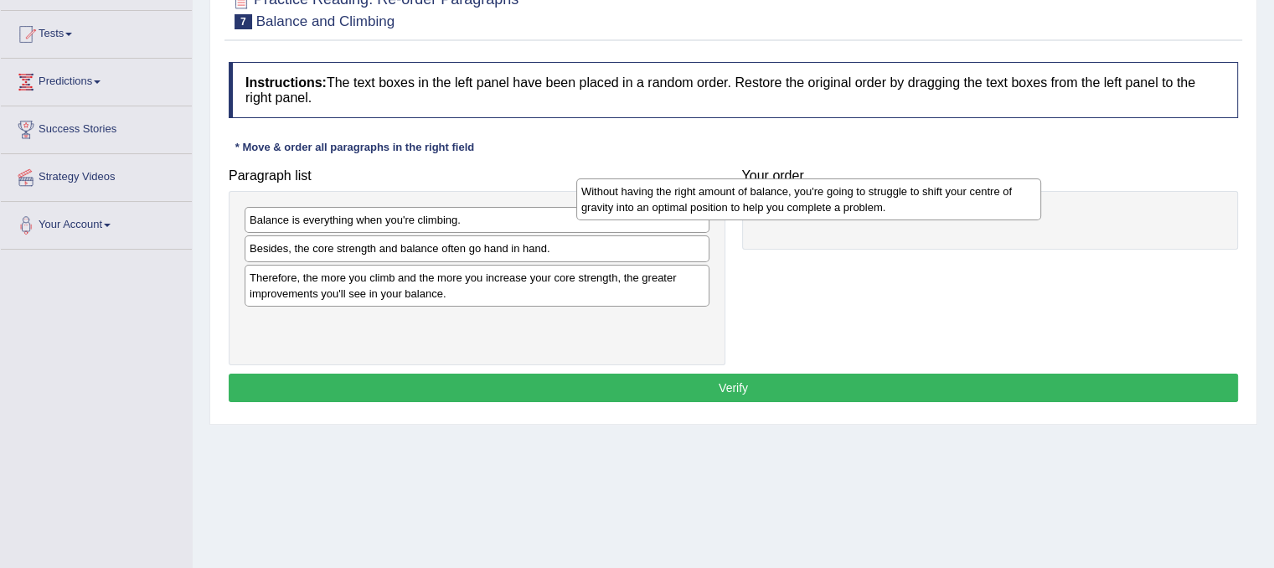
drag, startPoint x: 529, startPoint y: 229, endPoint x: 993, endPoint y: 189, distance: 465.9
click at [993, 189] on div "Without having the right amount of balance, you're going to struggle to shift y…" at bounding box center [808, 199] width 465 height 42
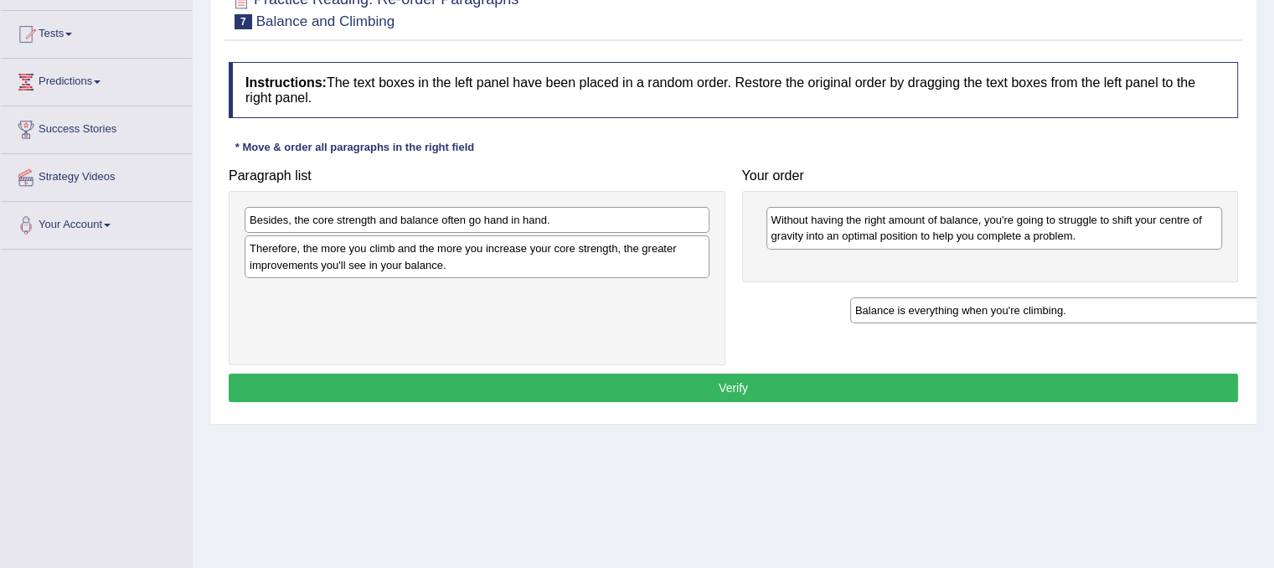
drag, startPoint x: 308, startPoint y: 219, endPoint x: 878, endPoint y: 290, distance: 574.2
click at [878, 297] on div "Balance is everything when you're climbing." at bounding box center [1082, 310] width 465 height 26
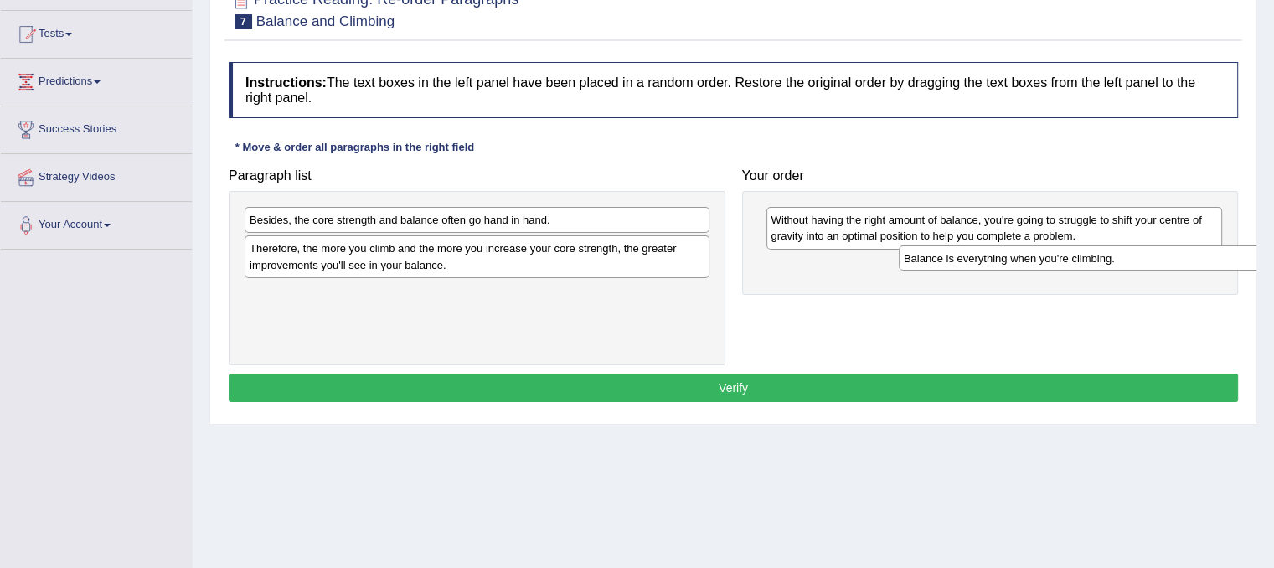
drag, startPoint x: 546, startPoint y: 296, endPoint x: 1201, endPoint y: 261, distance: 655.3
click at [1201, 261] on div "Balance is everything when you're climbing." at bounding box center [1131, 259] width 465 height 26
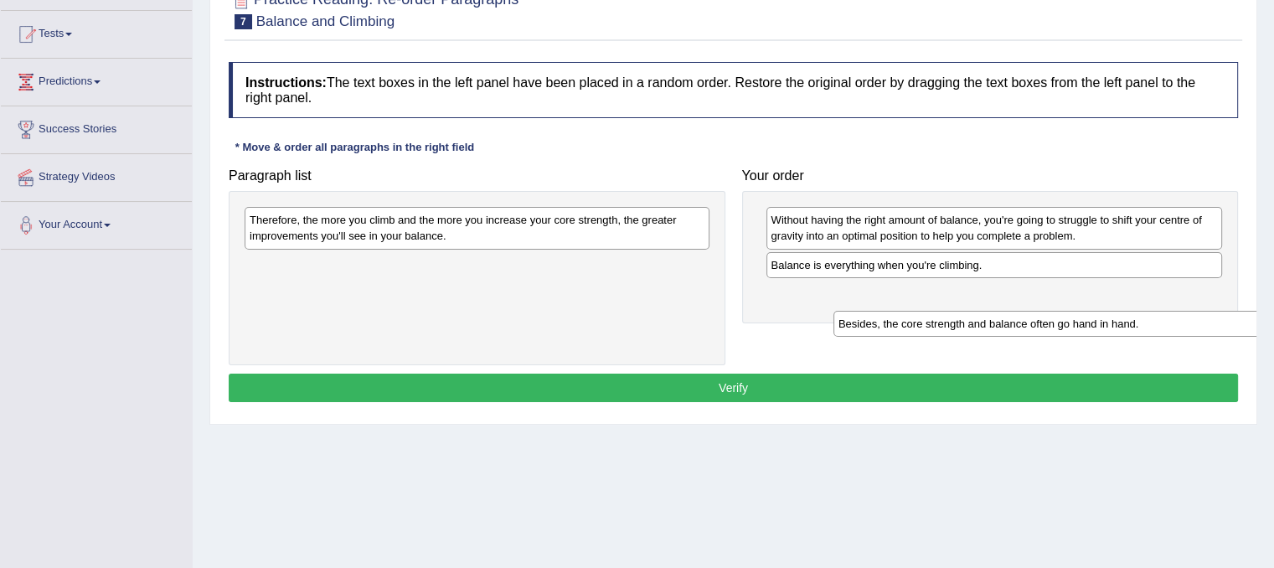
drag, startPoint x: 530, startPoint y: 235, endPoint x: 1085, endPoint y: 329, distance: 562.7
click at [1085, 329] on div "Besides, the core strength and balance often go hand in hand." at bounding box center [1066, 324] width 465 height 26
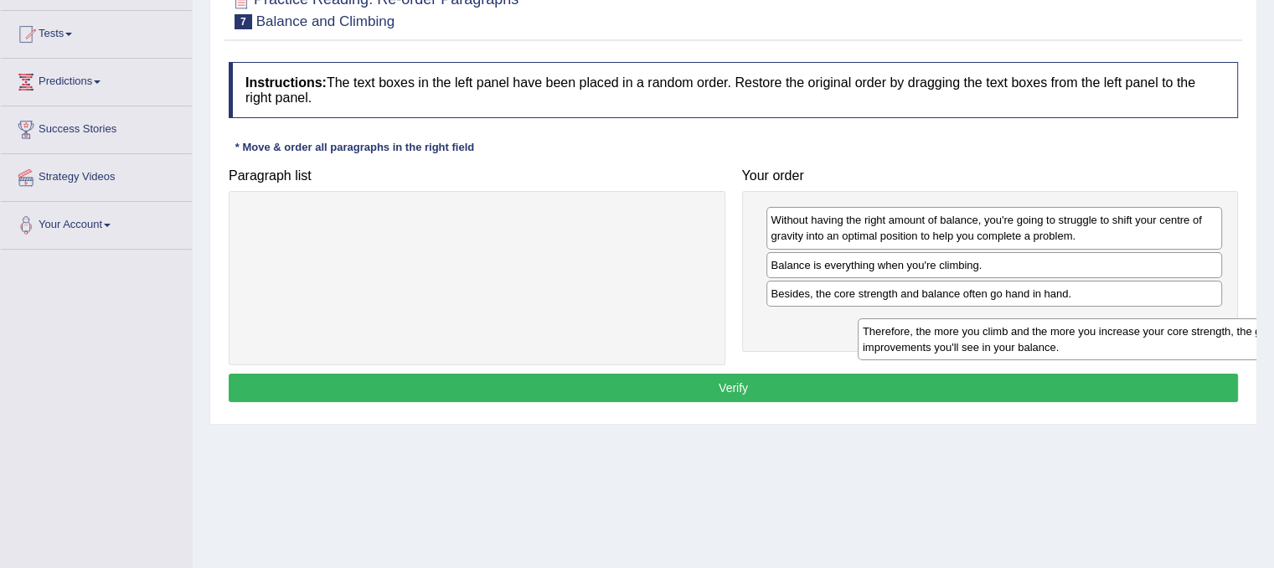
drag, startPoint x: 784, startPoint y: 318, endPoint x: 1157, endPoint y: 339, distance: 373.5
click at [1163, 343] on div "Therefore, the more you climb and the more you increase your core strength, the…" at bounding box center [1090, 339] width 465 height 42
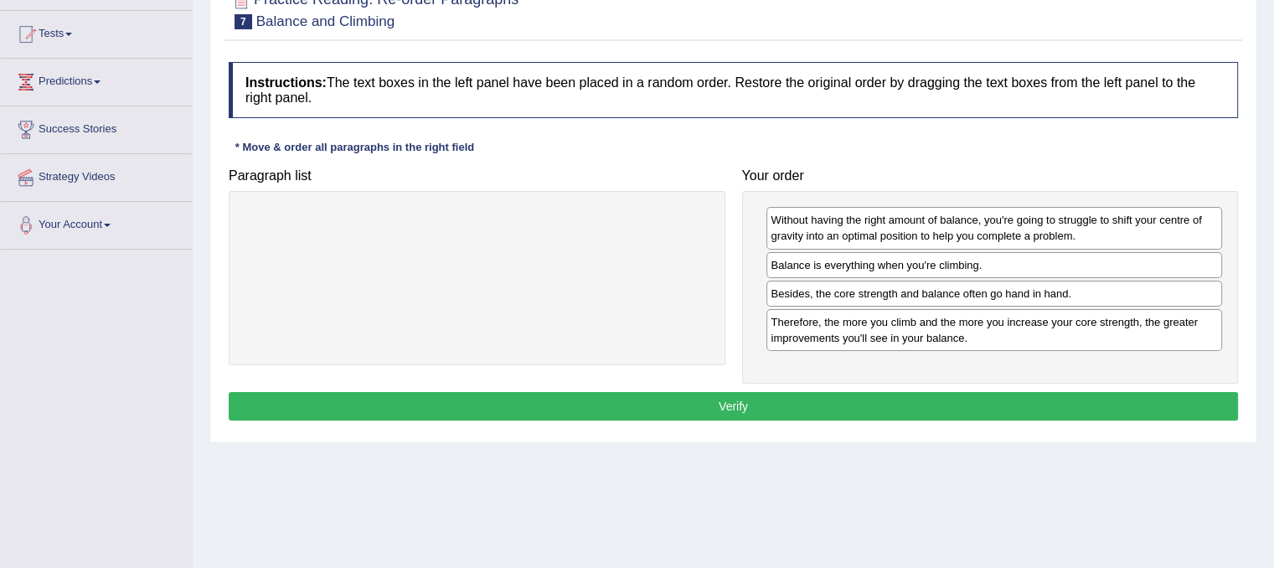
click at [1149, 395] on button "Verify" at bounding box center [734, 406] width 1010 height 28
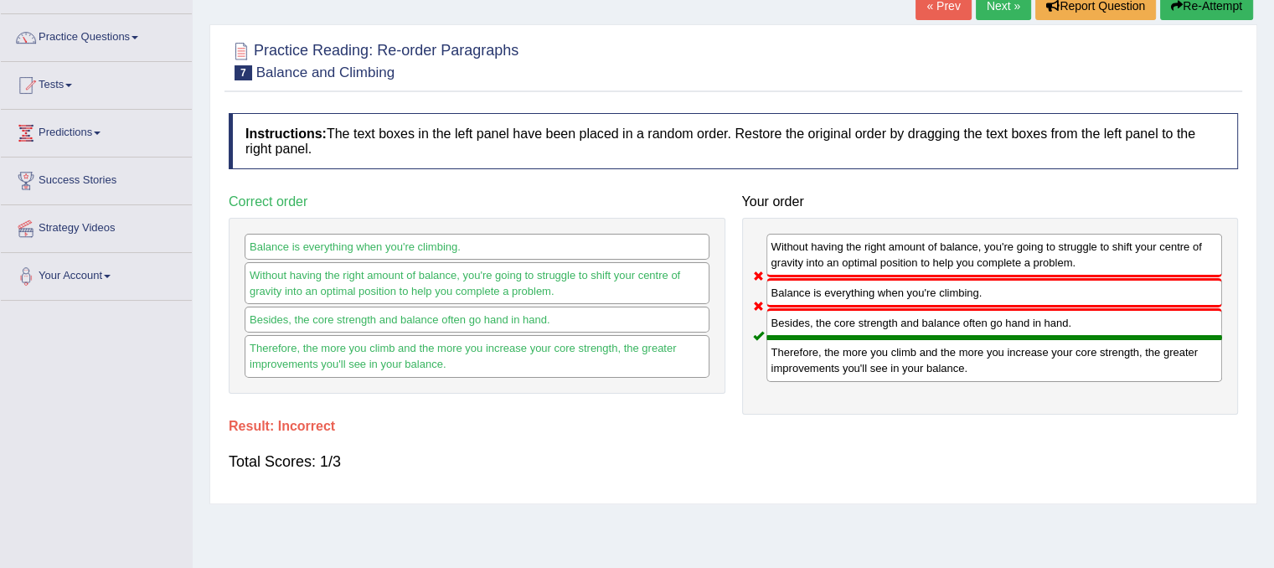
scroll to position [0, 0]
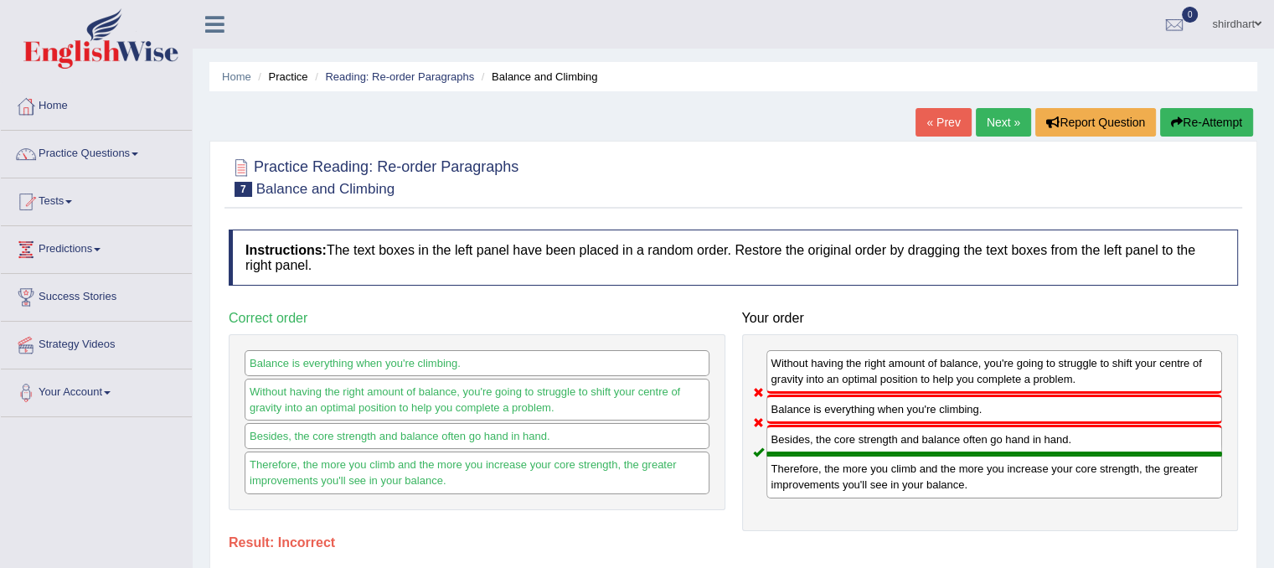
click at [1011, 114] on link "Next »" at bounding box center [1003, 122] width 55 height 28
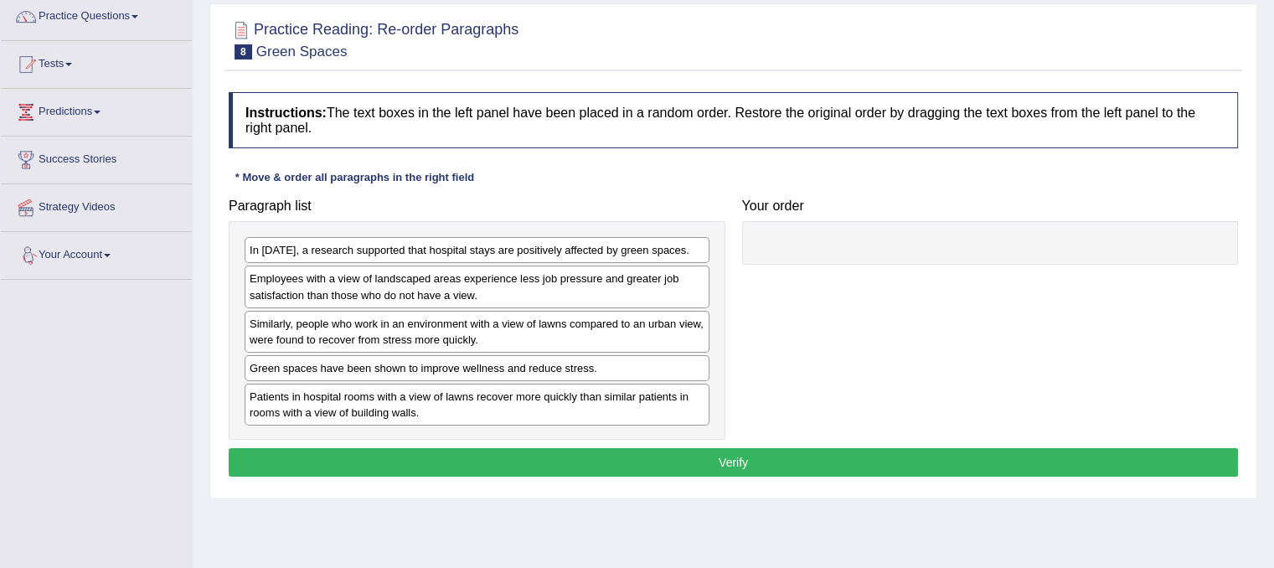
scroll to position [168, 0]
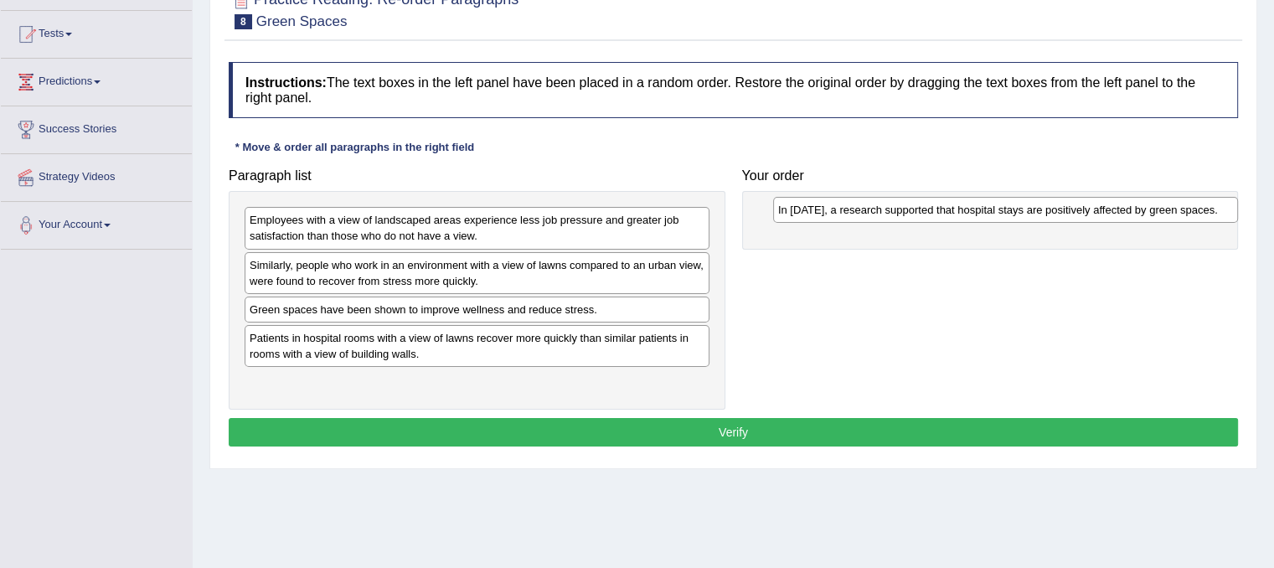
drag, startPoint x: 610, startPoint y: 225, endPoint x: 1093, endPoint y: 212, distance: 483.6
click at [1093, 212] on div "In 2002, a research supported that hospital stays are positively affected by gr…" at bounding box center [1005, 210] width 465 height 26
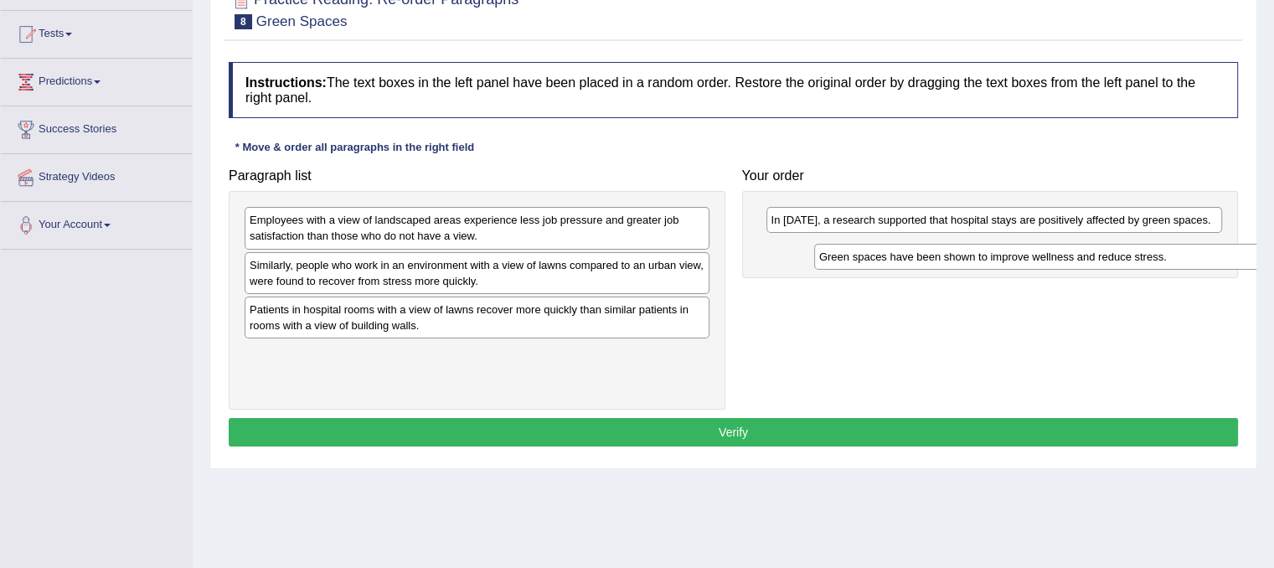
drag, startPoint x: 416, startPoint y: 308, endPoint x: 978, endPoint y: 243, distance: 565.9
click at [979, 246] on div "Green spaces have been shown to improve wellness and reduce stress." at bounding box center [1046, 257] width 465 height 26
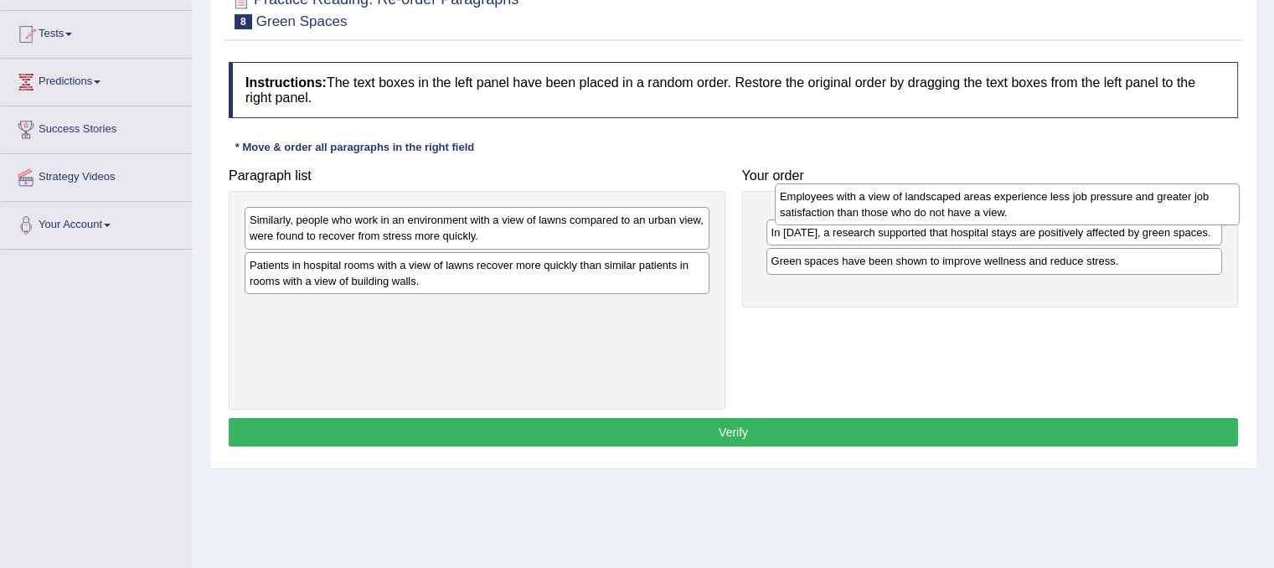
drag, startPoint x: 620, startPoint y: 235, endPoint x: 1150, endPoint y: 212, distance: 530.9
click at [1150, 212] on div "Employees with a view of landscaped areas experience less job pressure and grea…" at bounding box center [1007, 204] width 465 height 42
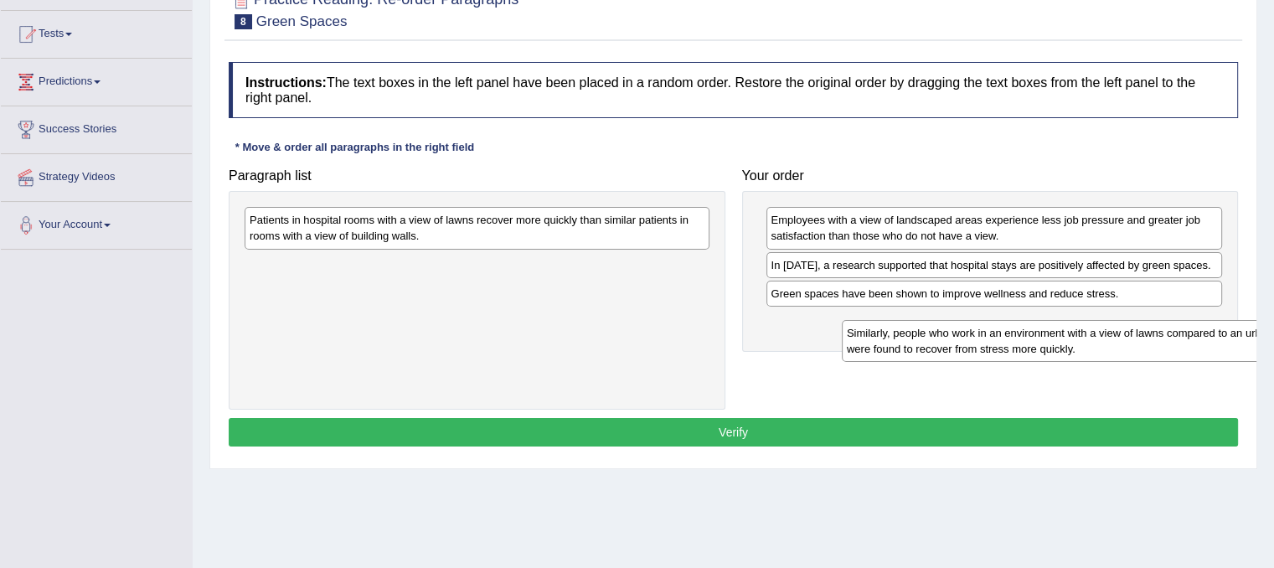
drag, startPoint x: 397, startPoint y: 233, endPoint x: 995, endPoint y: 346, distance: 608.0
click at [995, 346] on div "Similarly, people who work in an environment with a view of lawns compared to a…" at bounding box center [1074, 341] width 465 height 42
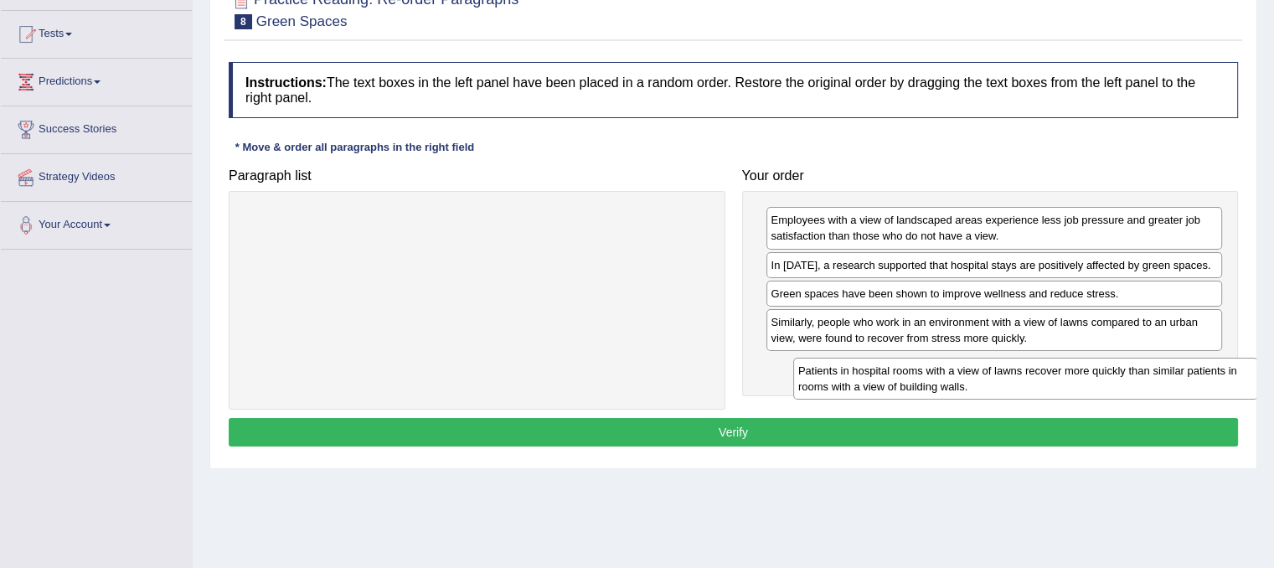
drag, startPoint x: 522, startPoint y: 225, endPoint x: 1071, endPoint y: 376, distance: 569.2
click at [1071, 376] on div "Patients in hospital rooms with a view of lawns recover more quickly than simil…" at bounding box center [1025, 379] width 465 height 42
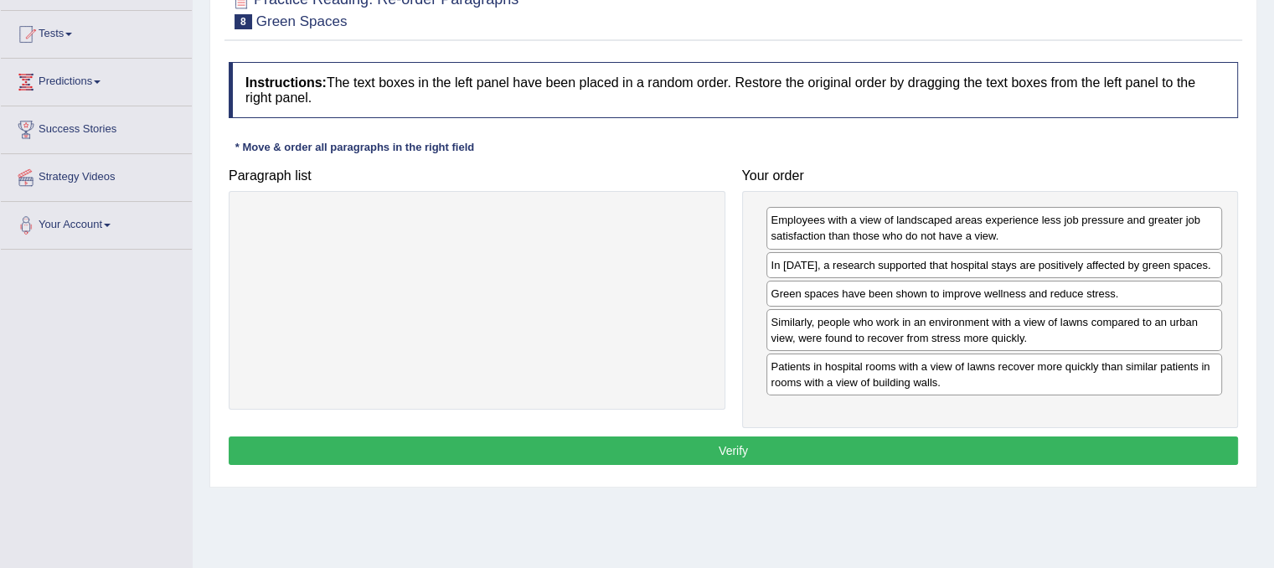
click at [1057, 445] on button "Verify" at bounding box center [734, 451] width 1010 height 28
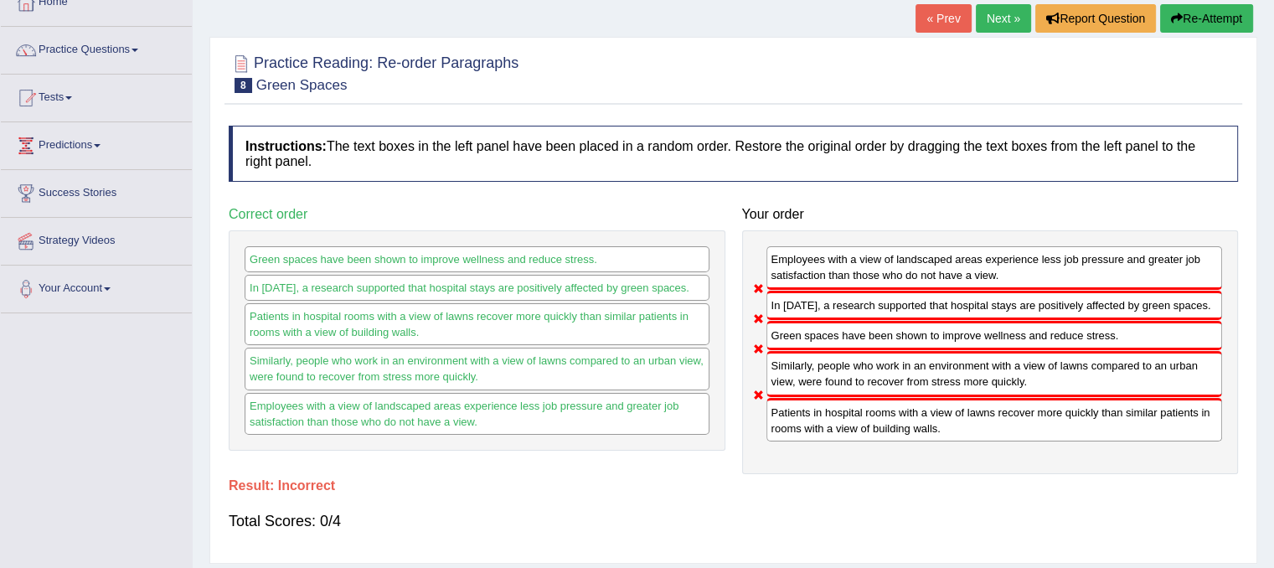
scroll to position [0, 0]
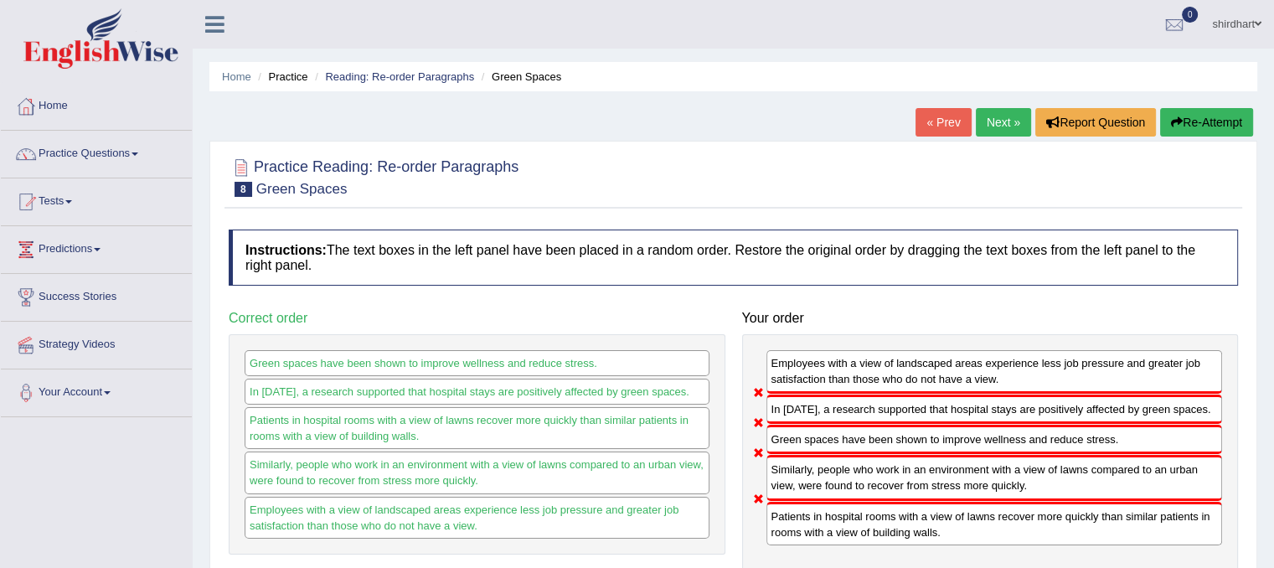
click at [992, 125] on link "Next »" at bounding box center [1003, 122] width 55 height 28
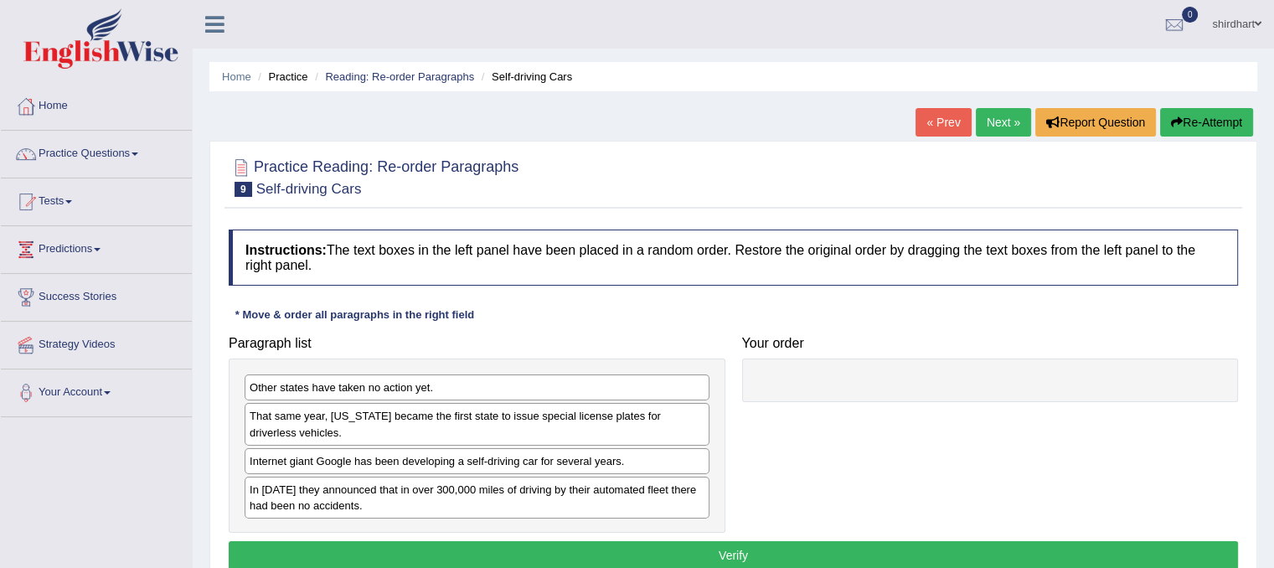
click at [949, 127] on link "« Prev" at bounding box center [943, 122] width 55 height 28
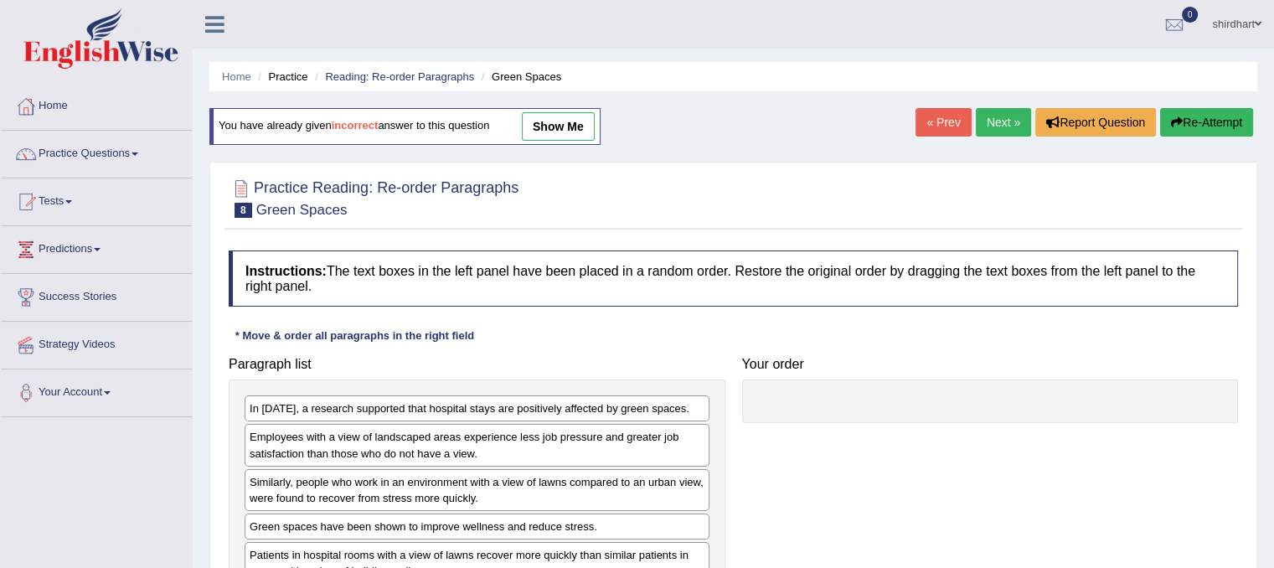
click at [1232, 131] on button "Re-Attempt" at bounding box center [1206, 122] width 93 height 28
click at [293, 212] on small "Green Spaces" at bounding box center [301, 210] width 91 height 16
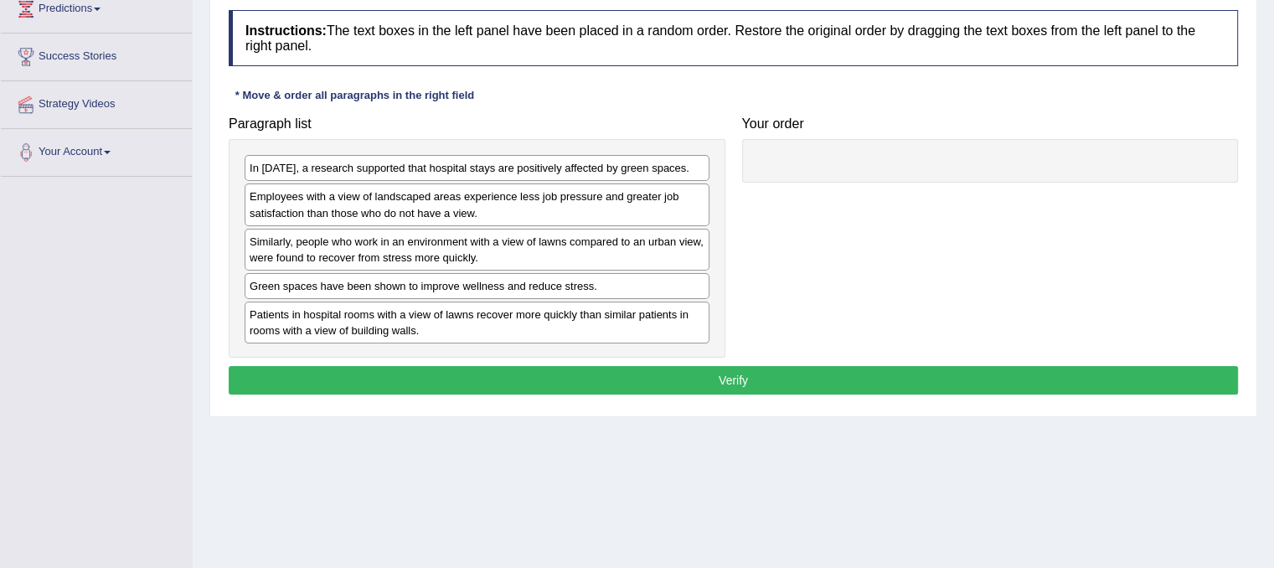
scroll to position [312, 0]
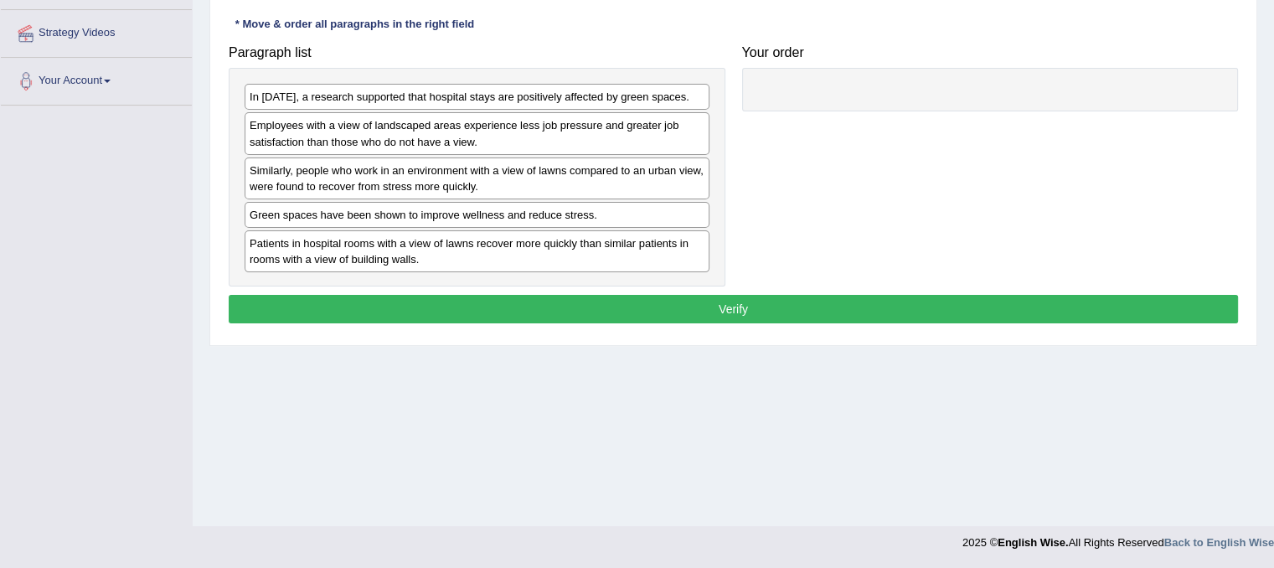
click at [566, 314] on button "Verify" at bounding box center [734, 309] width 1010 height 28
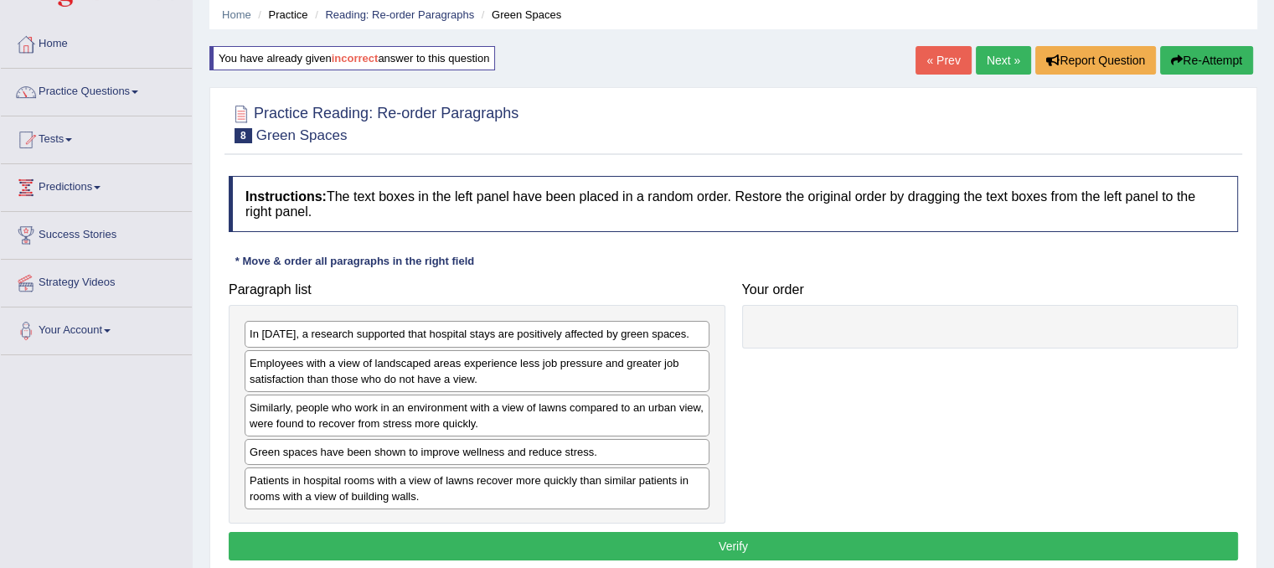
scroll to position [0, 0]
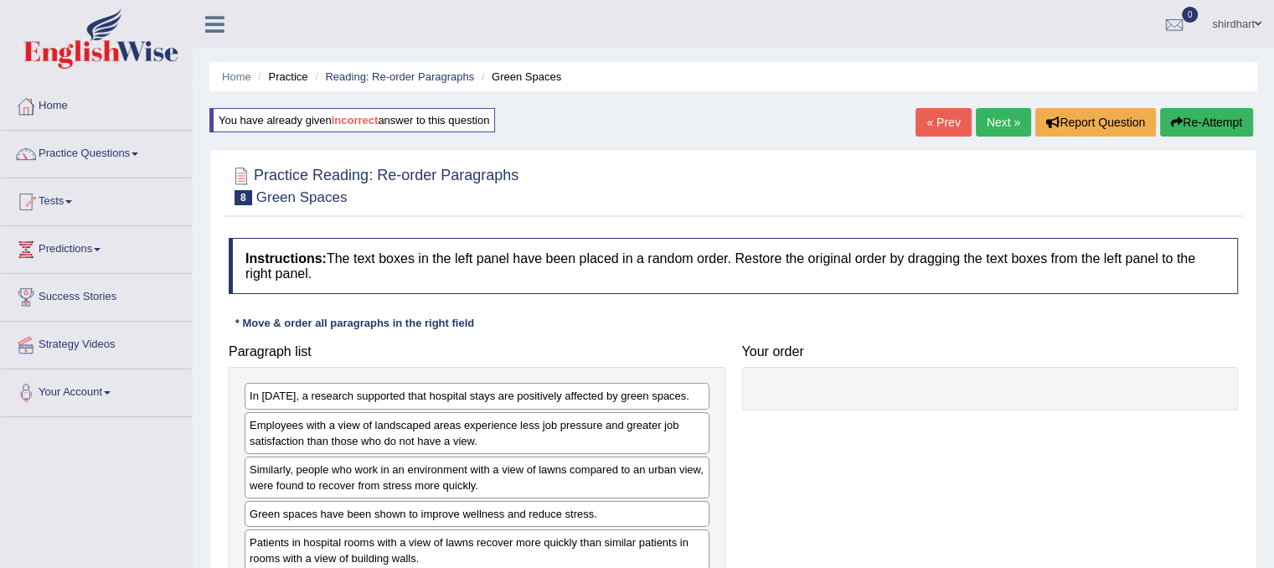
click at [1000, 118] on link "Next »" at bounding box center [1003, 122] width 55 height 28
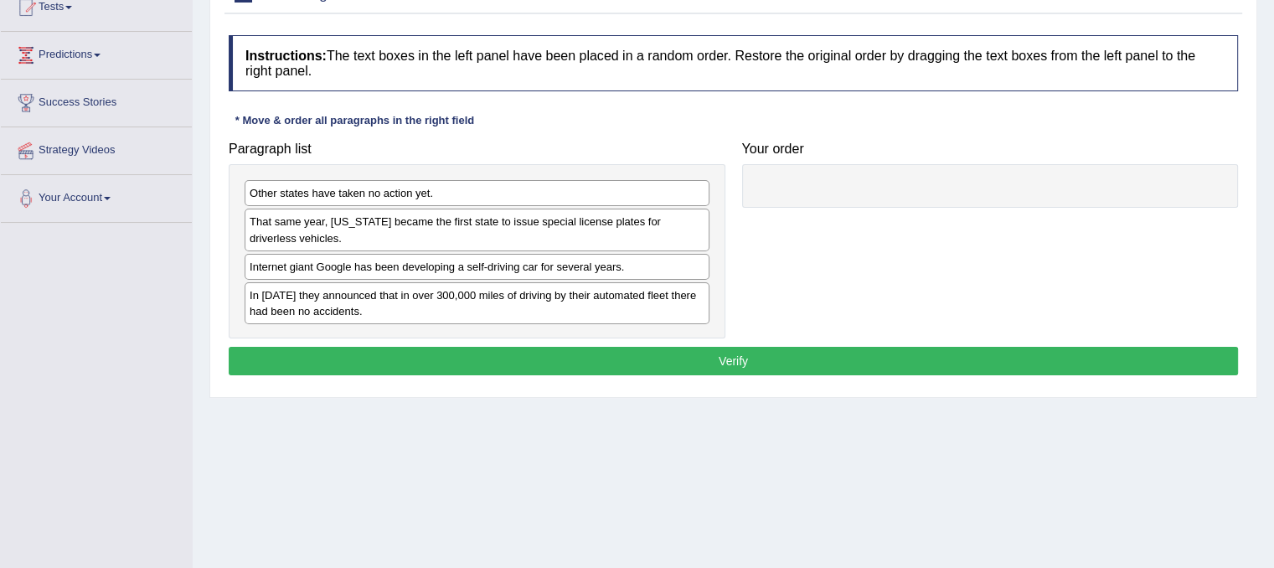
scroll to position [251, 0]
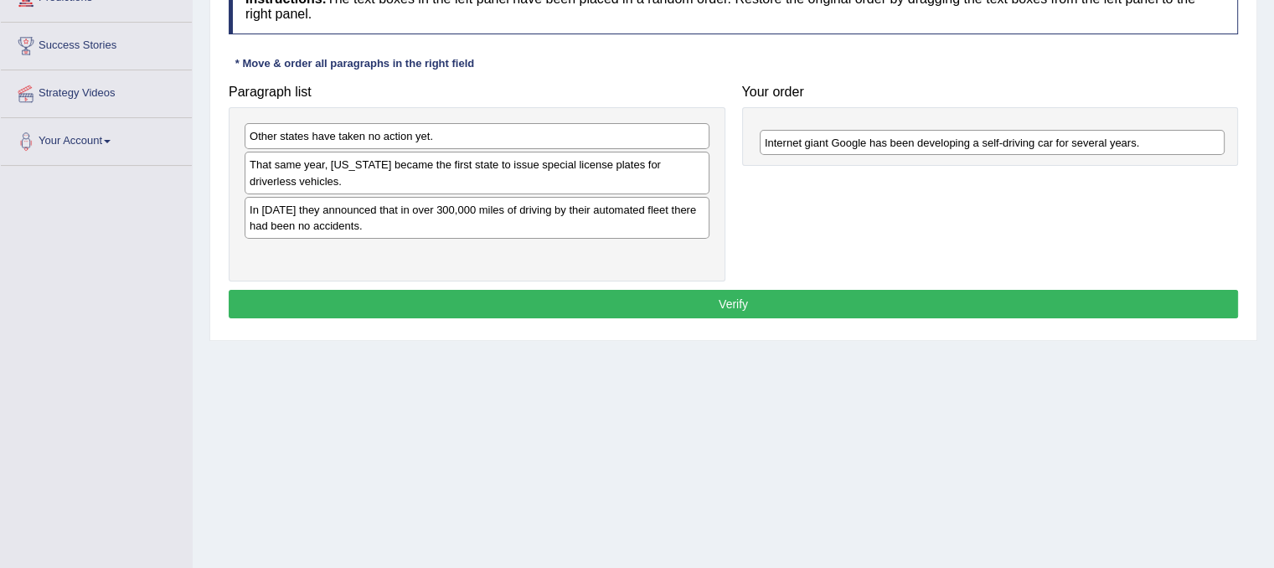
drag, startPoint x: 426, startPoint y: 212, endPoint x: 943, endPoint y: 136, distance: 522.6
click at [942, 140] on div "Internet giant Google has been developing a self-driving car for several years." at bounding box center [992, 143] width 465 height 26
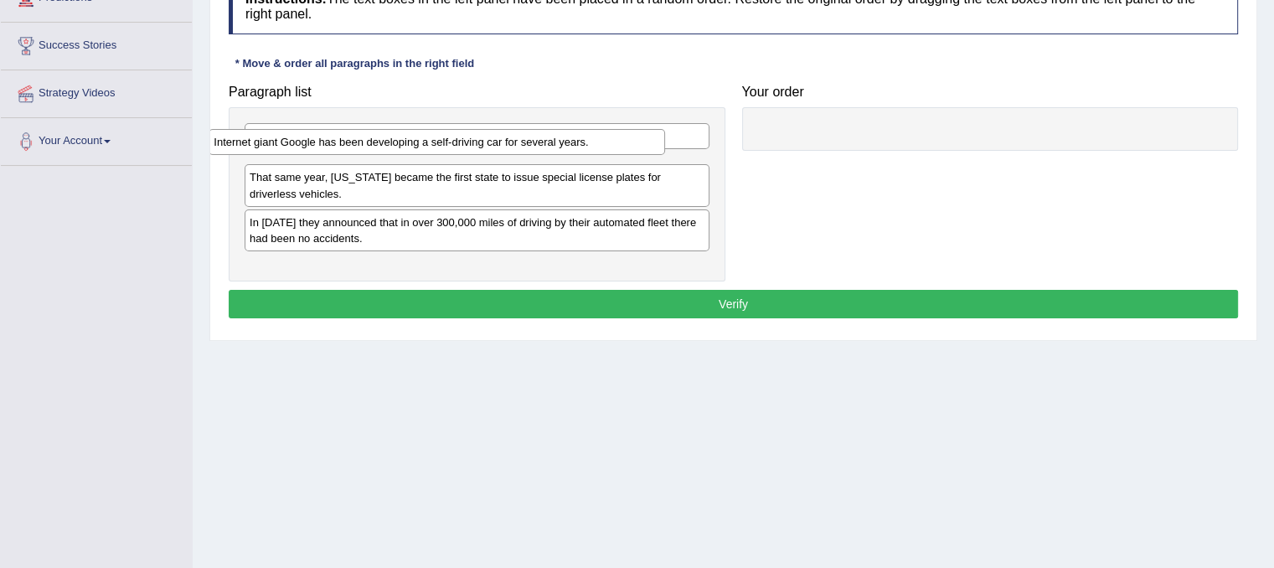
drag, startPoint x: 880, startPoint y: 133, endPoint x: 227, endPoint y: 132, distance: 652.7
click at [227, 132] on div "Internet giant Google has been developing a self-driving car for several years." at bounding box center [437, 142] width 457 height 26
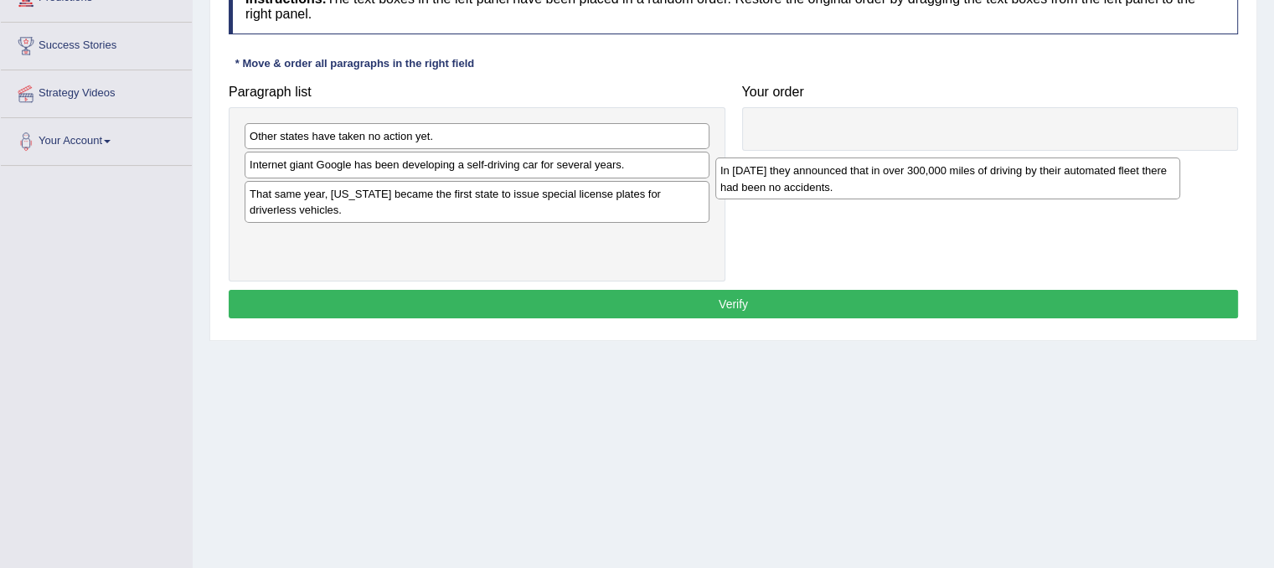
drag, startPoint x: 339, startPoint y: 255, endPoint x: 824, endPoint y: 177, distance: 491.4
click at [824, 177] on div "In 2012 they announced that in over 300,000 miles of driving by their automated…" at bounding box center [948, 179] width 465 height 42
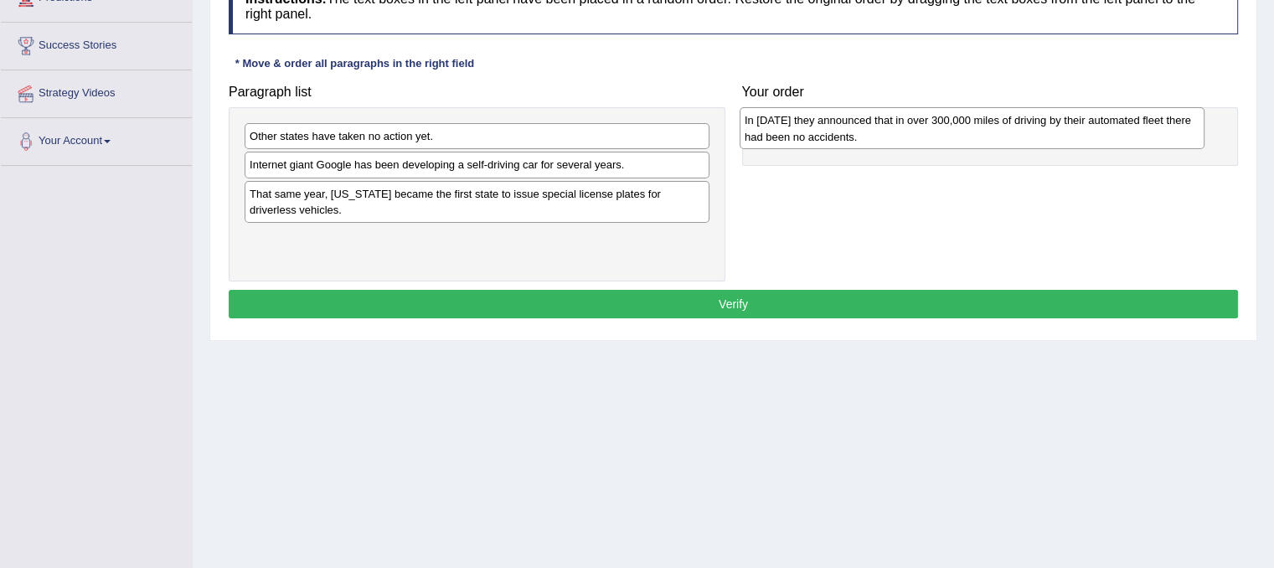
drag, startPoint x: 550, startPoint y: 245, endPoint x: 1052, endPoint y: 119, distance: 518.2
click at [1052, 119] on div "In 2012 they announced that in over 300,000 miles of driving by their automated…" at bounding box center [972, 128] width 465 height 42
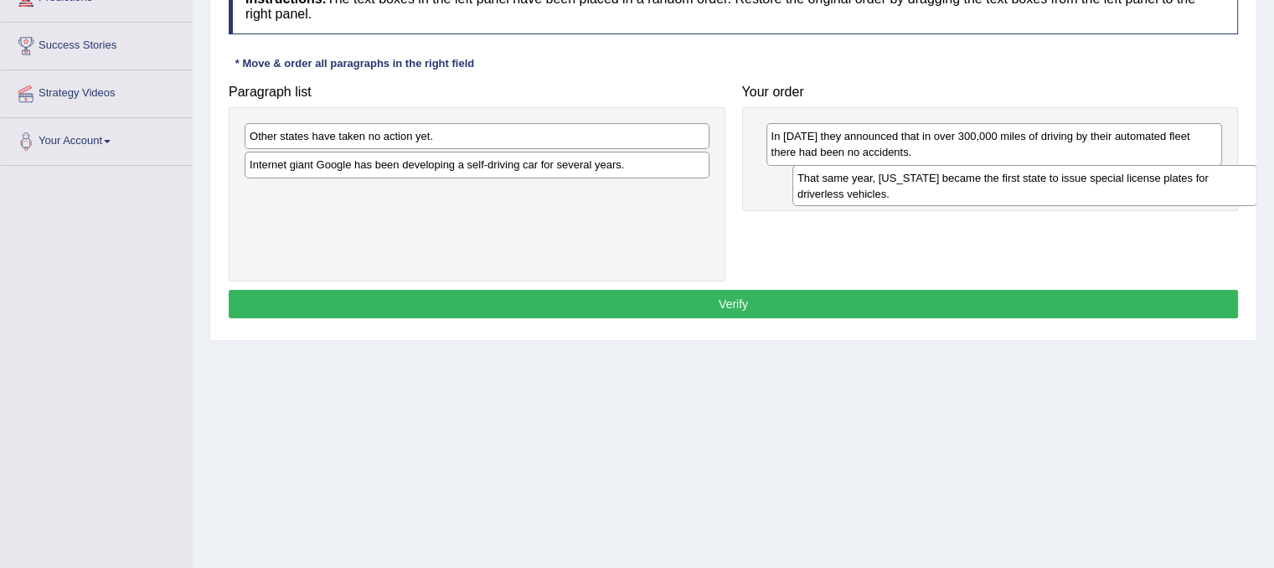
drag, startPoint x: 550, startPoint y: 192, endPoint x: 1101, endPoint y: 176, distance: 551.6
click at [1101, 176] on div "That same year, Nevada became the first state to issue special license plates f…" at bounding box center [1025, 186] width 465 height 42
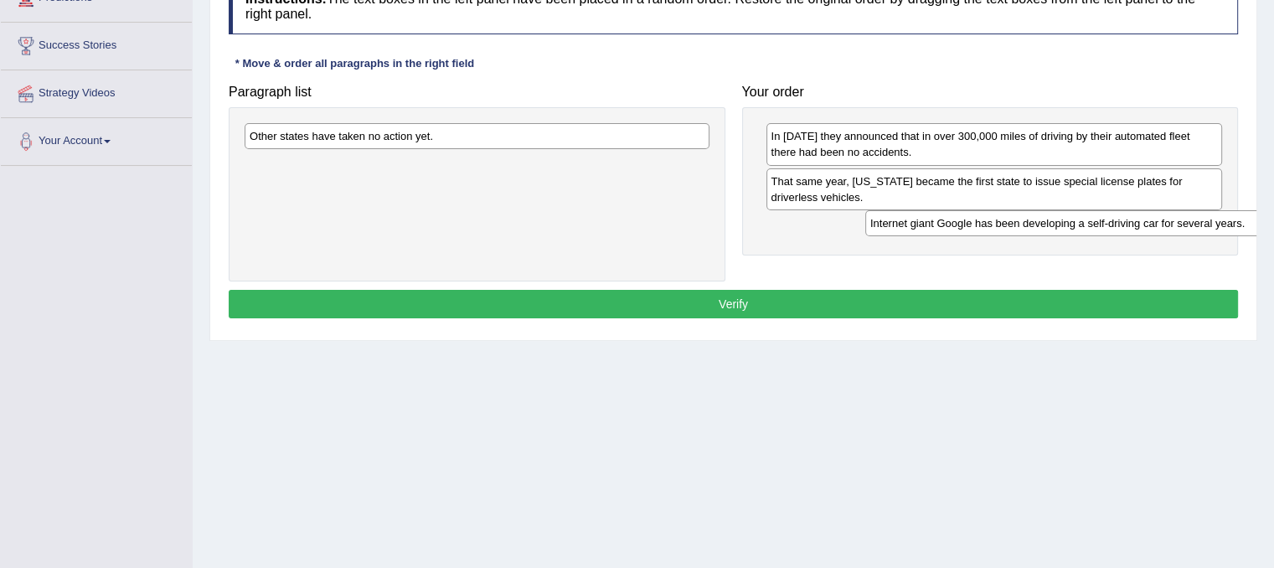
drag, startPoint x: 321, startPoint y: 167, endPoint x: 895, endPoint y: 219, distance: 576.3
click at [902, 225] on div "Internet giant Google has been developing a self-driving car for several years." at bounding box center [1098, 223] width 465 height 26
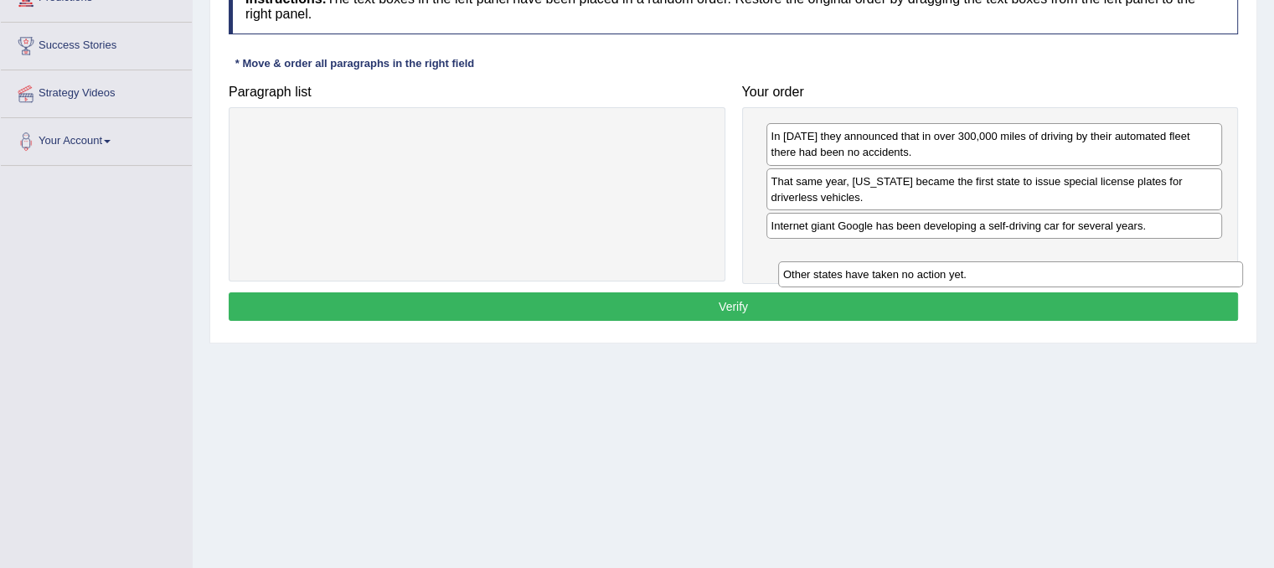
drag, startPoint x: 576, startPoint y: 132, endPoint x: 1108, endPoint y: 258, distance: 546.9
click at [1109, 266] on div "Other states have taken no action yet." at bounding box center [1010, 274] width 465 height 26
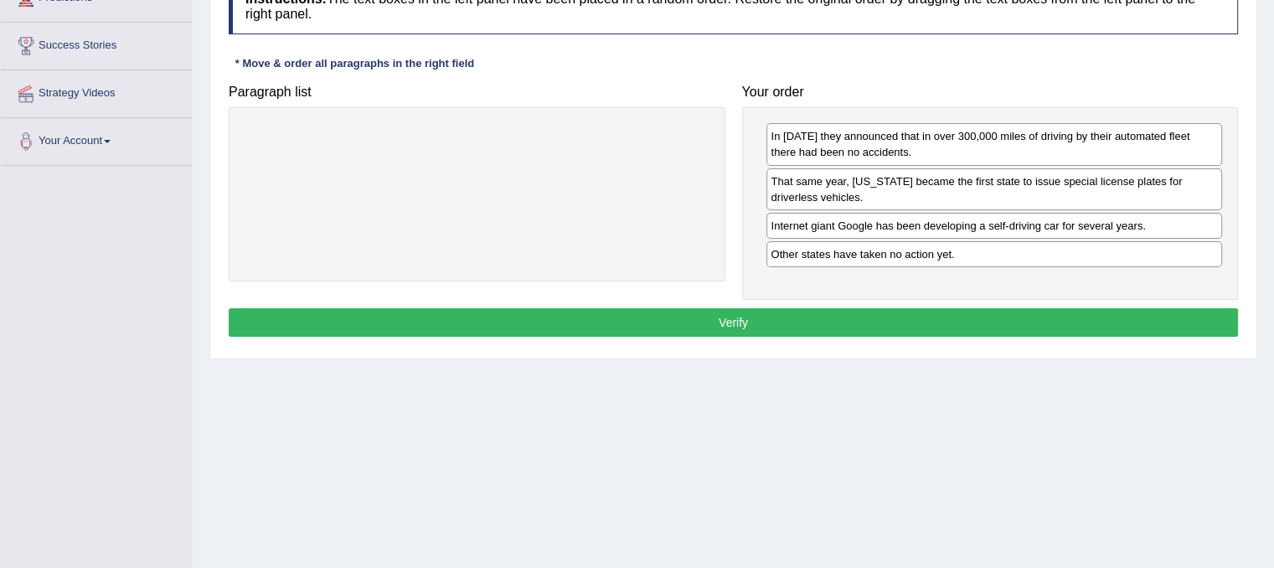
click at [1088, 308] on button "Verify" at bounding box center [734, 322] width 1010 height 28
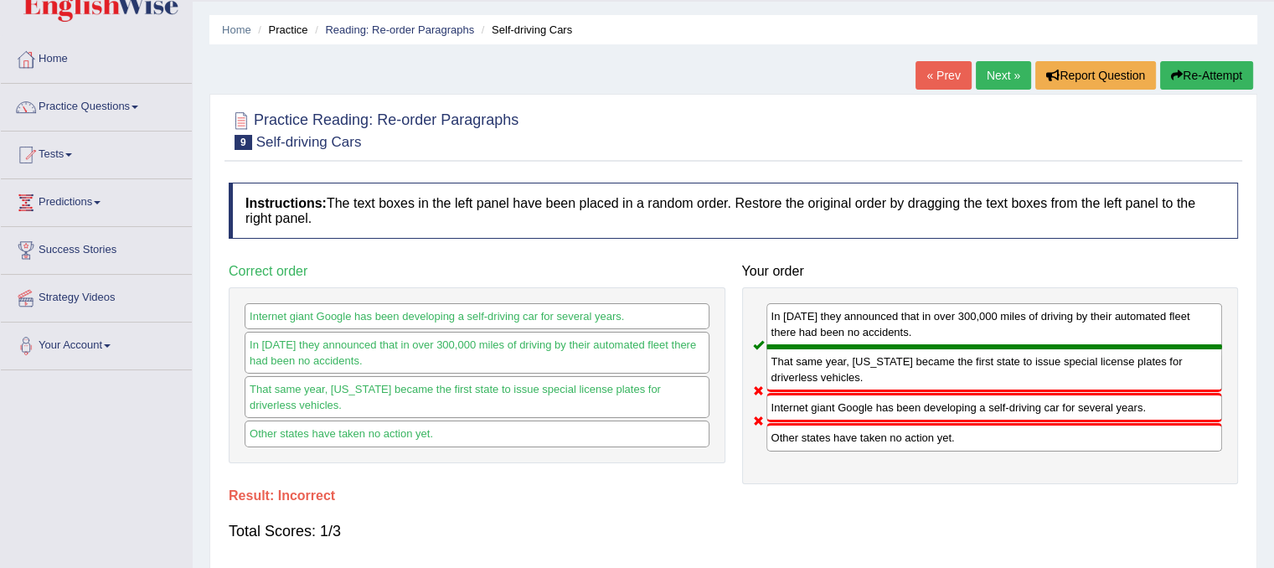
scroll to position [0, 0]
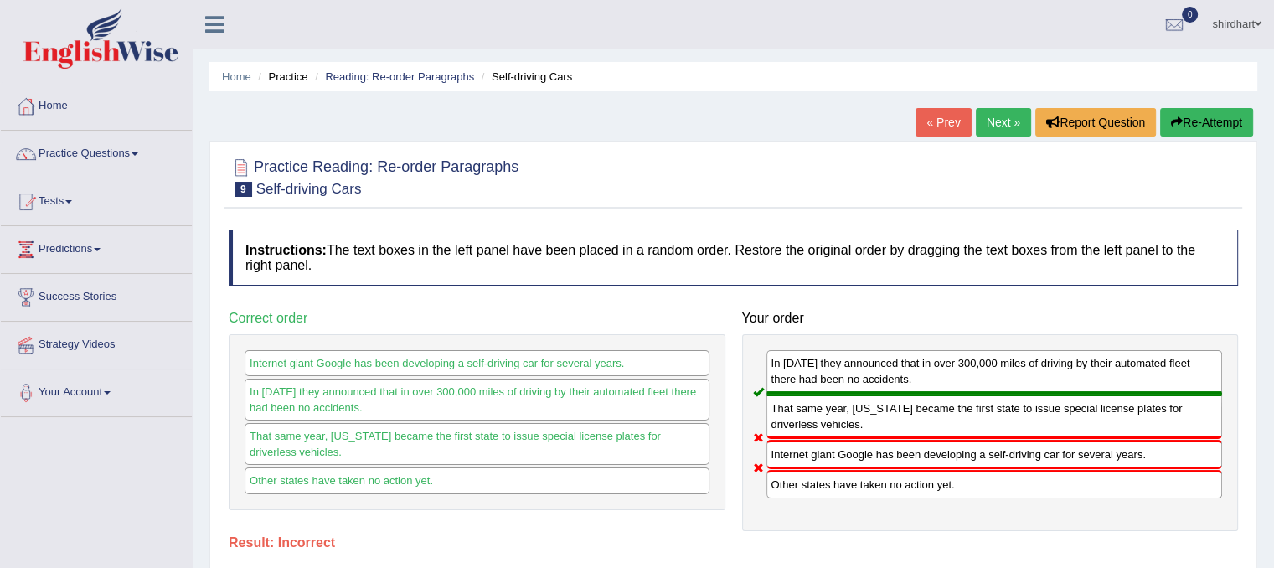
click at [982, 132] on link "Next »" at bounding box center [1003, 122] width 55 height 28
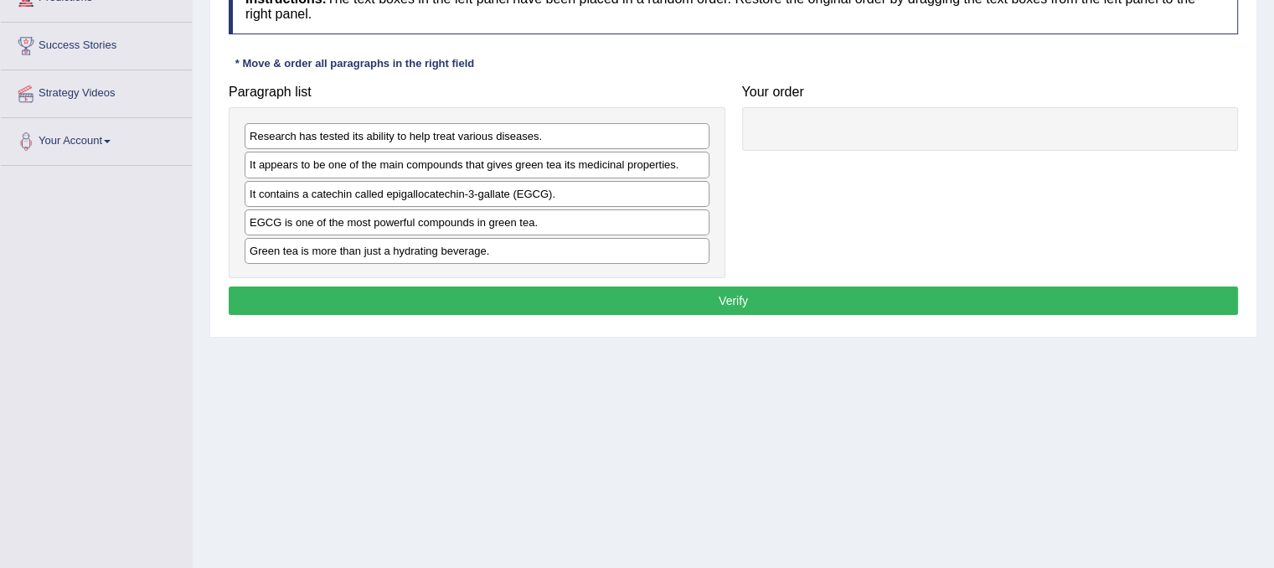
scroll to position [168, 0]
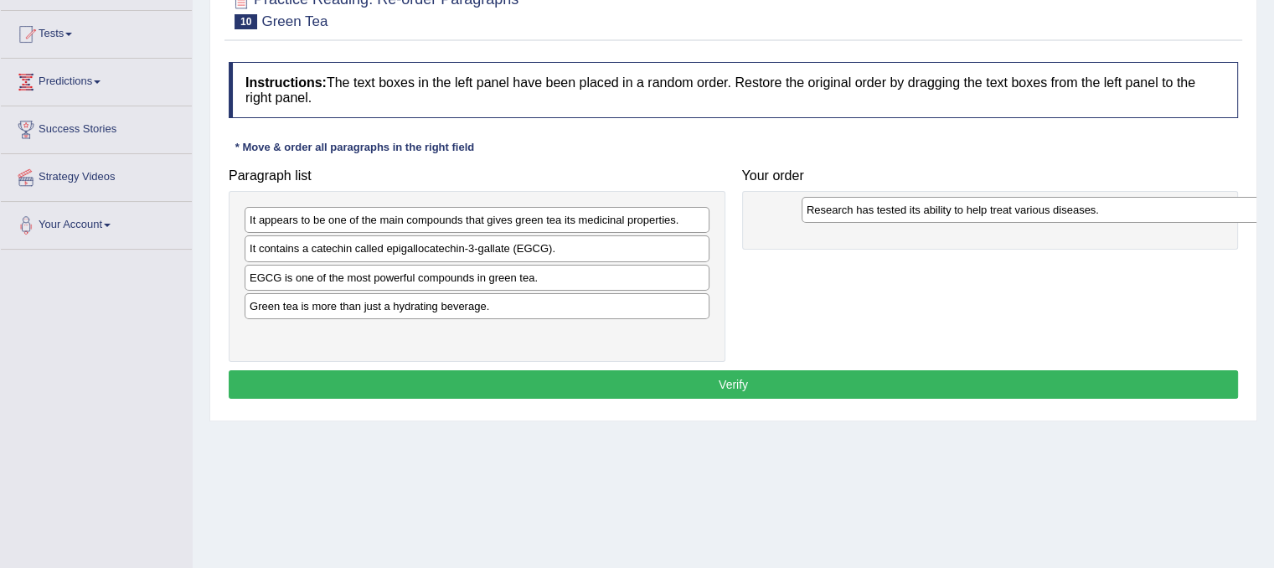
drag, startPoint x: 671, startPoint y: 225, endPoint x: 1257, endPoint y: 213, distance: 585.8
click at [1257, 213] on div "Home Practice Reading: Re-order Paragraphs Green Tea « Prev Next » Report Quest…" at bounding box center [734, 251] width 1082 height 838
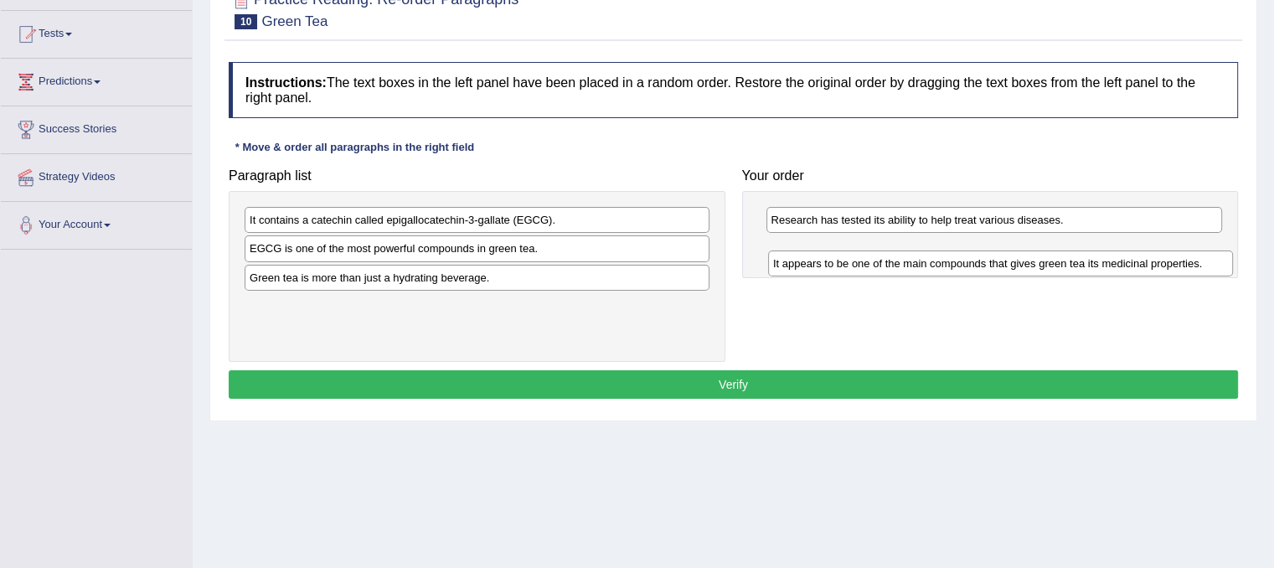
drag, startPoint x: 297, startPoint y: 220, endPoint x: 817, endPoint y: 261, distance: 522.0
click at [819, 263] on div "It appears to be one of the main compounds that gives green tea its medicinal p…" at bounding box center [1000, 264] width 465 height 26
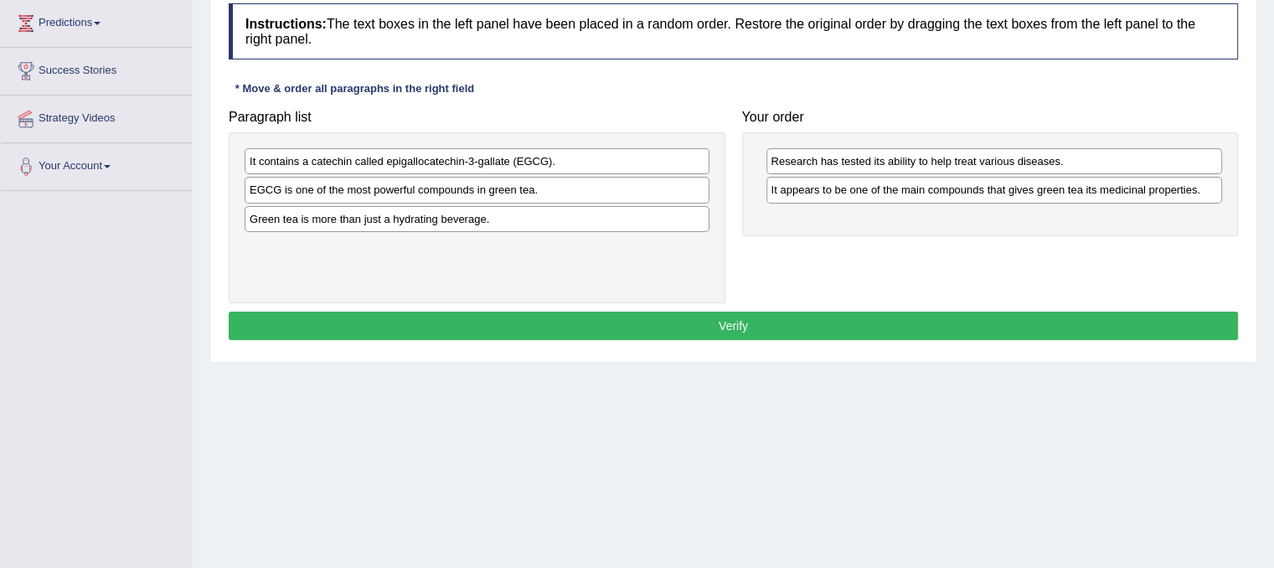
scroll to position [251, 0]
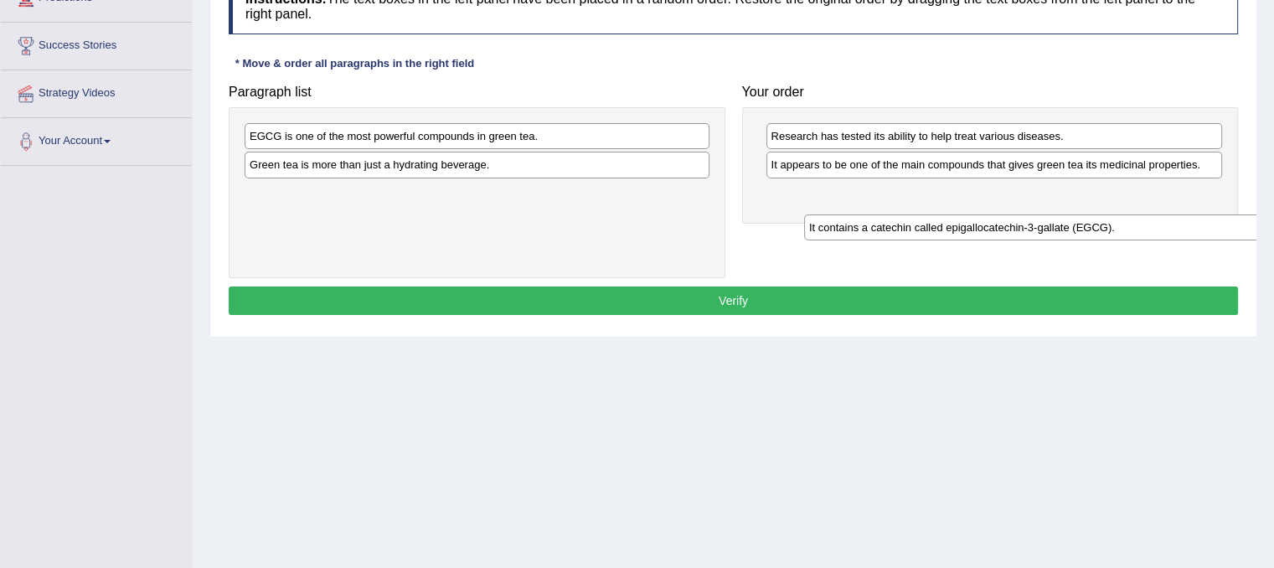
drag, startPoint x: 339, startPoint y: 142, endPoint x: 884, endPoint y: 207, distance: 549.4
click at [892, 220] on div "It contains a catechin called epigallocatechin-3-gallate (EGCG)." at bounding box center [1036, 228] width 465 height 26
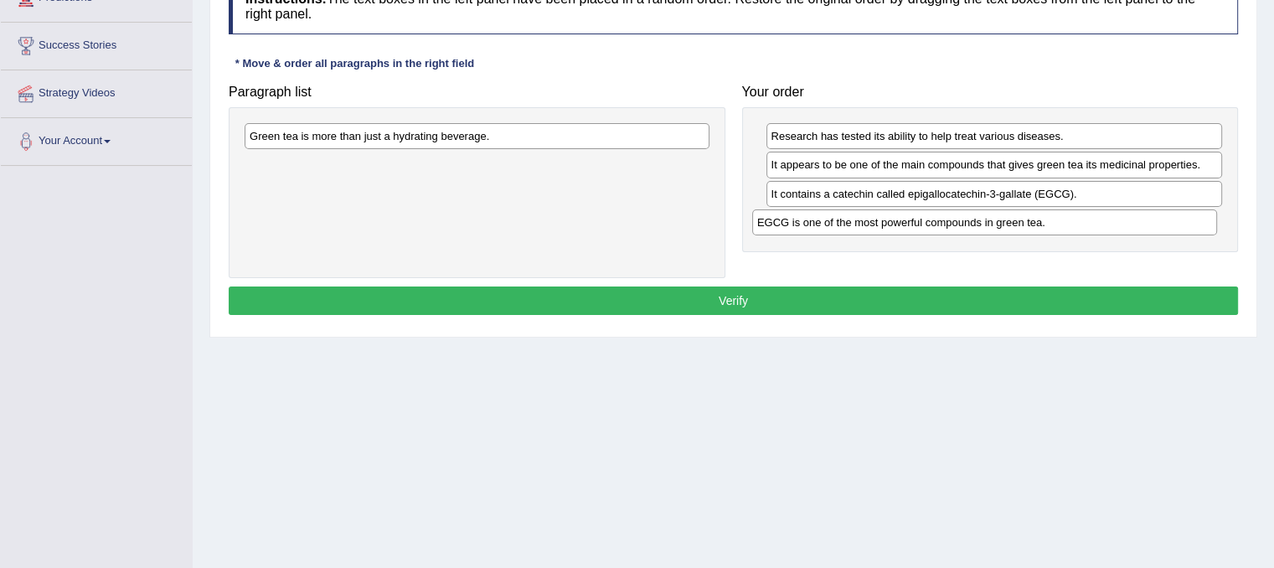
drag, startPoint x: 357, startPoint y: 132, endPoint x: 861, endPoint y: 215, distance: 511.3
click at [861, 215] on div "EGCG is one of the most powerful compounds in green tea." at bounding box center [984, 222] width 465 height 26
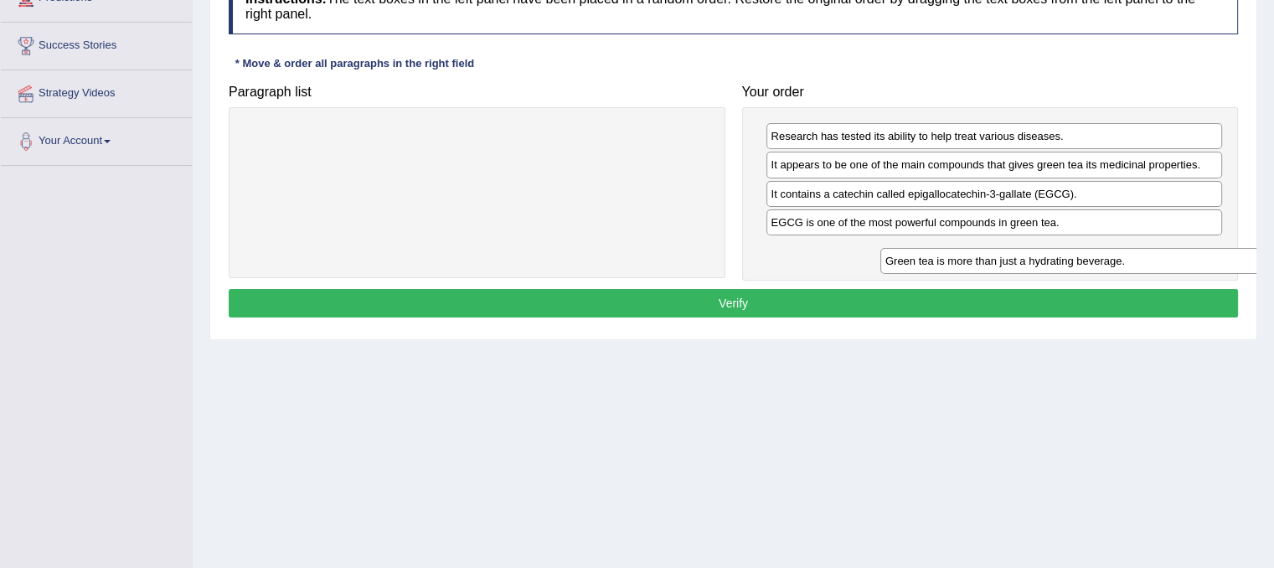
drag, startPoint x: 339, startPoint y: 137, endPoint x: 972, endPoint y: 256, distance: 643.5
click at [974, 261] on div "Green tea is more than just a hydrating beverage." at bounding box center [1113, 261] width 465 height 26
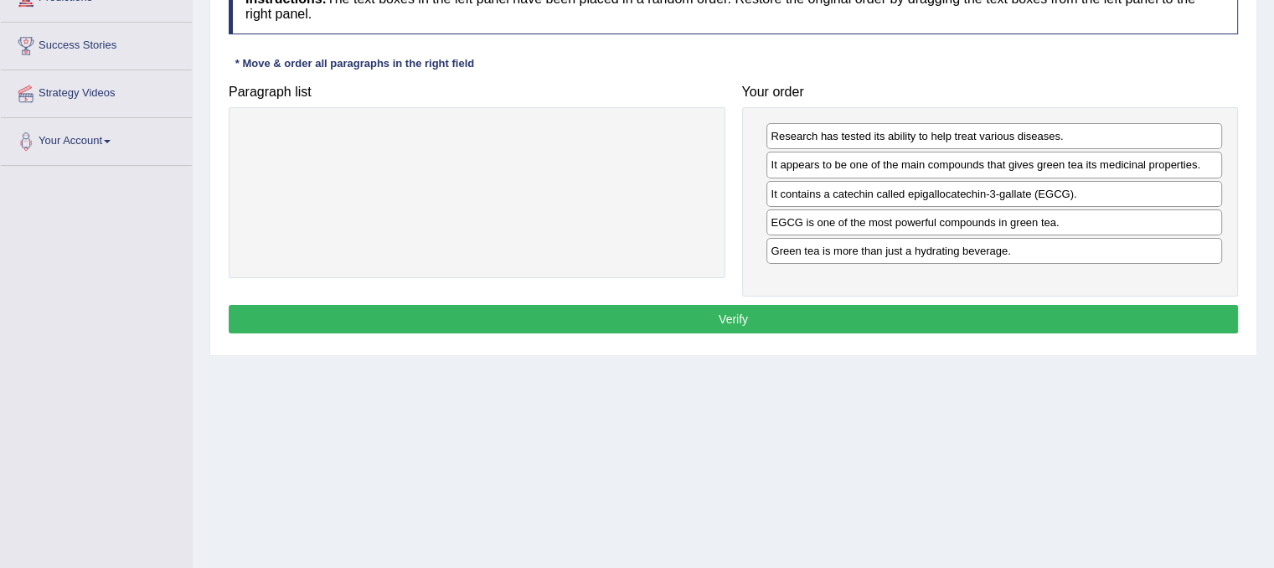
click at [907, 305] on button "Verify" at bounding box center [734, 319] width 1010 height 28
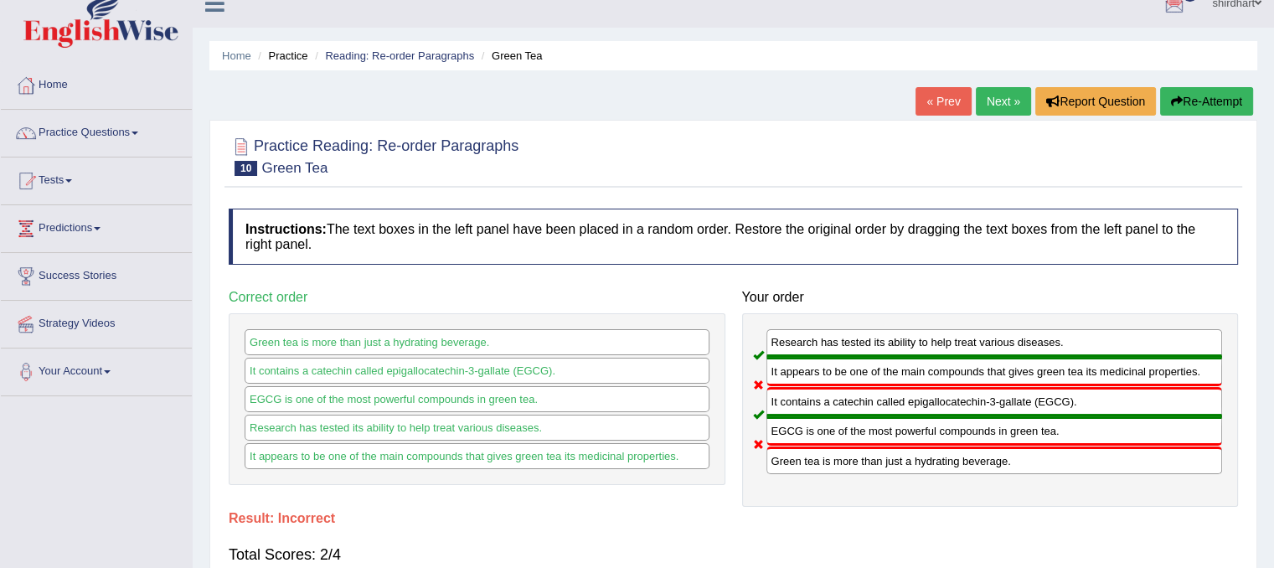
scroll to position [0, 0]
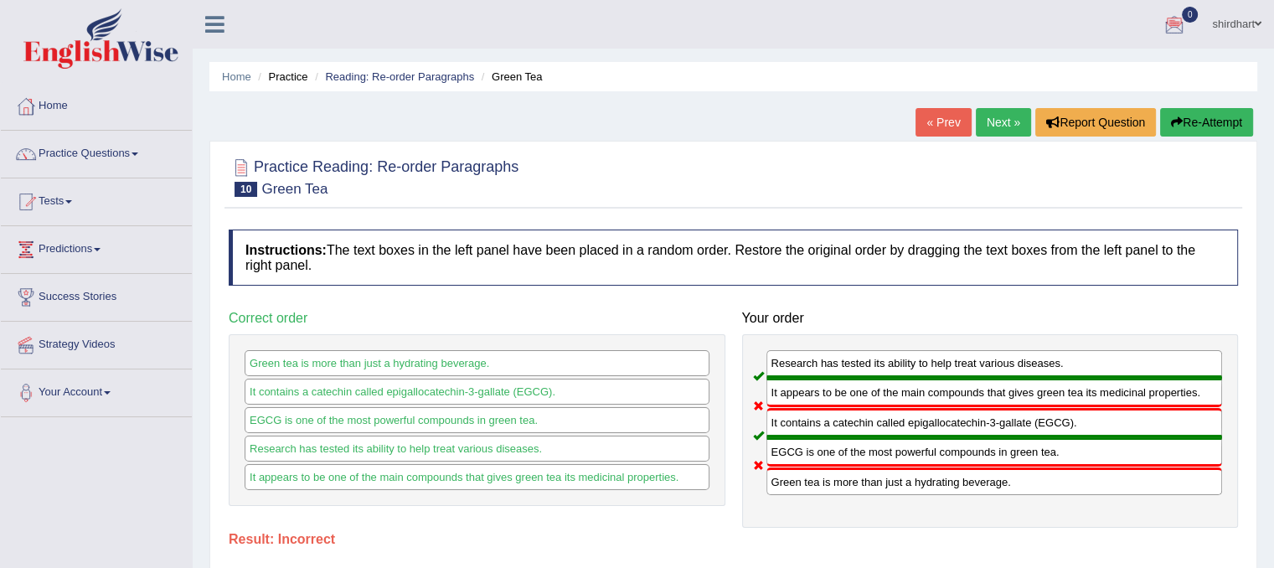
click at [1014, 121] on link "Next »" at bounding box center [1003, 122] width 55 height 28
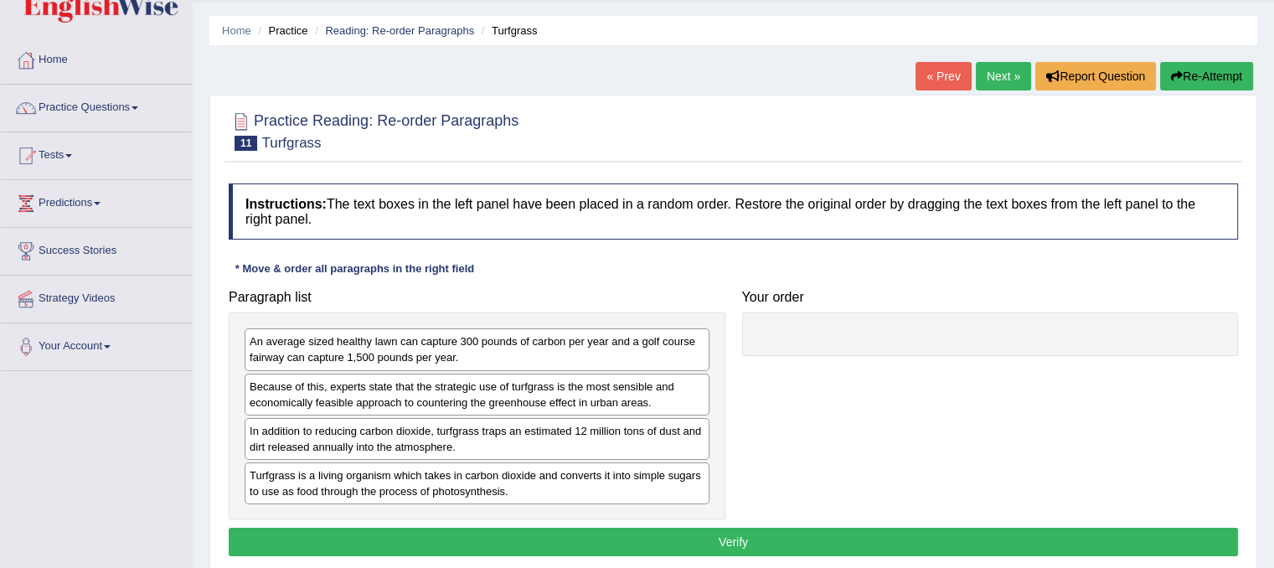
scroll to position [84, 0]
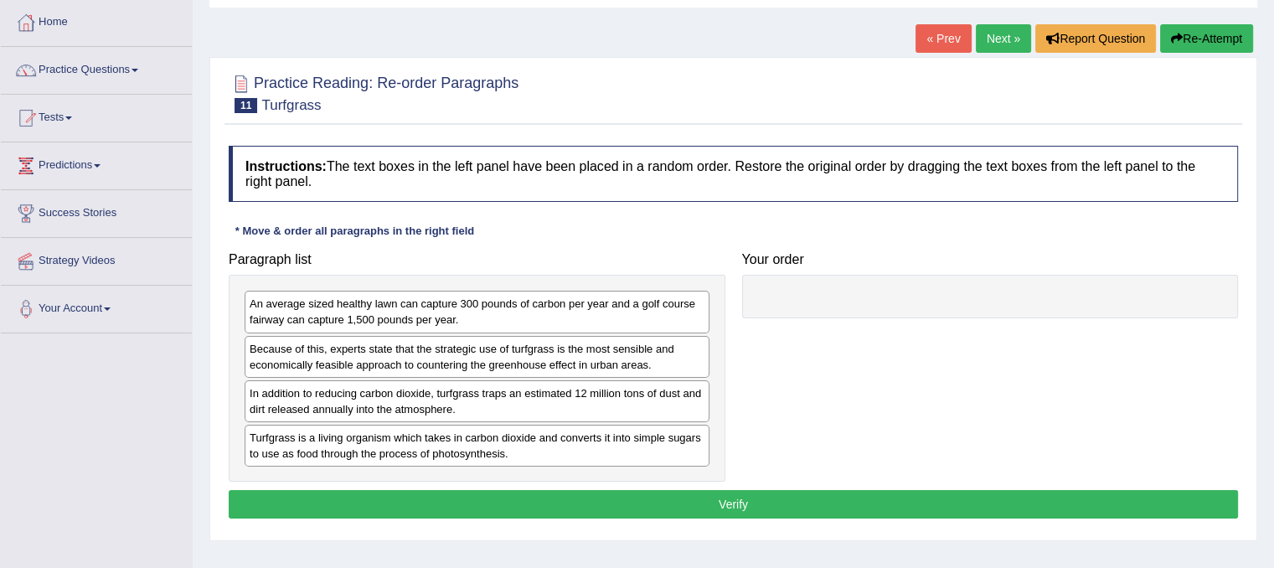
click at [563, 505] on button "Verify" at bounding box center [734, 504] width 1010 height 28
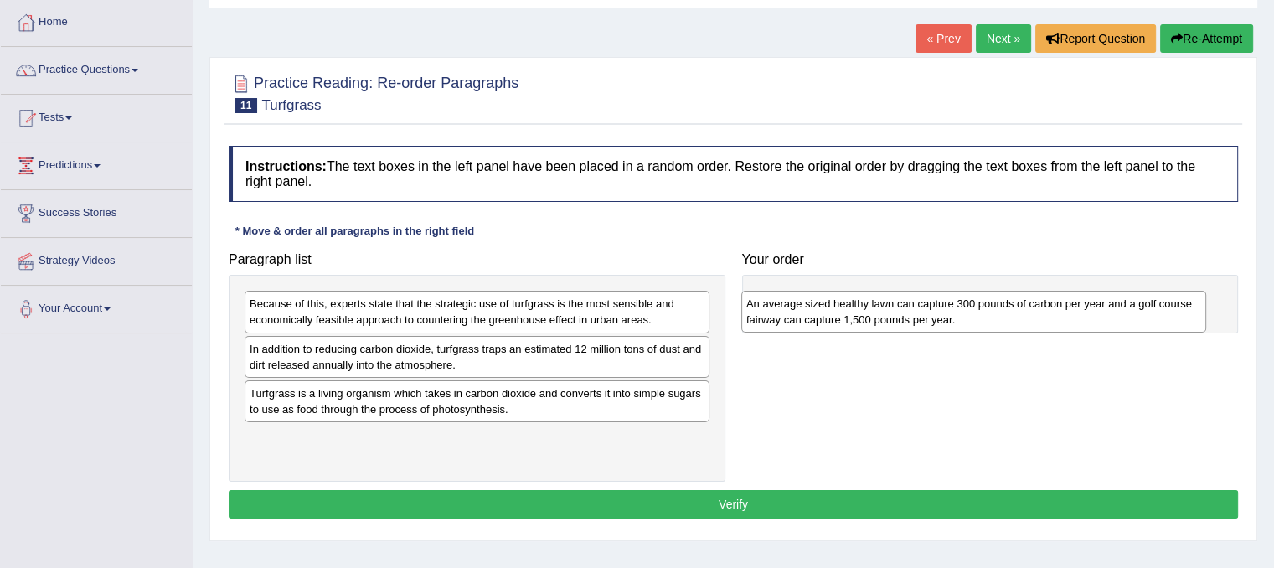
drag, startPoint x: 402, startPoint y: 308, endPoint x: 899, endPoint y: 308, distance: 496.9
click at [899, 308] on div "An average sized healthy lawn can capture 300 pounds of carbon per year and a g…" at bounding box center [974, 312] width 465 height 42
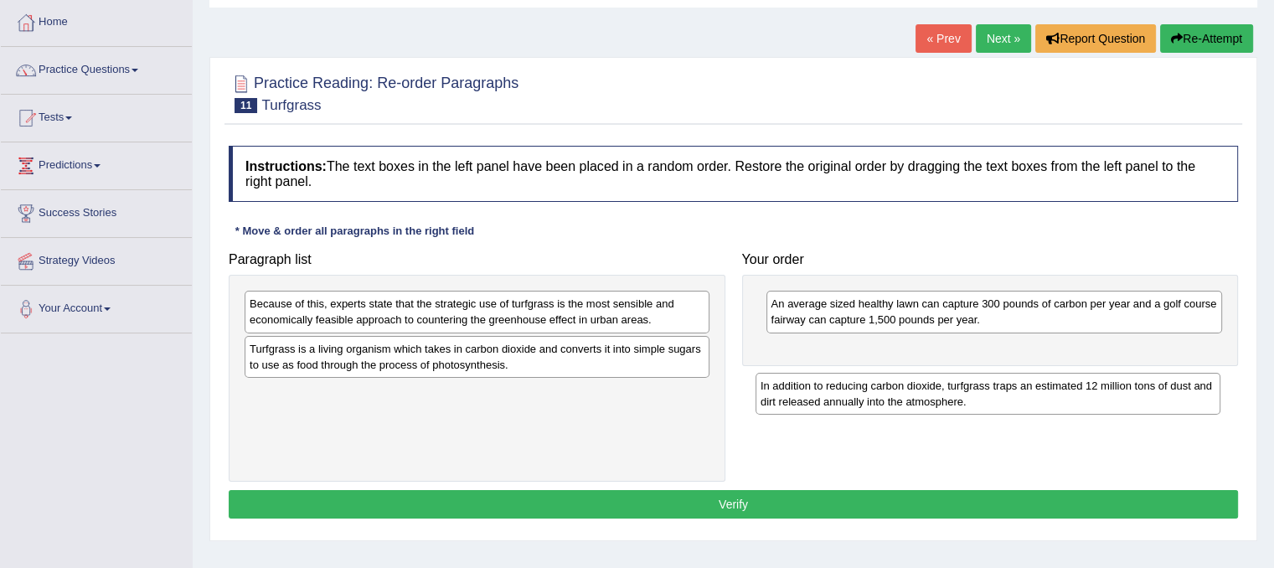
drag, startPoint x: 433, startPoint y: 363, endPoint x: 944, endPoint y: 401, distance: 512.5
click at [944, 401] on div "In addition to reducing carbon dioxide, turfgrass traps an estimated 12 million…" at bounding box center [988, 394] width 465 height 42
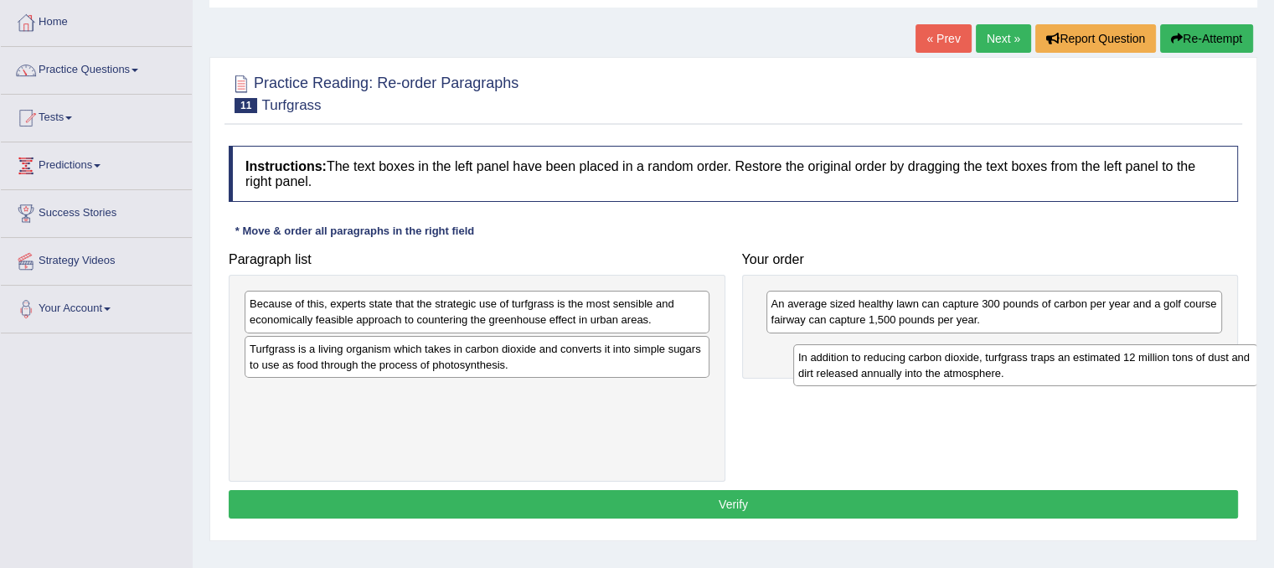
drag, startPoint x: 631, startPoint y: 406, endPoint x: 1180, endPoint y: 370, distance: 549.9
click at [1180, 370] on div "In addition to reducing carbon dioxide, turfgrass traps an estimated 12 million…" at bounding box center [1025, 365] width 465 height 42
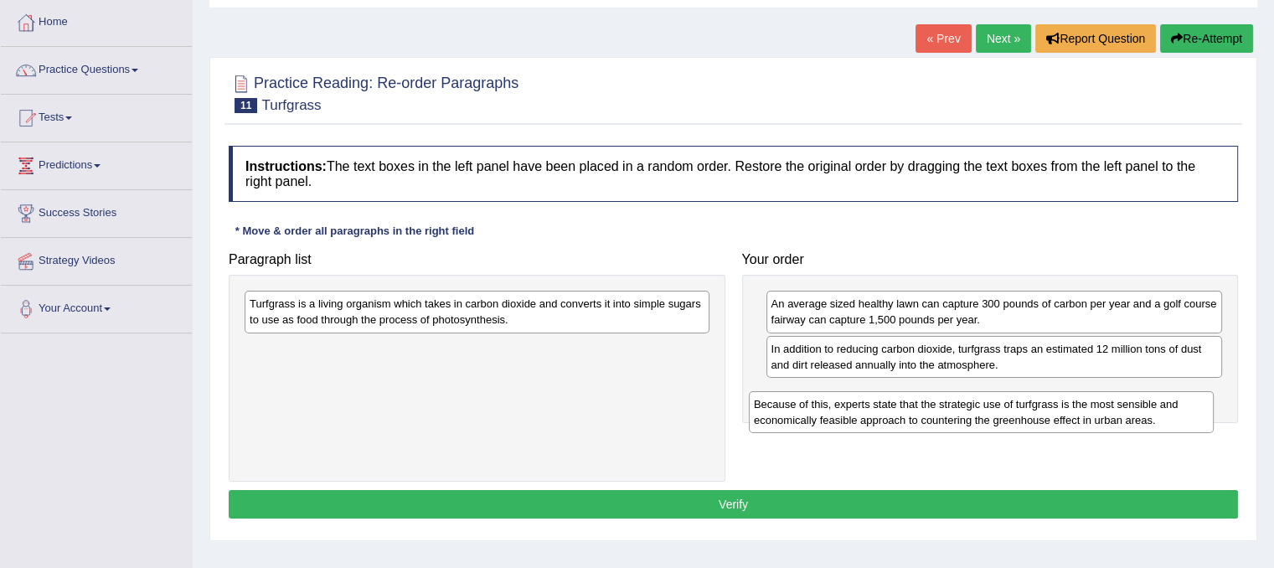
drag, startPoint x: 543, startPoint y: 296, endPoint x: 1046, endPoint y: 390, distance: 511.4
click at [1046, 391] on div "Because of this, experts state that the strategic use of turfgrass is the most …" at bounding box center [981, 412] width 465 height 42
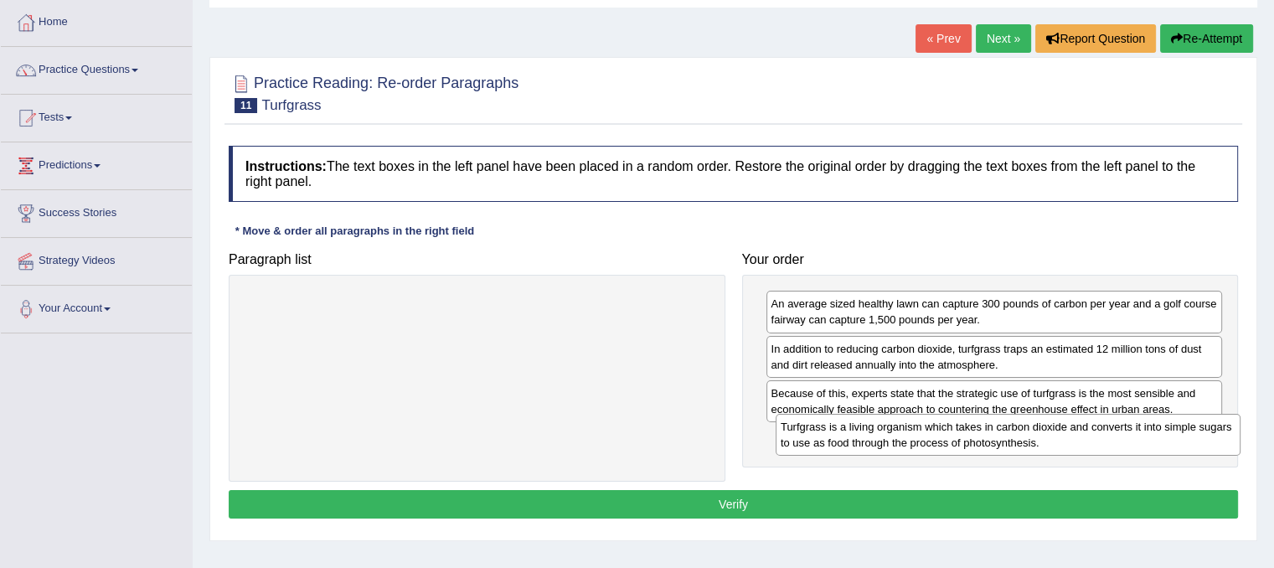
drag, startPoint x: 484, startPoint y: 306, endPoint x: 1016, endPoint y: 430, distance: 545.5
click at [1016, 430] on div "Turfgrass is a living organism which takes in carbon dioxide and converts it in…" at bounding box center [1008, 435] width 465 height 42
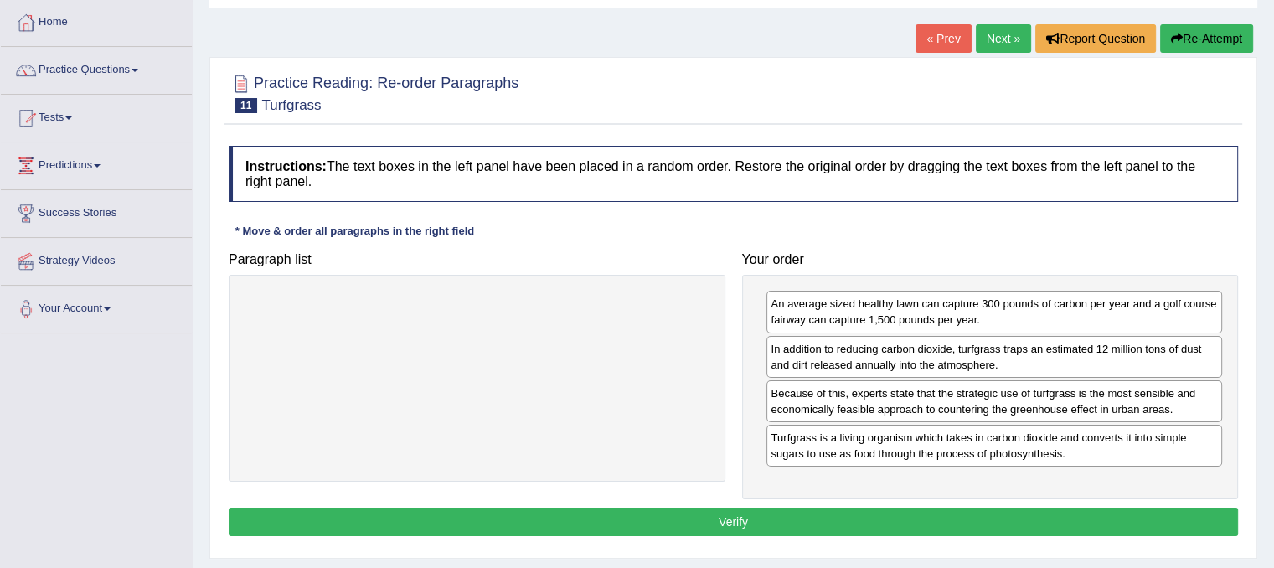
click at [875, 517] on button "Verify" at bounding box center [734, 522] width 1010 height 28
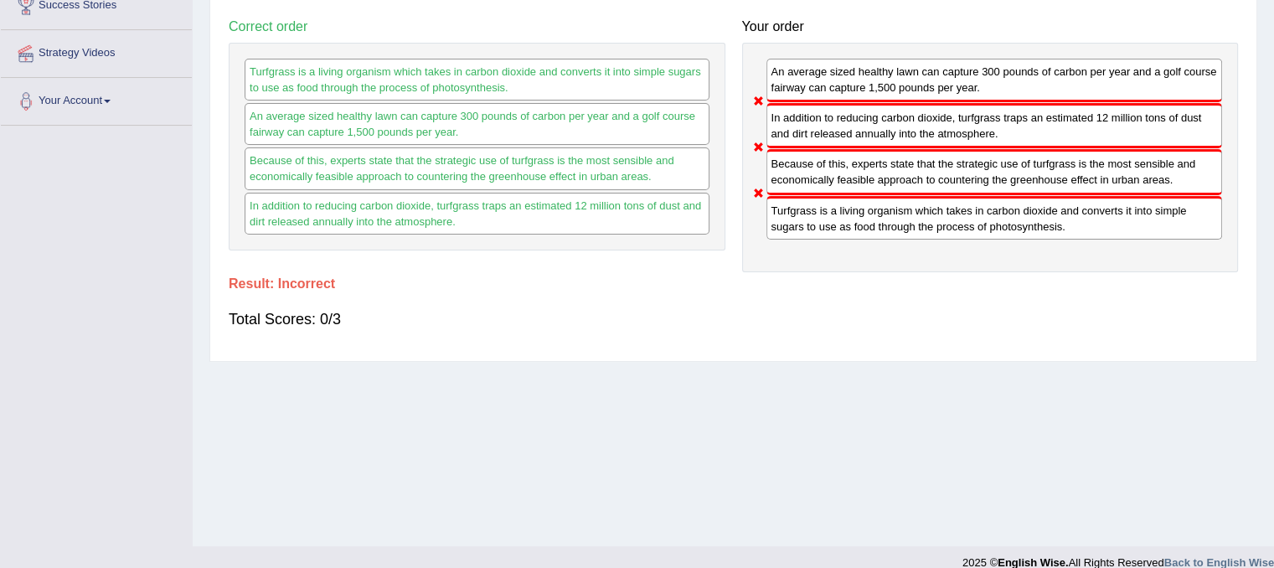
scroll to position [0, 0]
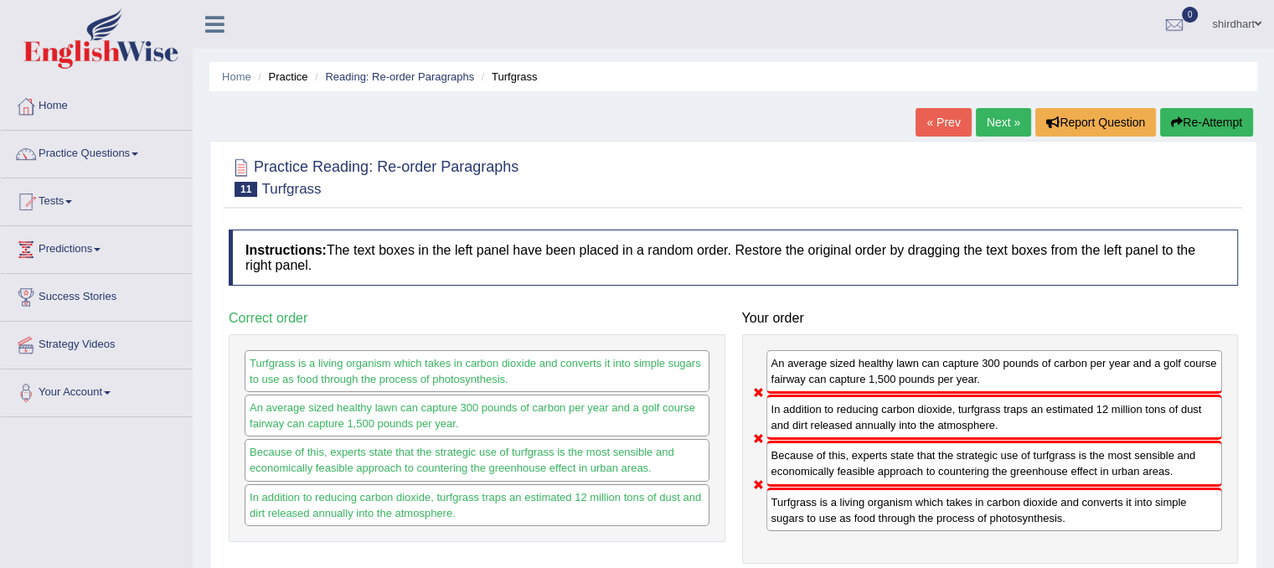
click at [1219, 135] on button "Re-Attempt" at bounding box center [1206, 122] width 93 height 28
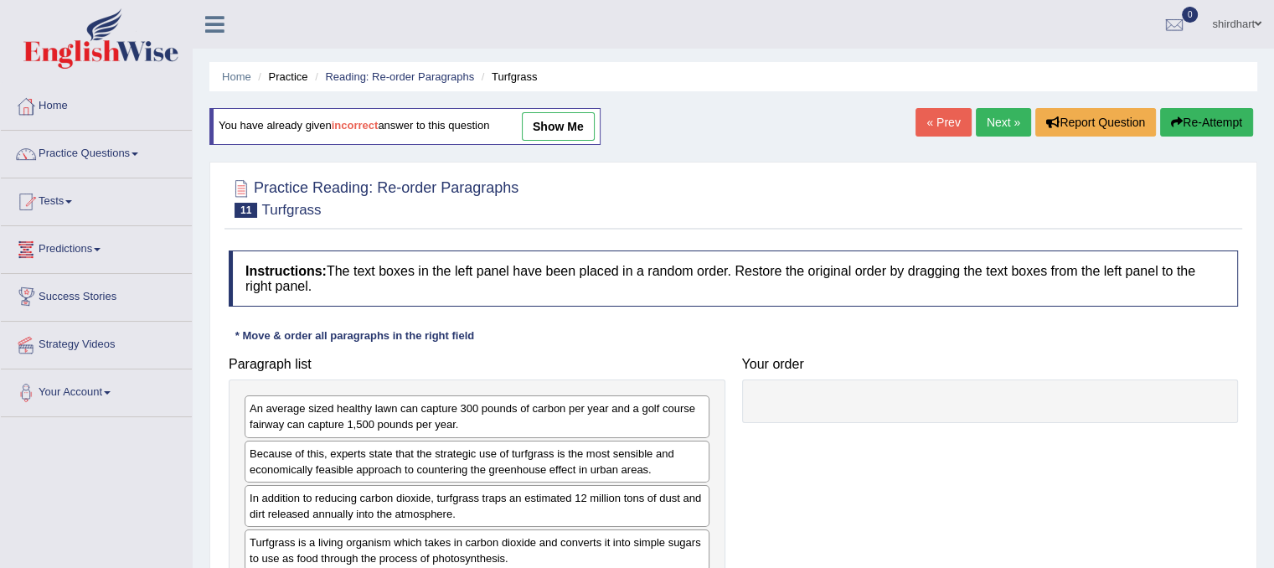
scroll to position [251, 0]
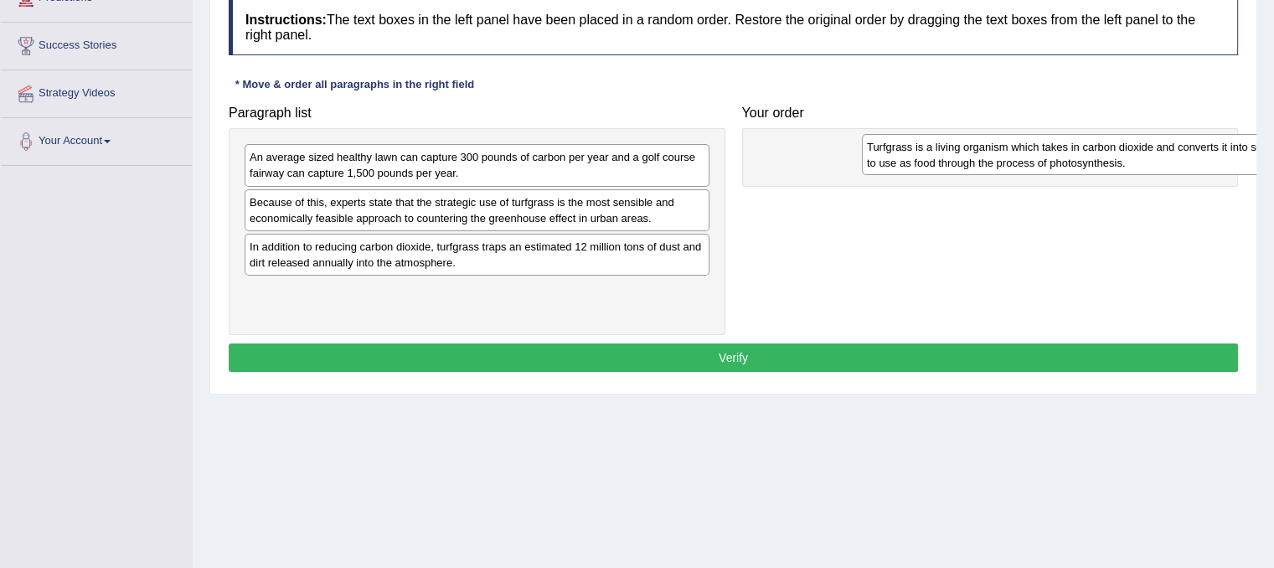
drag, startPoint x: 326, startPoint y: 299, endPoint x: 942, endPoint y: 156, distance: 632.3
click at [943, 156] on div "Turfgrass is a living organism which takes in carbon dioxide and converts it in…" at bounding box center [1094, 155] width 465 height 42
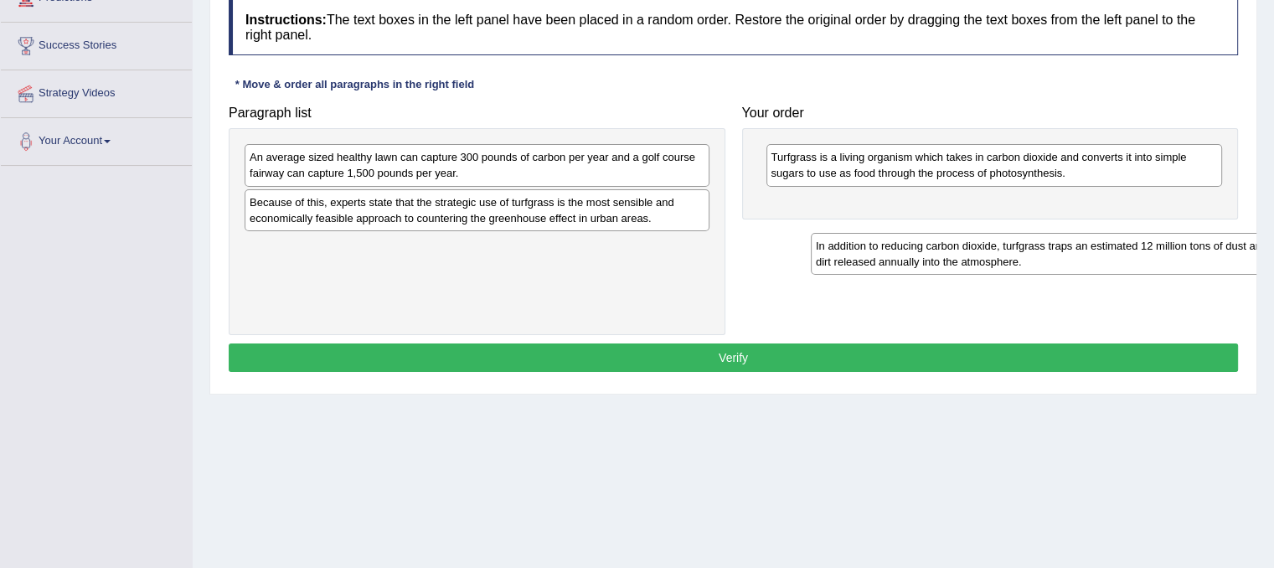
drag, startPoint x: 349, startPoint y: 247, endPoint x: 915, endPoint y: 247, distance: 566.4
click at [915, 247] on div "In addition to reducing carbon dioxide, turfgrass traps an estimated 12 million…" at bounding box center [1043, 254] width 465 height 42
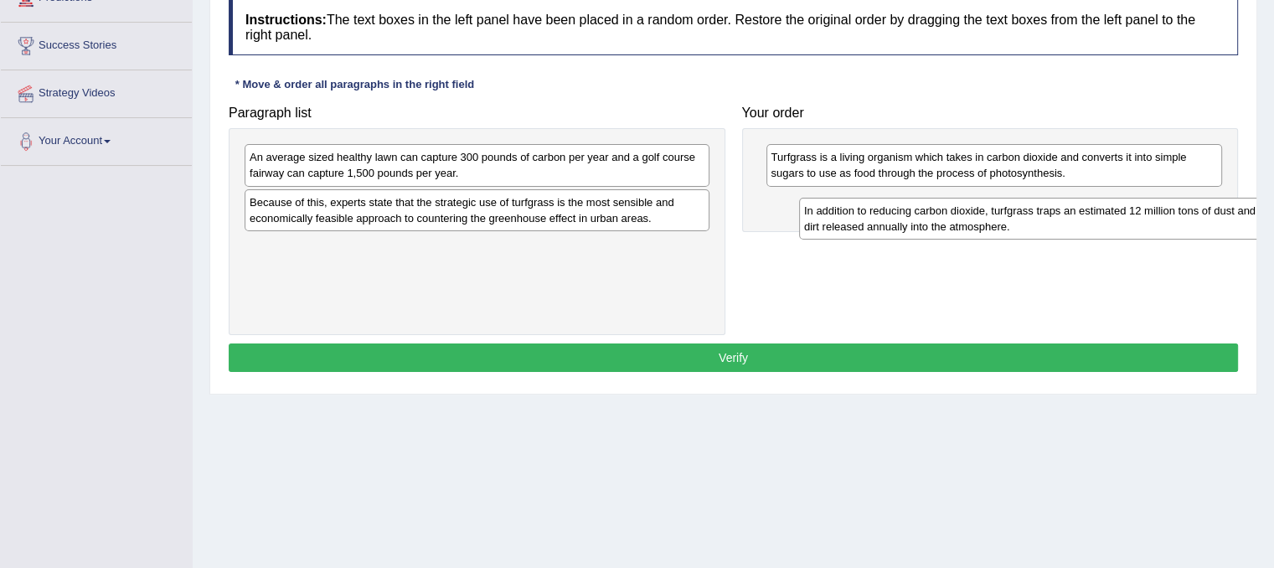
drag, startPoint x: 429, startPoint y: 261, endPoint x: 975, endPoint y: 220, distance: 547.8
click at [975, 222] on div "In addition to reducing carbon dioxide, turfgrass traps an estimated 12 million…" at bounding box center [1031, 219] width 465 height 42
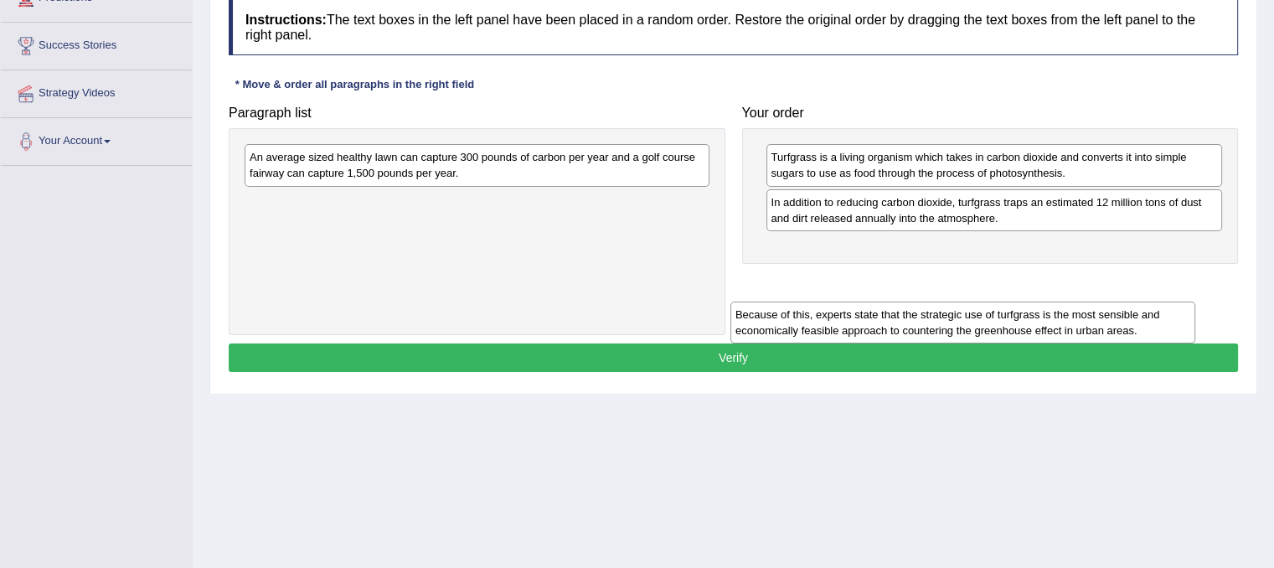
drag, startPoint x: 550, startPoint y: 195, endPoint x: 1129, endPoint y: 302, distance: 589.5
click at [1120, 309] on div "Because of this, experts state that the strategic use of turfgrass is the most …" at bounding box center [963, 323] width 465 height 42
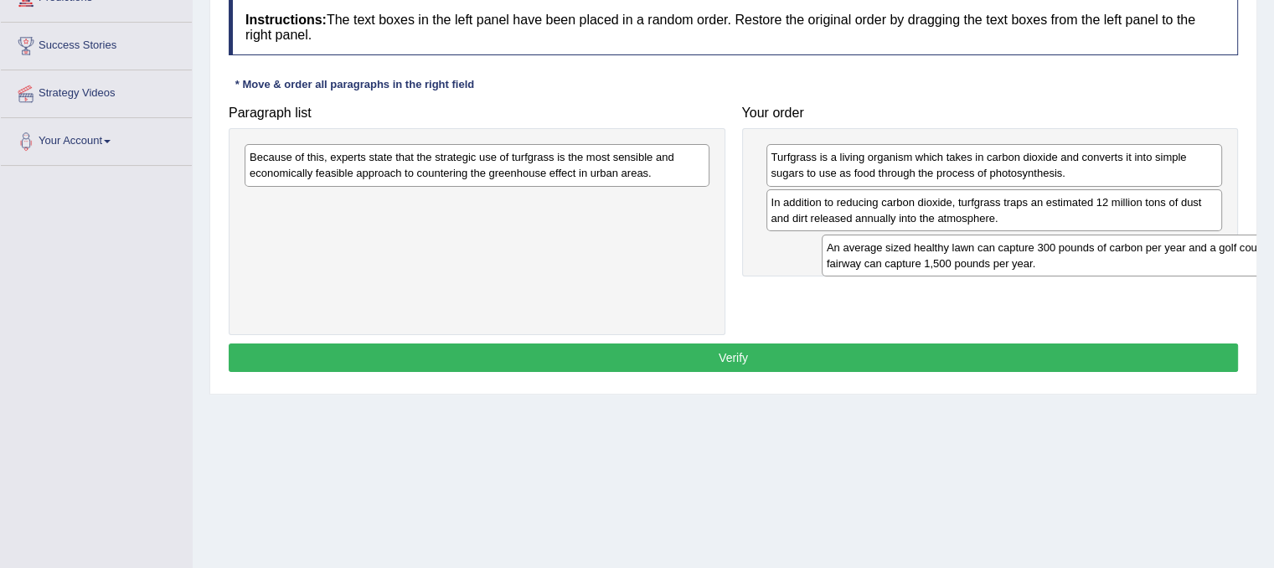
drag, startPoint x: 576, startPoint y: 160, endPoint x: 1132, endPoint y: 249, distance: 563.4
click at [1132, 249] on div "An average sized healthy lawn can capture 300 pounds of carbon per year and a g…" at bounding box center [1054, 256] width 465 height 42
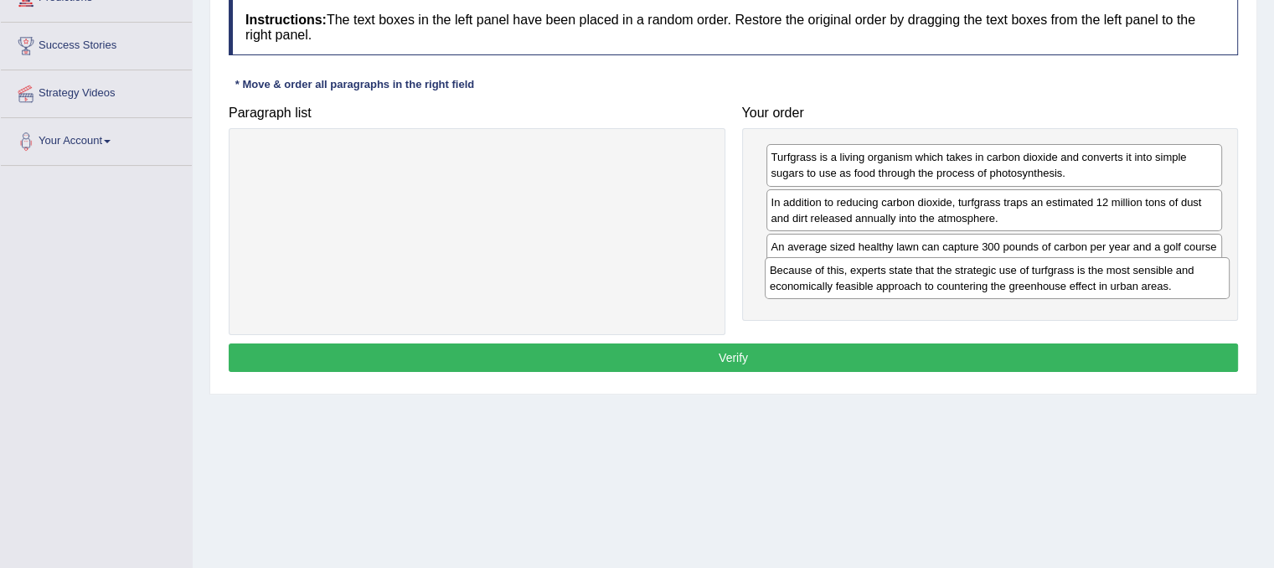
drag, startPoint x: 502, startPoint y: 163, endPoint x: 1021, endPoint y: 274, distance: 531.3
click at [1021, 274] on div "Because of this, experts state that the strategic use of turfgrass is the most …" at bounding box center [997, 278] width 465 height 42
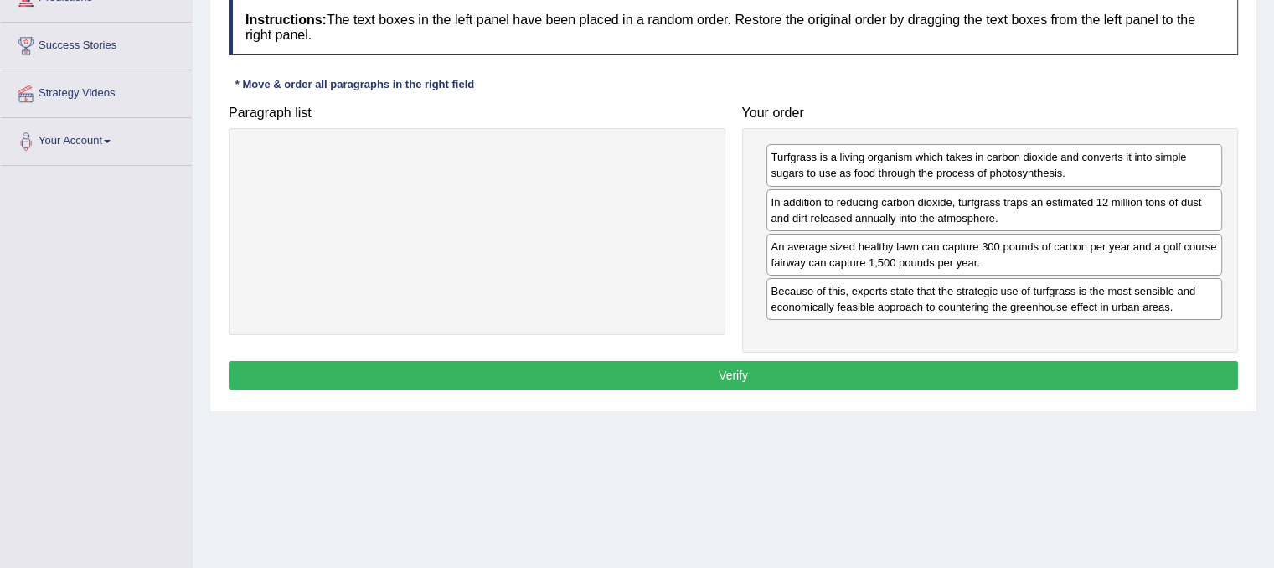
click at [877, 370] on button "Verify" at bounding box center [734, 375] width 1010 height 28
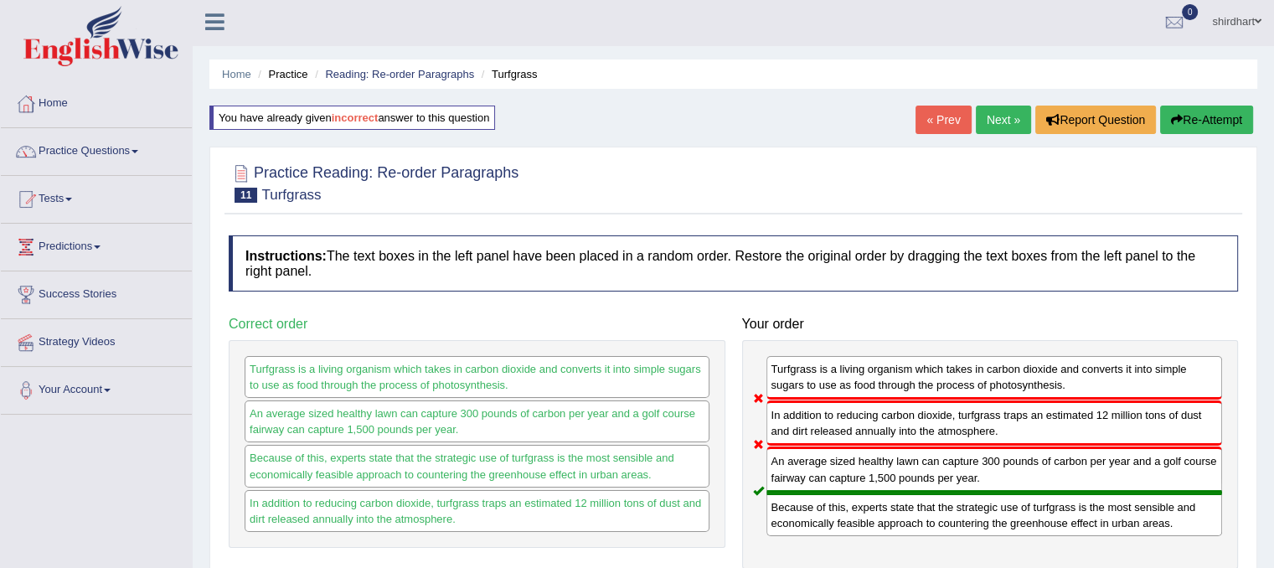
scroll to position [0, 0]
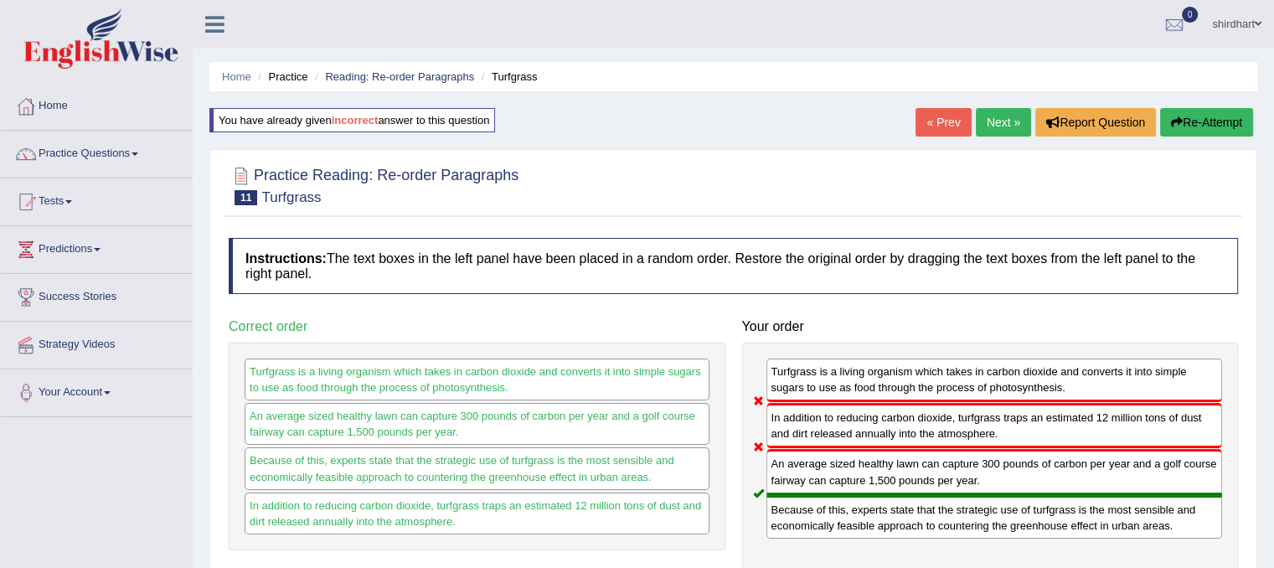
click at [1012, 131] on link "Next »" at bounding box center [1003, 122] width 55 height 28
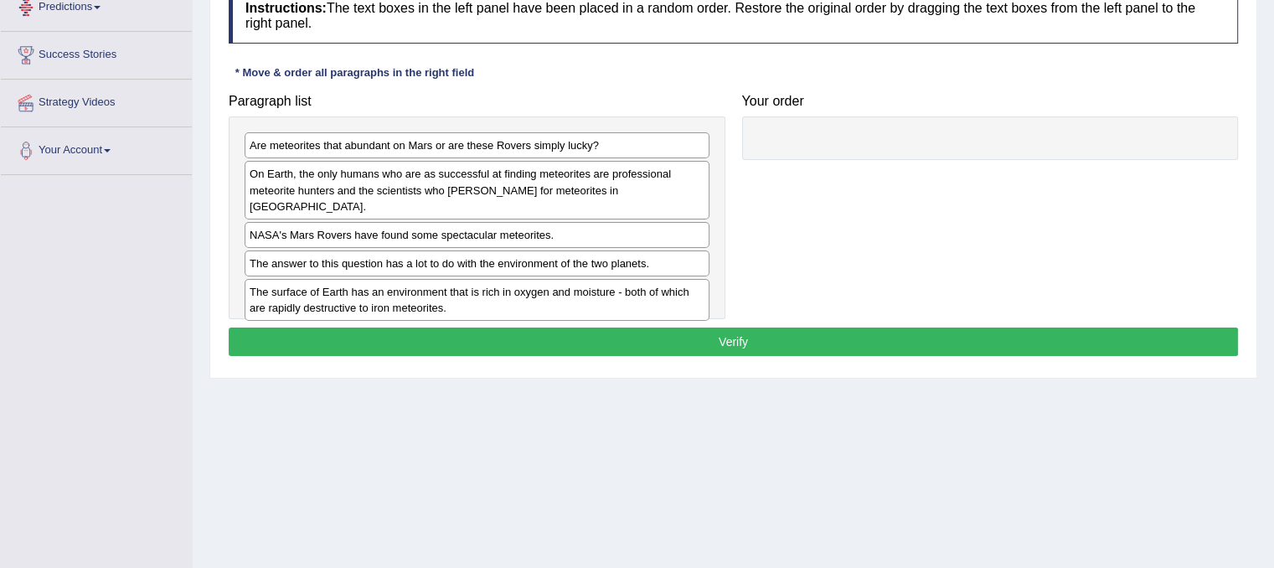
scroll to position [144, 0]
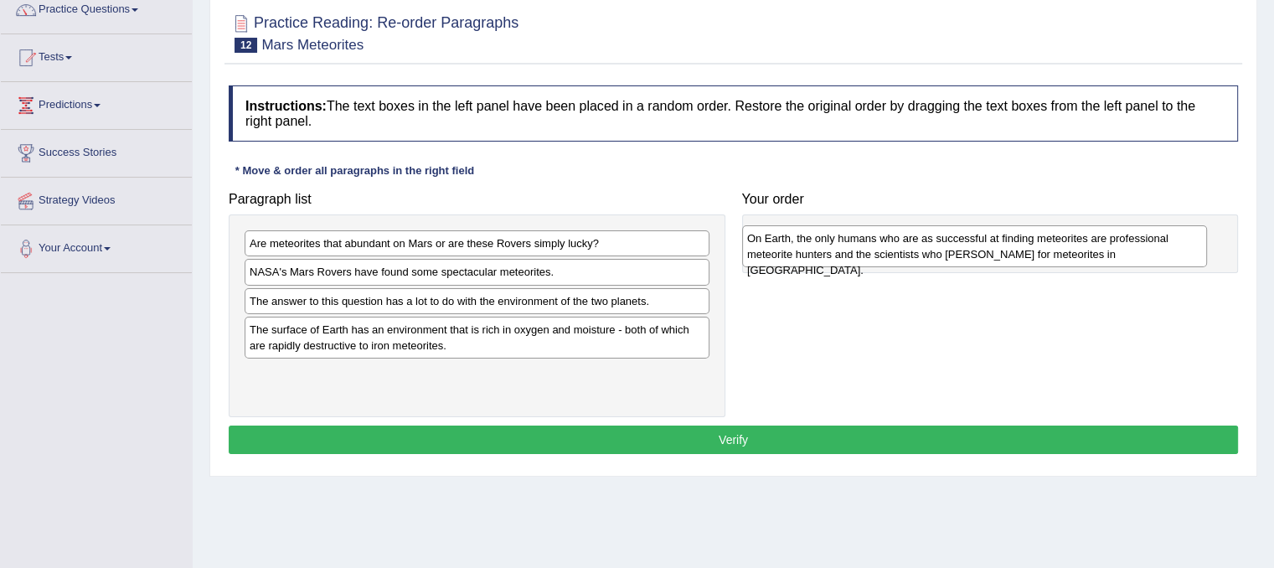
drag, startPoint x: 544, startPoint y: 275, endPoint x: 1042, endPoint y: 242, distance: 498.8
click at [1042, 242] on div "On Earth, the only humans who are as successful at finding meteorites are profe…" at bounding box center [974, 246] width 465 height 42
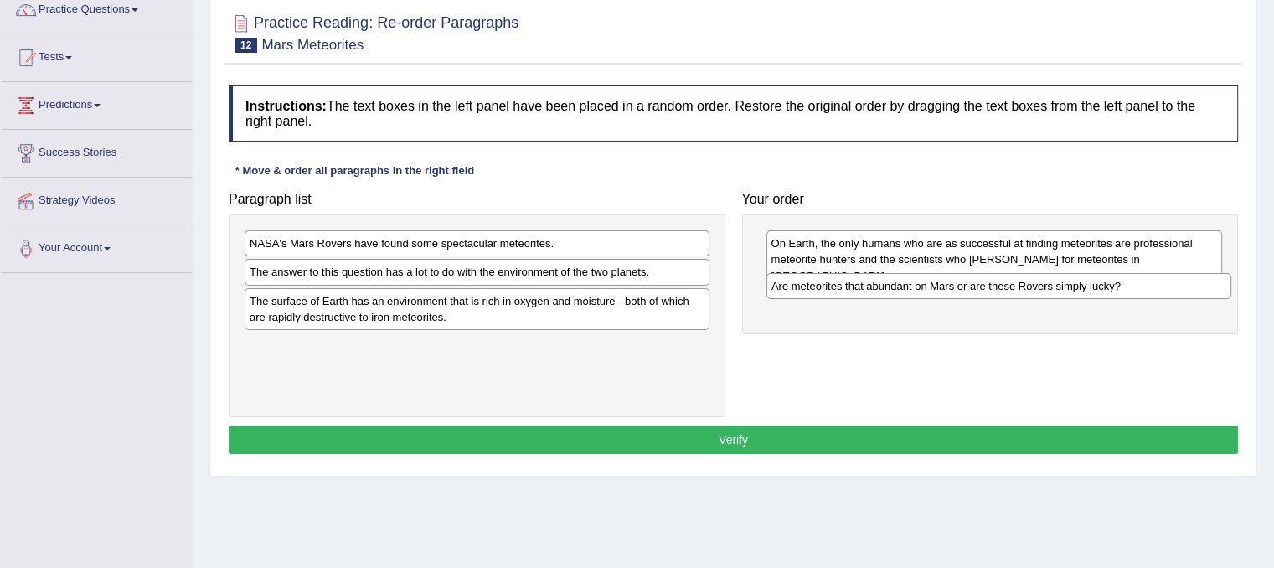
drag, startPoint x: 303, startPoint y: 243, endPoint x: 825, endPoint y: 285, distance: 523.7
click at [825, 285] on div "Are meteorites that abundant on Mars or are these Rovers simply lucky?" at bounding box center [999, 286] width 465 height 26
click at [531, 426] on button "Verify" at bounding box center [734, 440] width 1010 height 28
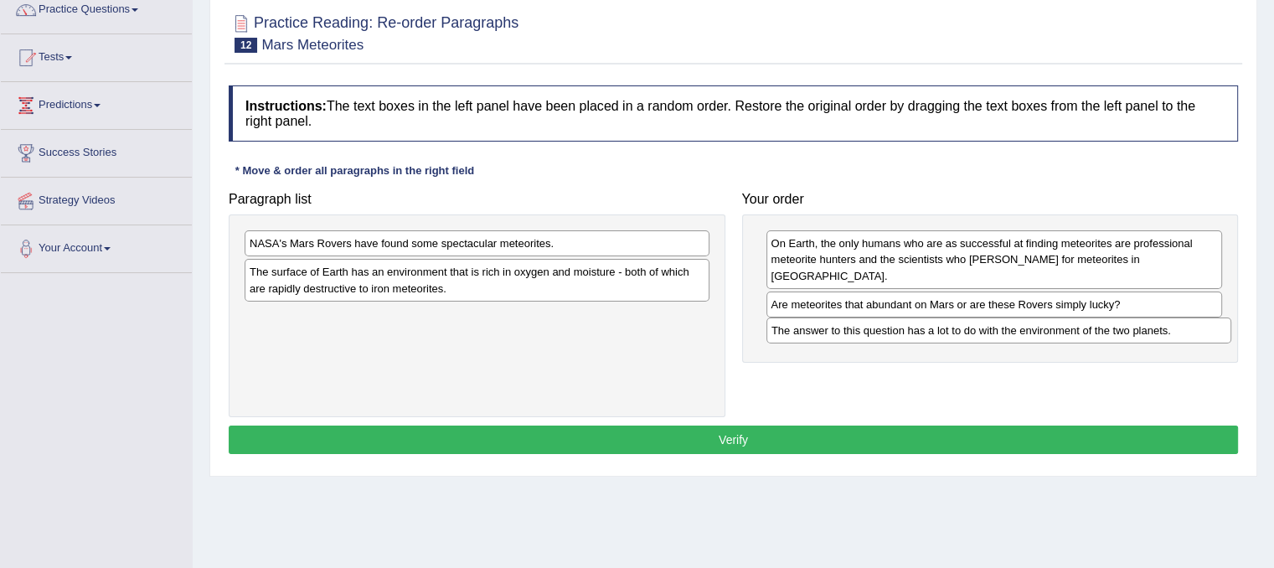
drag, startPoint x: 326, startPoint y: 275, endPoint x: 848, endPoint y: 333, distance: 525.2
click at [848, 333] on div "The answer to this question has a lot to do with the environment of the two pla…" at bounding box center [999, 331] width 465 height 26
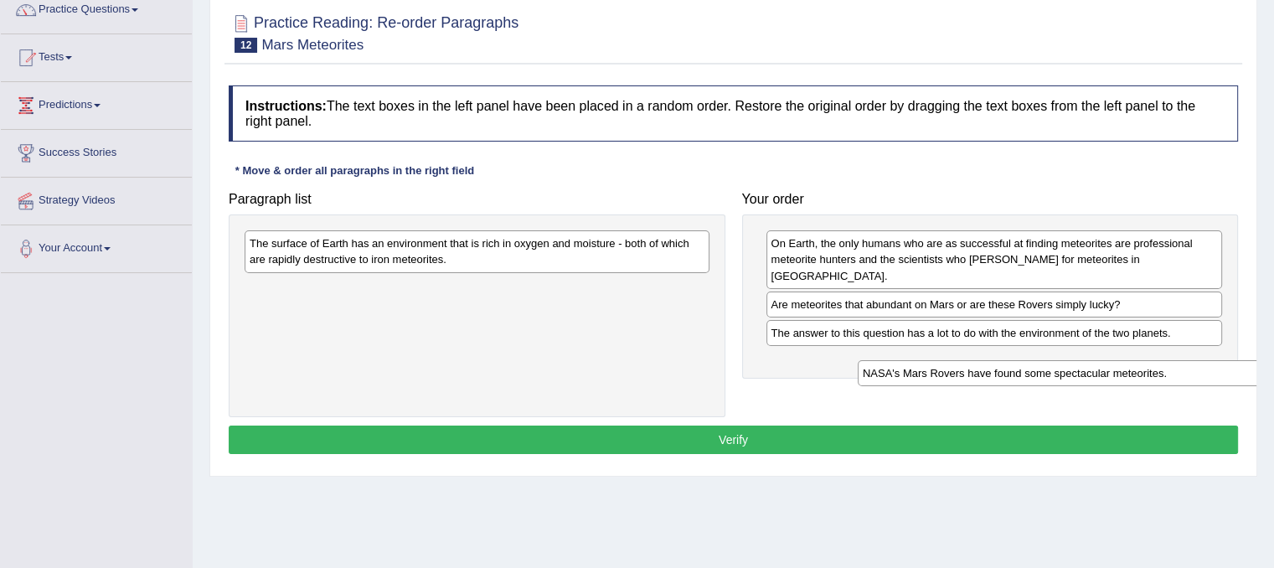
drag, startPoint x: 784, startPoint y: 402, endPoint x: 881, endPoint y: 366, distance: 103.7
click at [884, 369] on div "NASA's Mars Rovers have found some spectacular meteorites." at bounding box center [1090, 373] width 465 height 26
drag, startPoint x: 576, startPoint y: 287, endPoint x: 1084, endPoint y: 368, distance: 514.2
click at [1083, 371] on div "NASA's Mars Rovers have found some spectacular meteorites." at bounding box center [983, 375] width 465 height 26
drag, startPoint x: 392, startPoint y: 285, endPoint x: 1006, endPoint y: 348, distance: 617.4
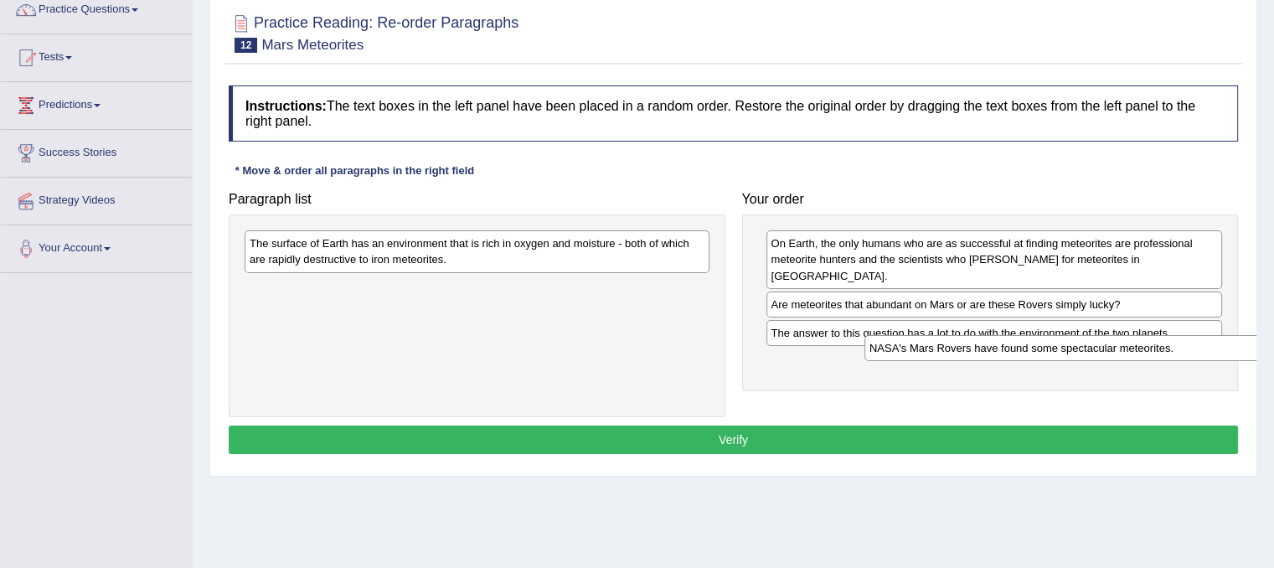
click at [1006, 348] on div "NASA's Mars Rovers have found some spectacular meteorites." at bounding box center [1097, 348] width 465 height 26
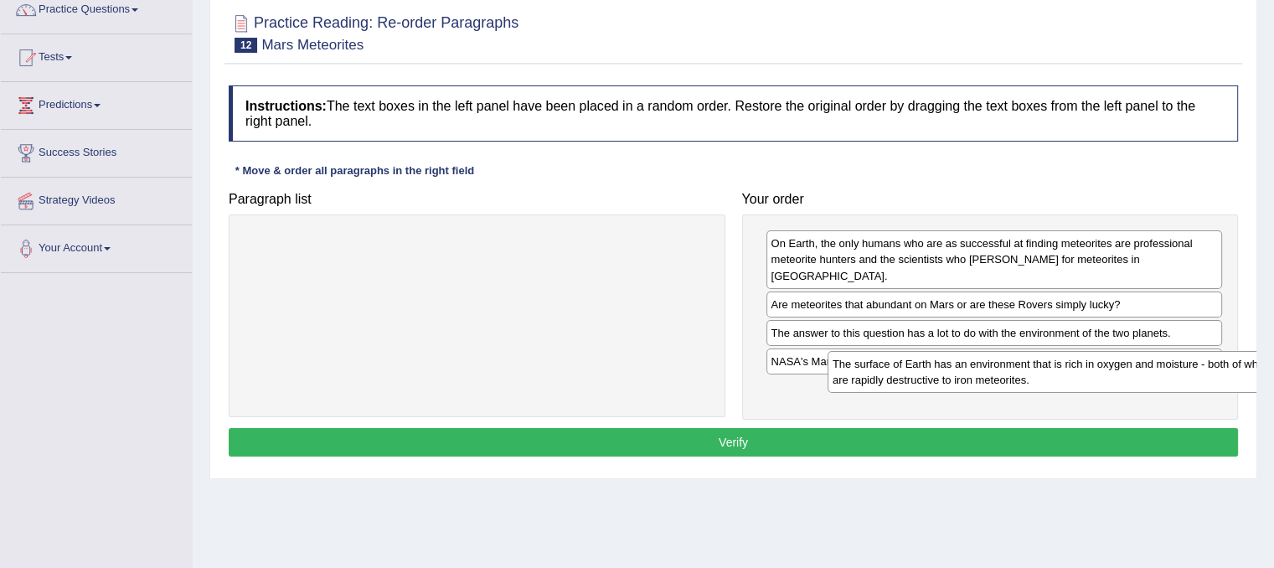
drag, startPoint x: 473, startPoint y: 251, endPoint x: 1049, endPoint y: 373, distance: 589.1
click at [1049, 373] on div "The surface of Earth has an environment that is rich in oxygen and moisture - b…" at bounding box center [1060, 372] width 465 height 42
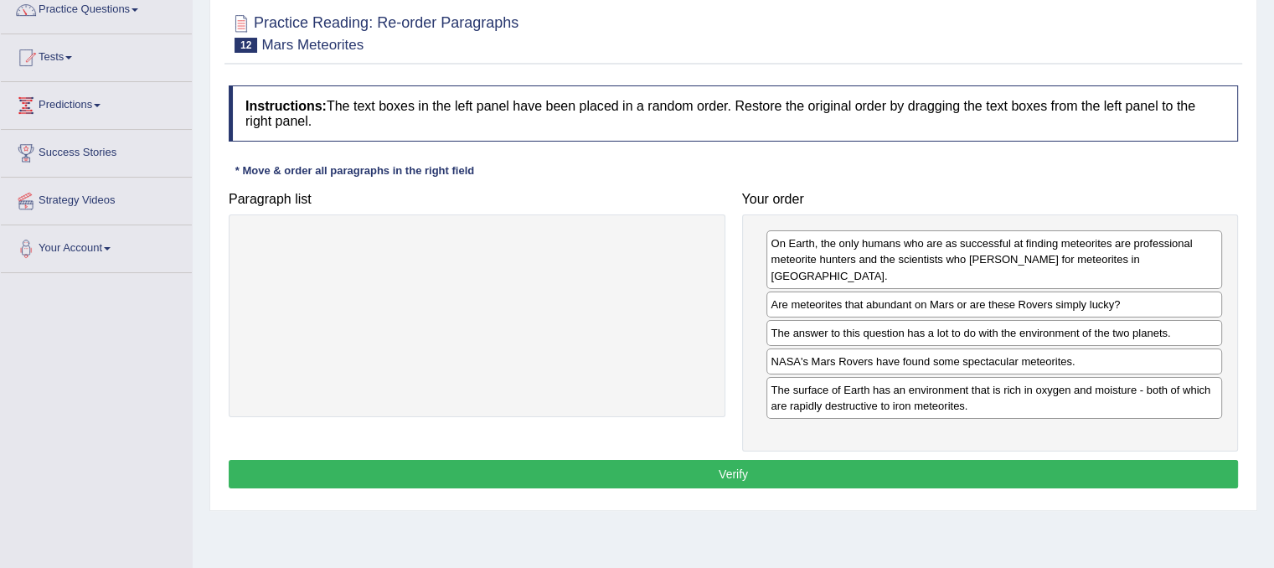
click at [932, 479] on div "Instructions: The text boxes in the left panel have been placed in a random ord…" at bounding box center [734, 289] width 1018 height 425
click at [935, 463] on button "Verify" at bounding box center [734, 474] width 1010 height 28
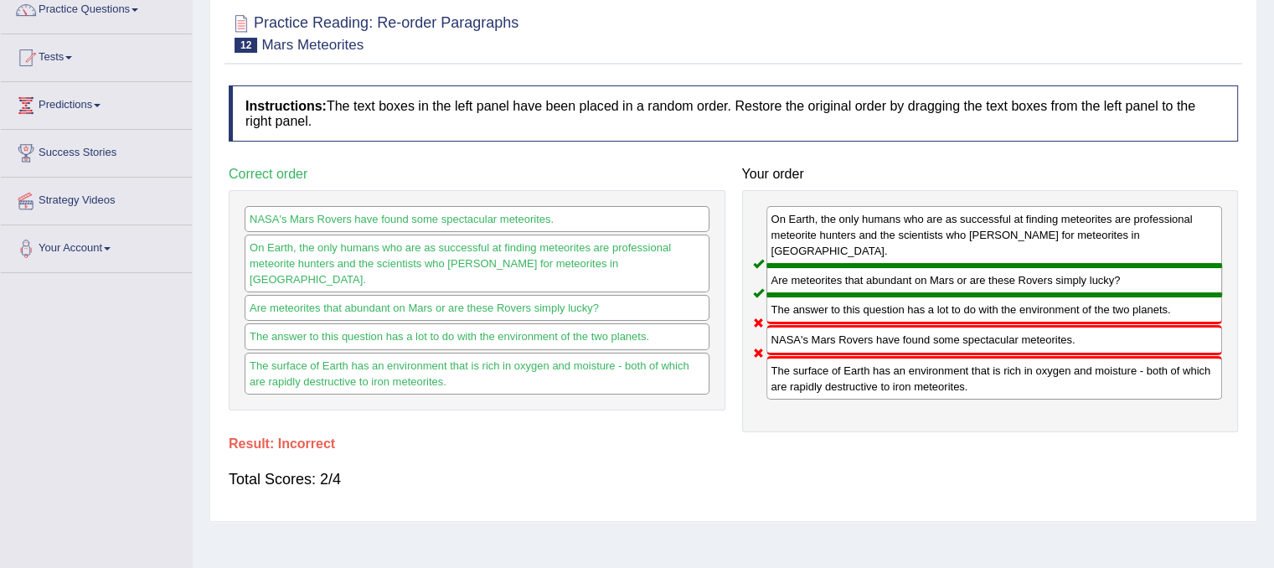
scroll to position [0, 0]
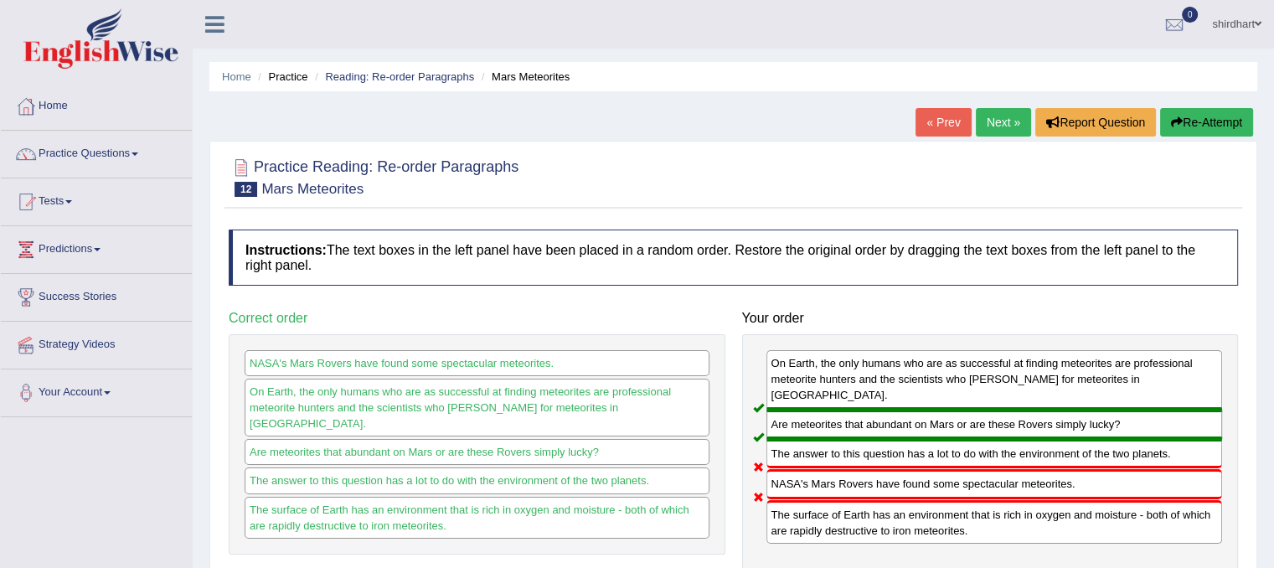
click at [999, 128] on link "Next »" at bounding box center [1003, 122] width 55 height 28
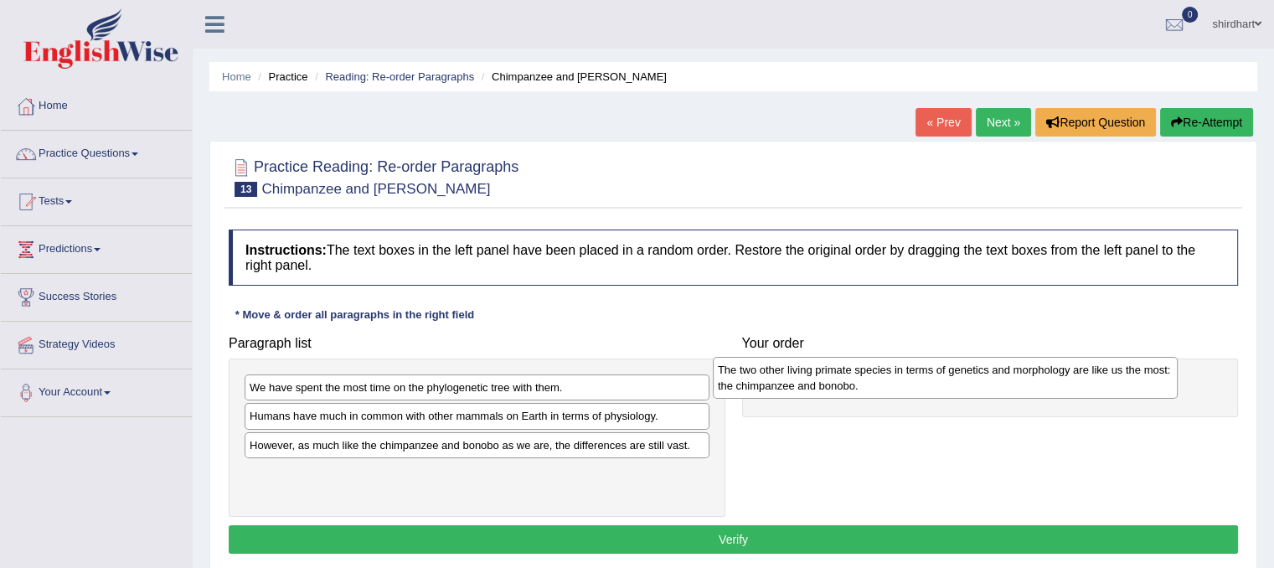
drag, startPoint x: 285, startPoint y: 423, endPoint x: 753, endPoint y: 377, distance: 470.6
click at [753, 377] on div "The two other living primate species in terms of genetics and morphology are li…" at bounding box center [945, 378] width 465 height 42
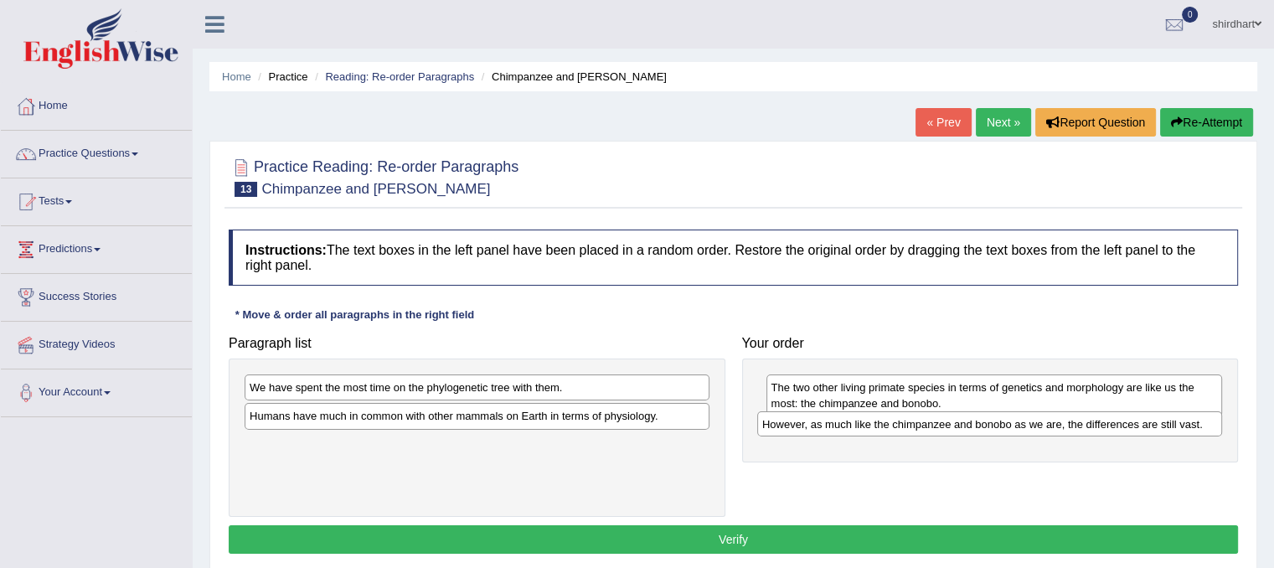
drag, startPoint x: 680, startPoint y: 446, endPoint x: 1192, endPoint y: 426, distance: 513.2
click at [1192, 426] on div "However, as much like the chimpanzee and bonobo as we are, the differences are …" at bounding box center [989, 424] width 465 height 26
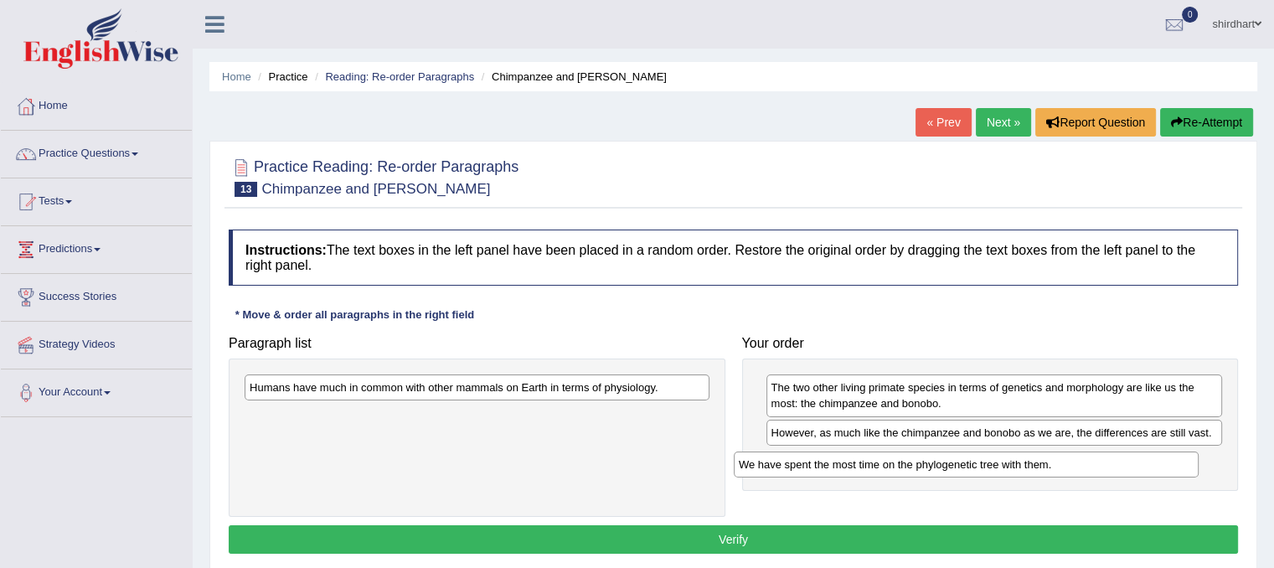
drag, startPoint x: 380, startPoint y: 387, endPoint x: 910, endPoint y: 467, distance: 535.5
click at [910, 467] on div "We have spent the most time on the phylogenetic tree with them." at bounding box center [966, 465] width 465 height 26
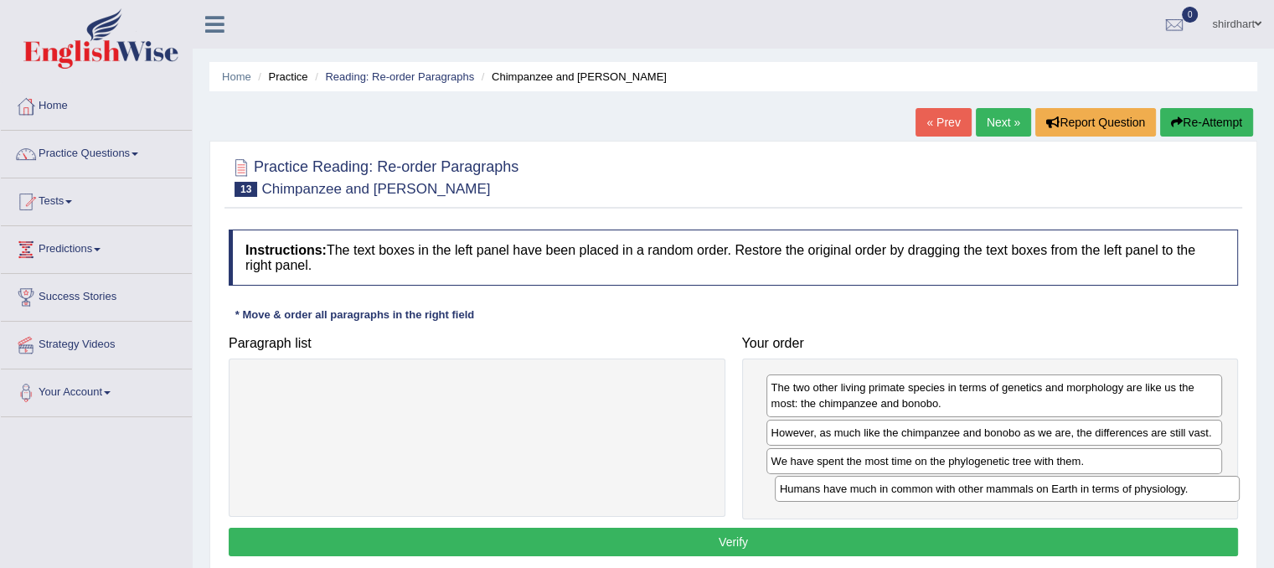
drag, startPoint x: 507, startPoint y: 394, endPoint x: 1036, endPoint y: 494, distance: 538.2
click at [1036, 494] on div "Humans have much in common with other mammals on Earth in terms of physiology." at bounding box center [1007, 489] width 465 height 26
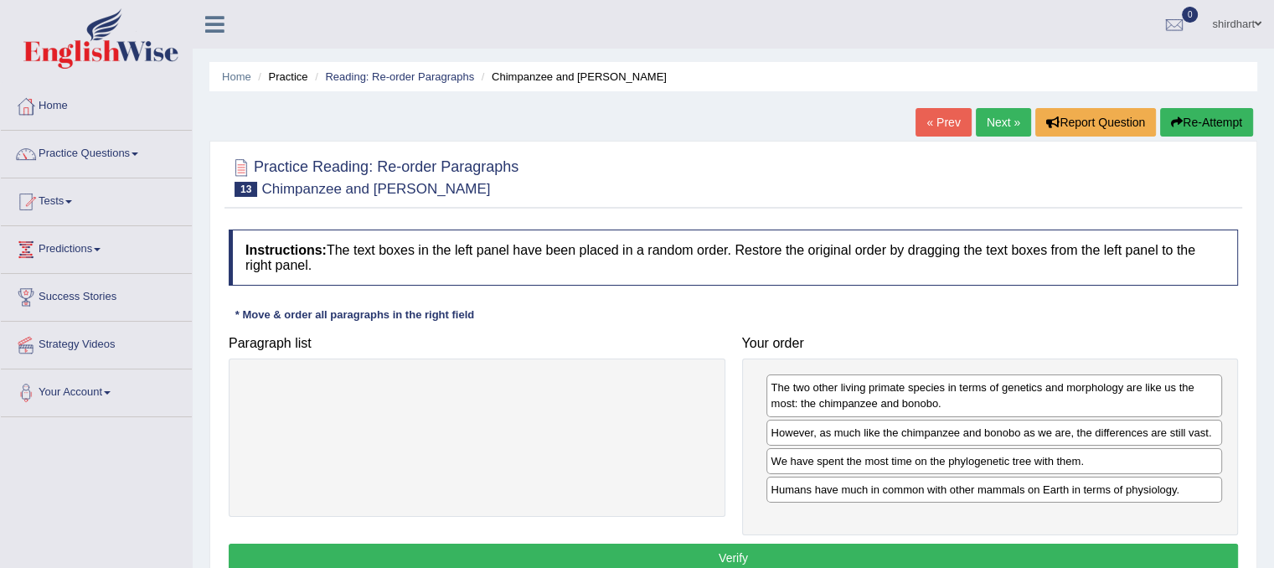
click at [923, 556] on button "Verify" at bounding box center [734, 558] width 1010 height 28
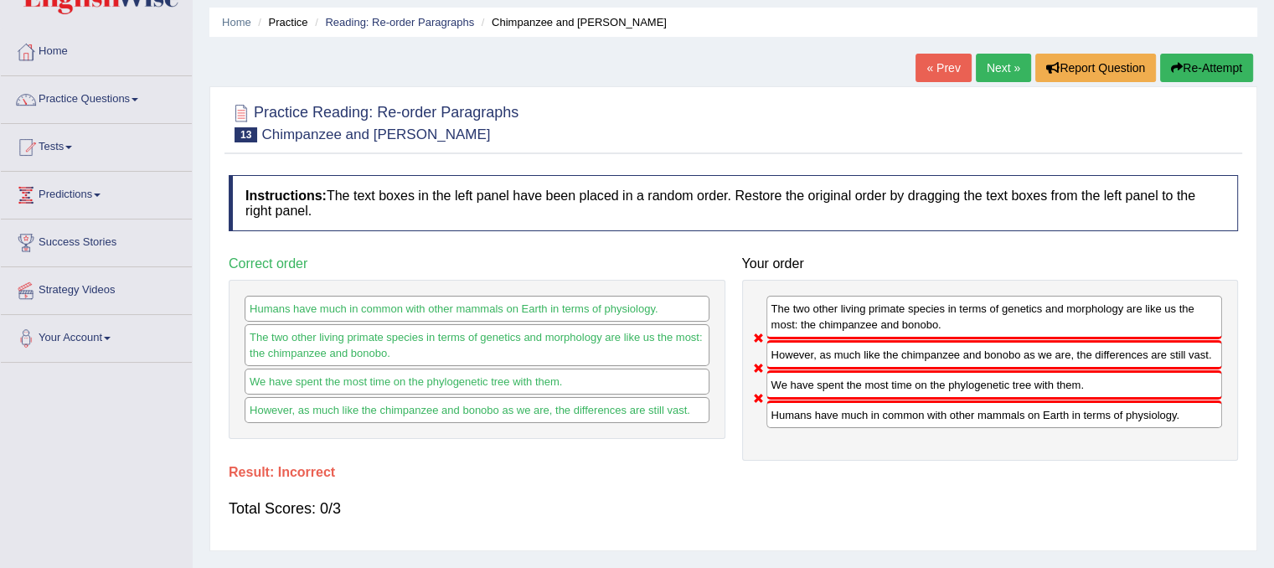
scroll to position [84, 0]
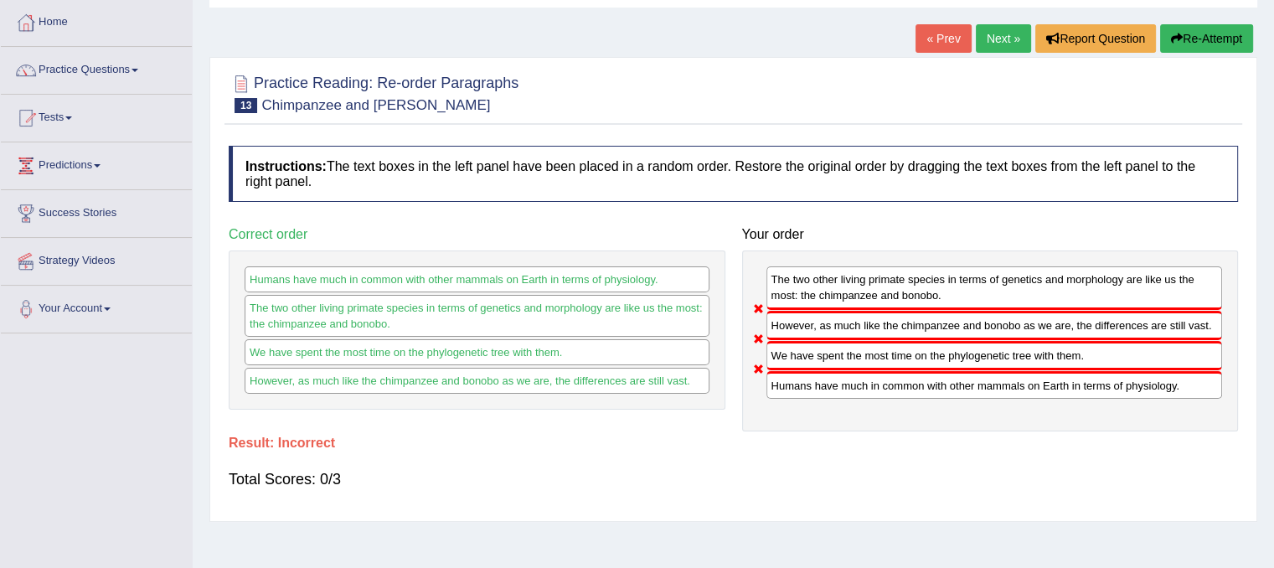
click at [990, 47] on link "Next »" at bounding box center [1003, 38] width 55 height 28
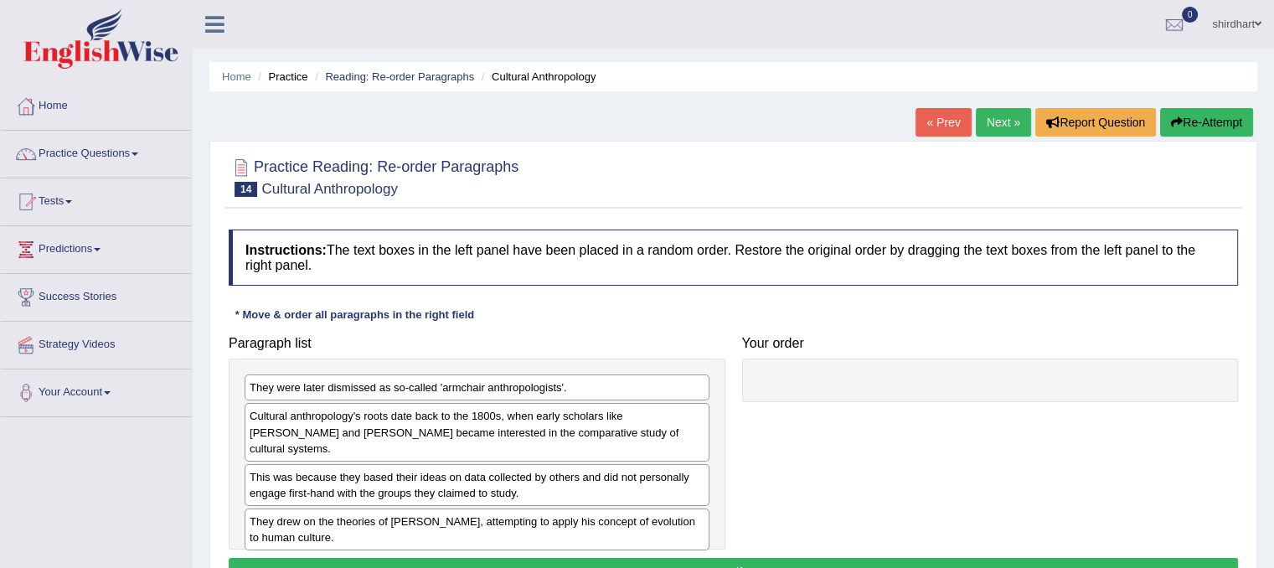
click at [989, 116] on link "Next »" at bounding box center [1003, 122] width 55 height 28
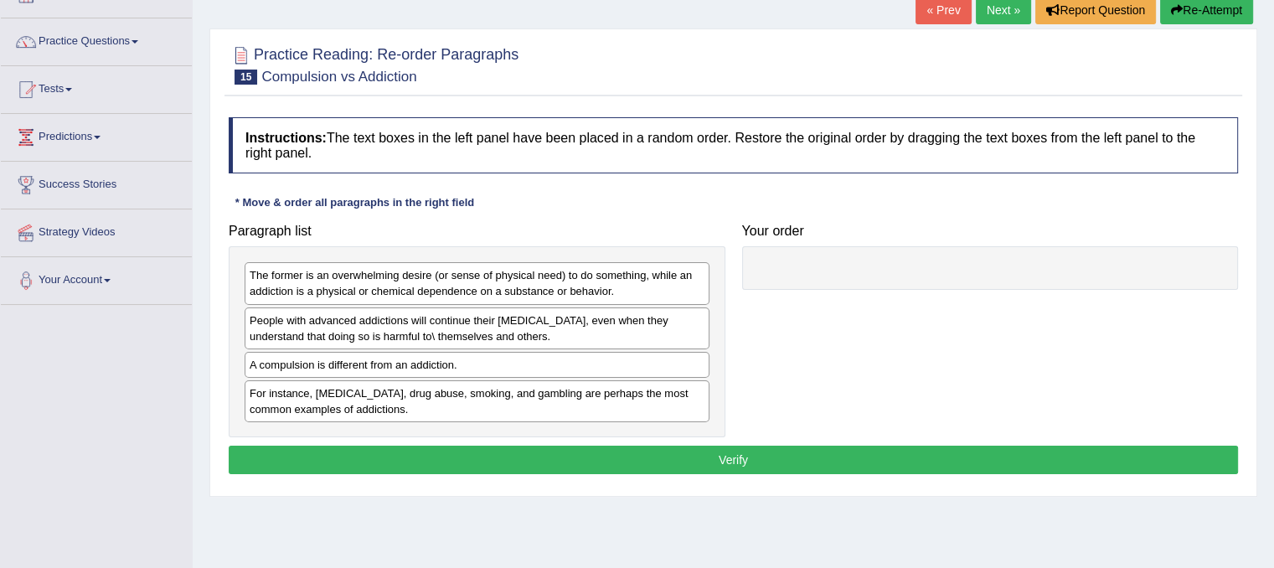
scroll to position [84, 0]
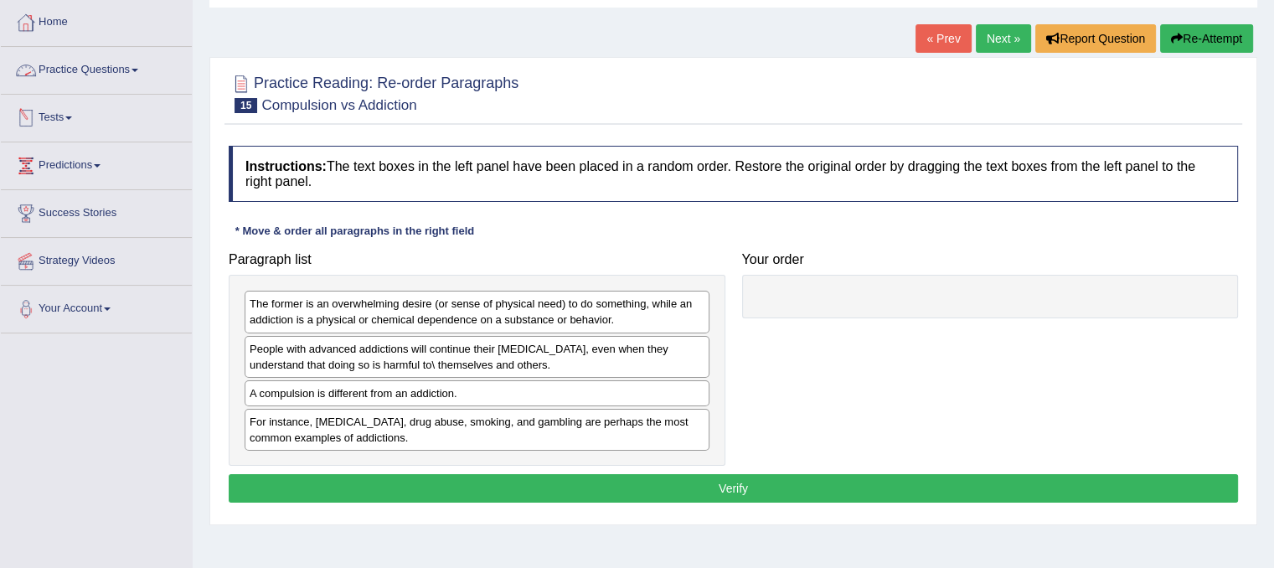
click at [65, 61] on link "Practice Questions" at bounding box center [96, 68] width 191 height 42
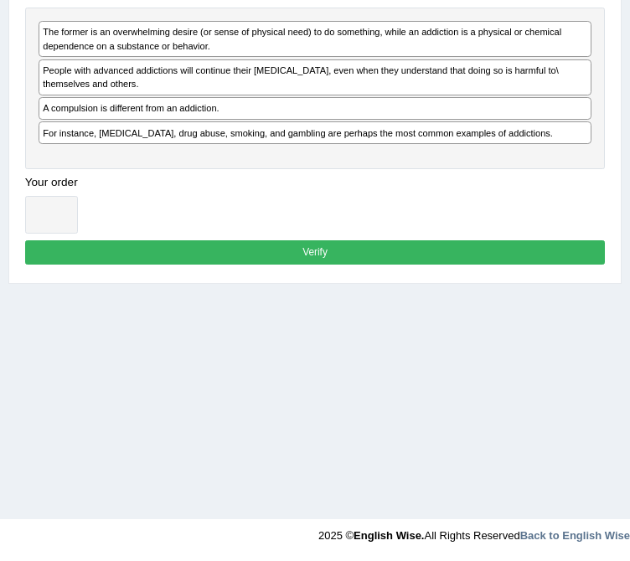
scroll to position [0, 0]
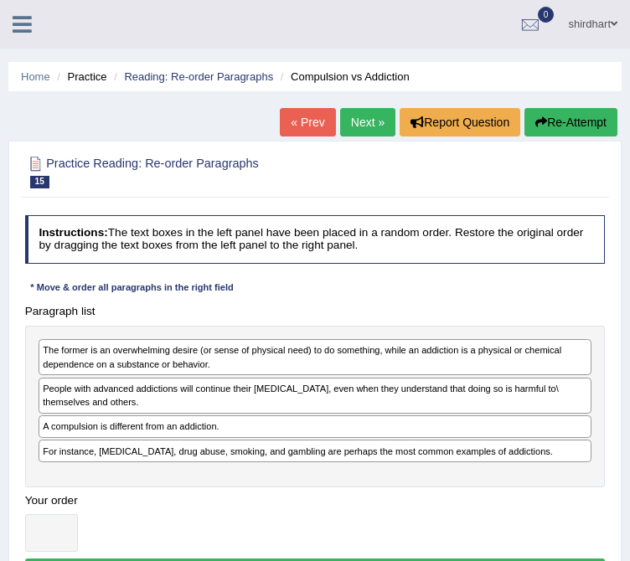
click at [90, 83] on li "Practice" at bounding box center [80, 77] width 54 height 16
click at [37, 71] on link "Home" at bounding box center [35, 76] width 29 height 13
